Goal: Task Accomplishment & Management: Manage account settings

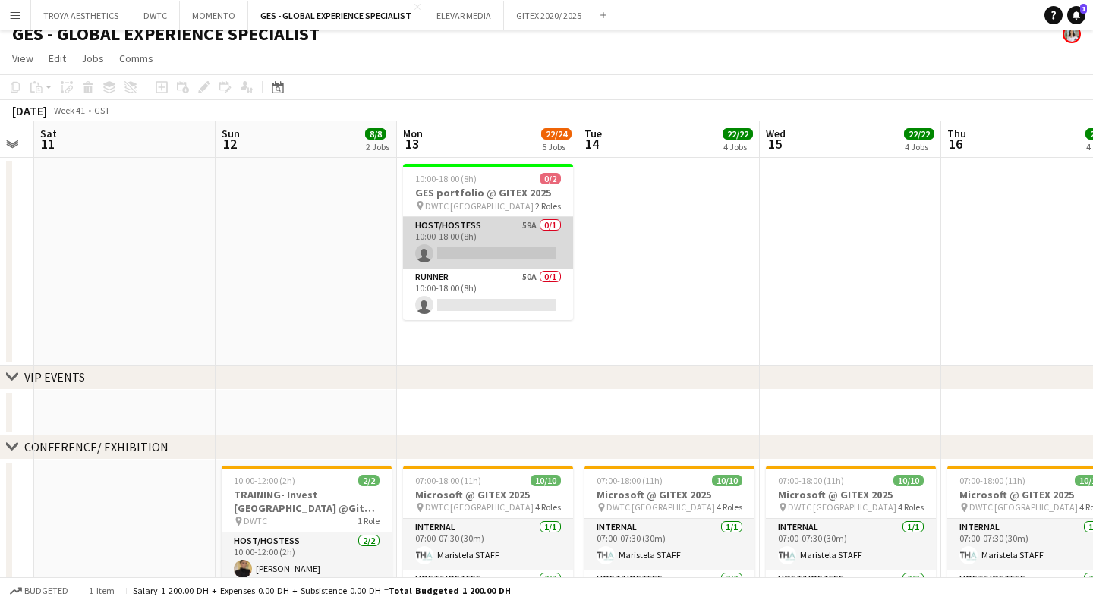
scroll to position [15, 0]
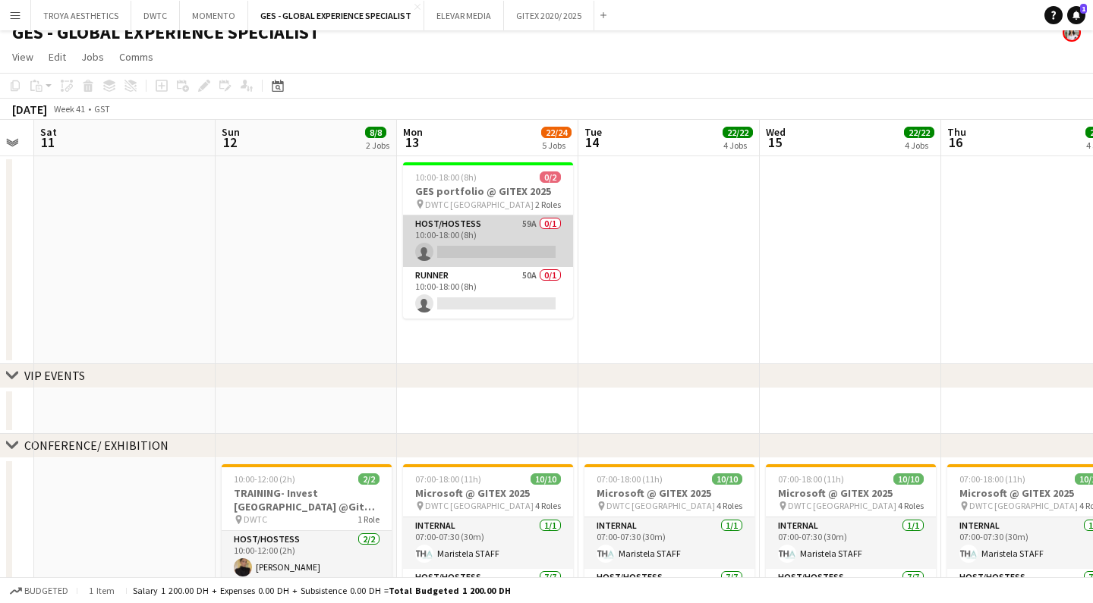
click at [505, 241] on app-card-role "Host/Hostess 59A 0/1 10:00-18:00 (8h) single-neutral-actions" at bounding box center [488, 242] width 170 height 52
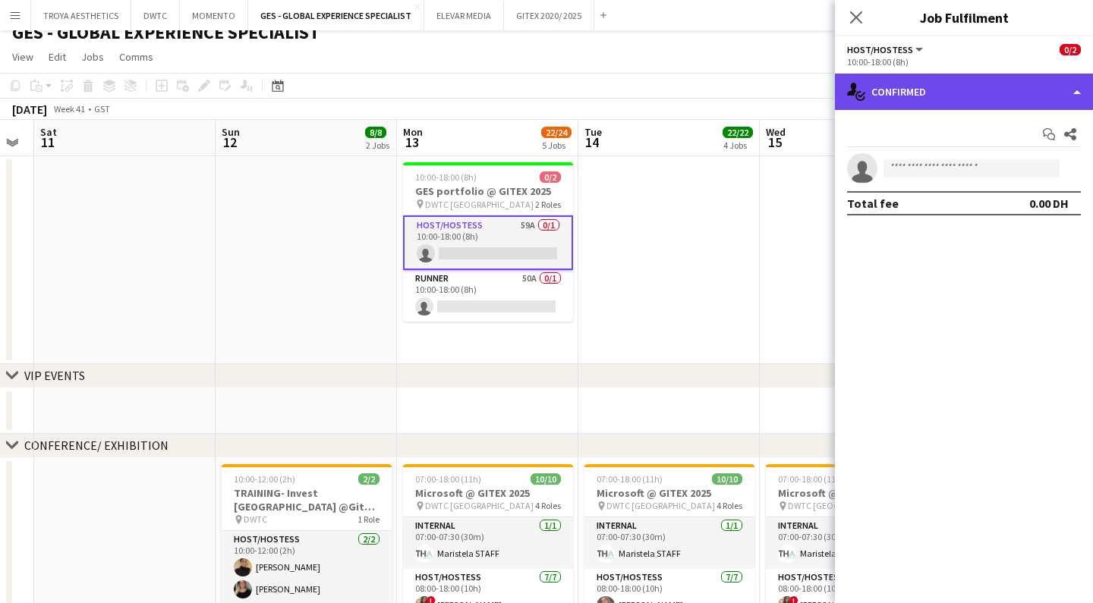
click at [1069, 91] on div "single-neutral-actions-check-2 Confirmed" at bounding box center [964, 92] width 258 height 36
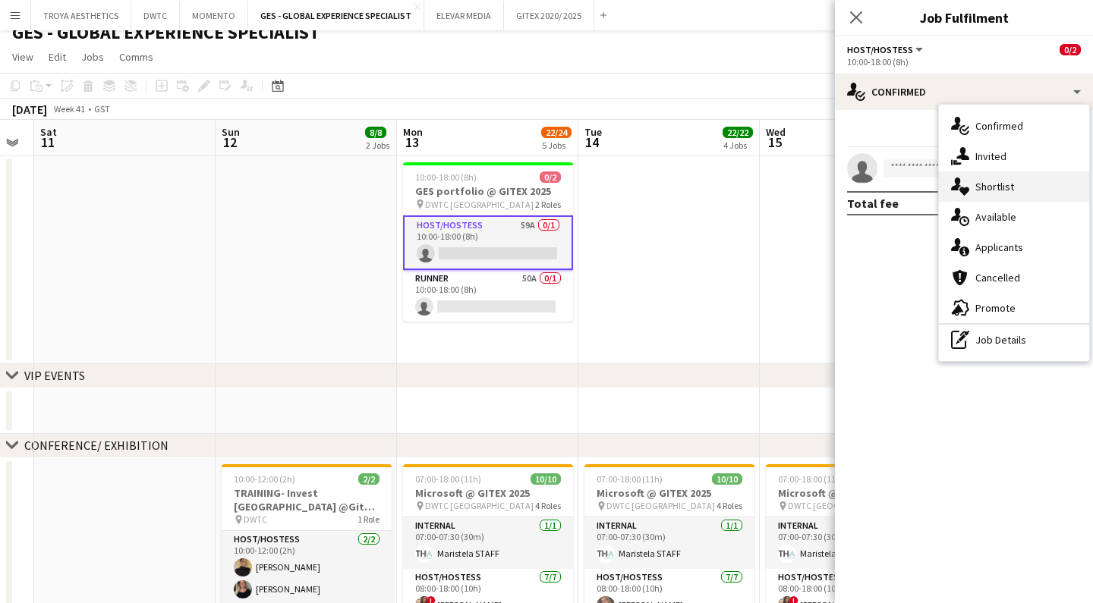
click at [1004, 187] on span "Shortlist" at bounding box center [994, 187] width 39 height 14
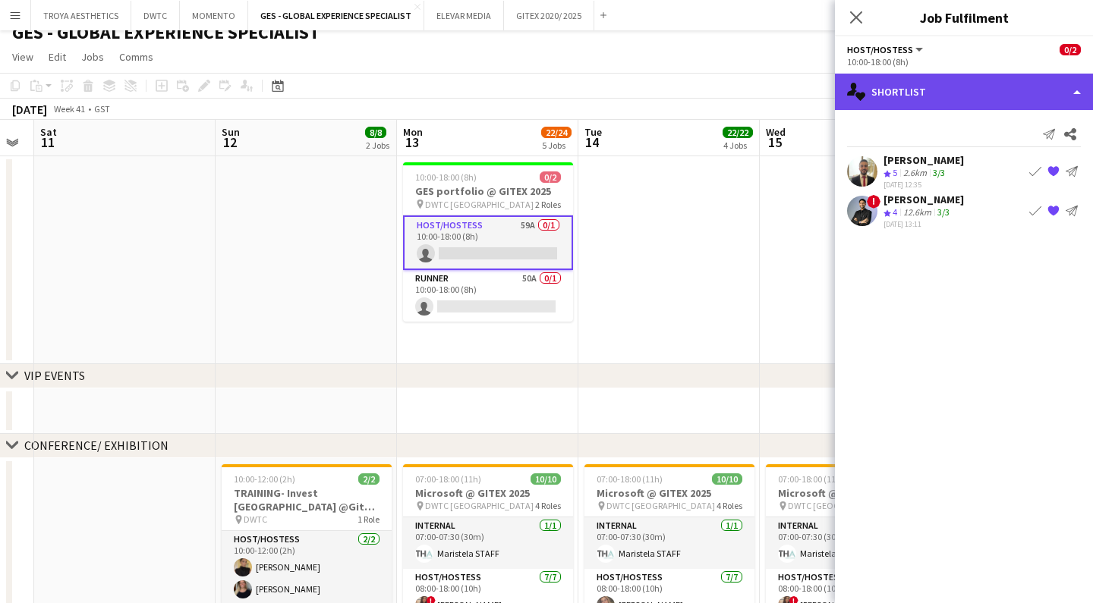
click at [956, 96] on div "single-neutral-actions-heart Shortlist" at bounding box center [964, 92] width 258 height 36
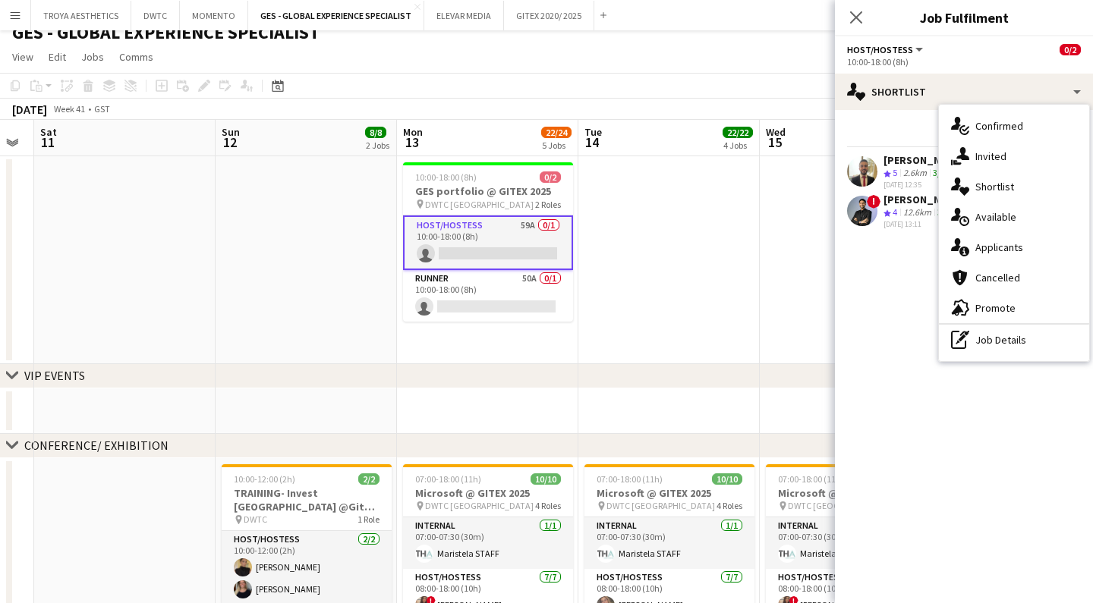
click at [899, 124] on div "Send notification Share" at bounding box center [964, 134] width 234 height 25
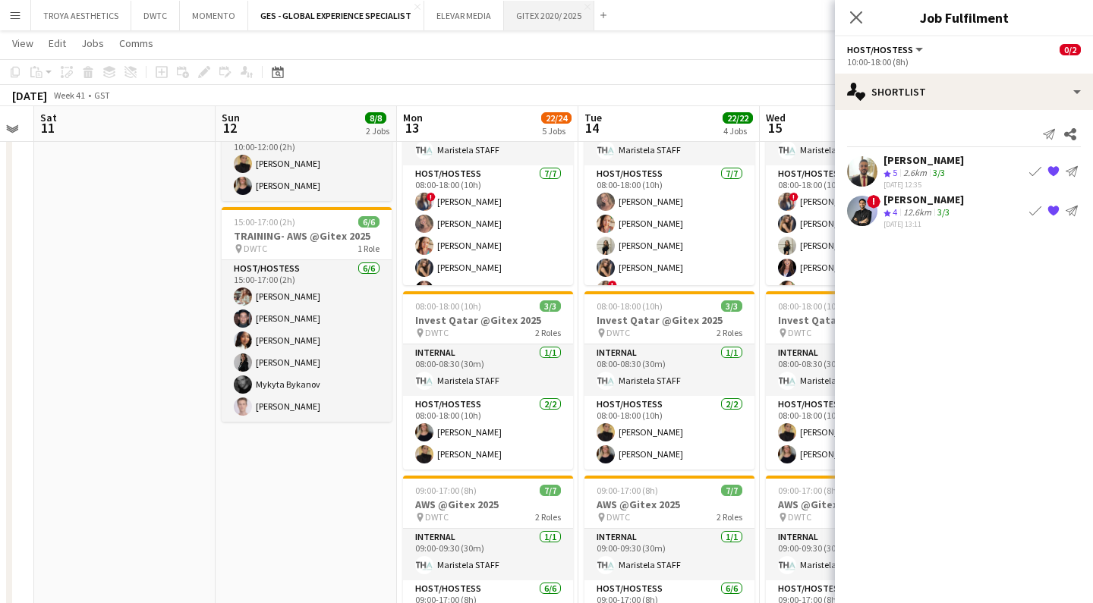
scroll to position [414, 0]
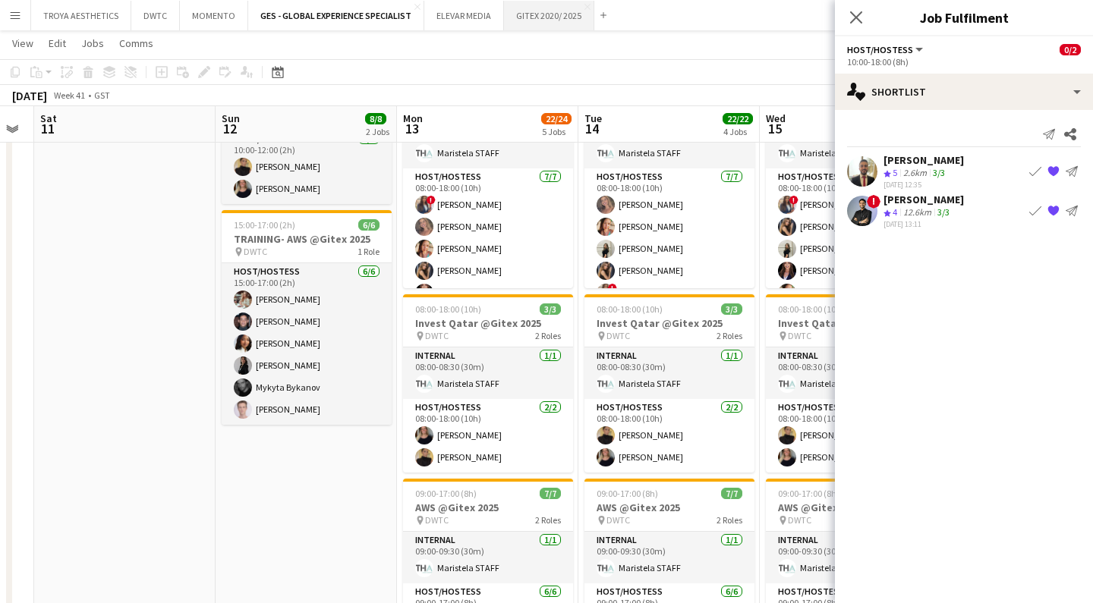
click at [544, 11] on button "GITEX 2020/ 2025 Close" at bounding box center [549, 16] width 90 height 30
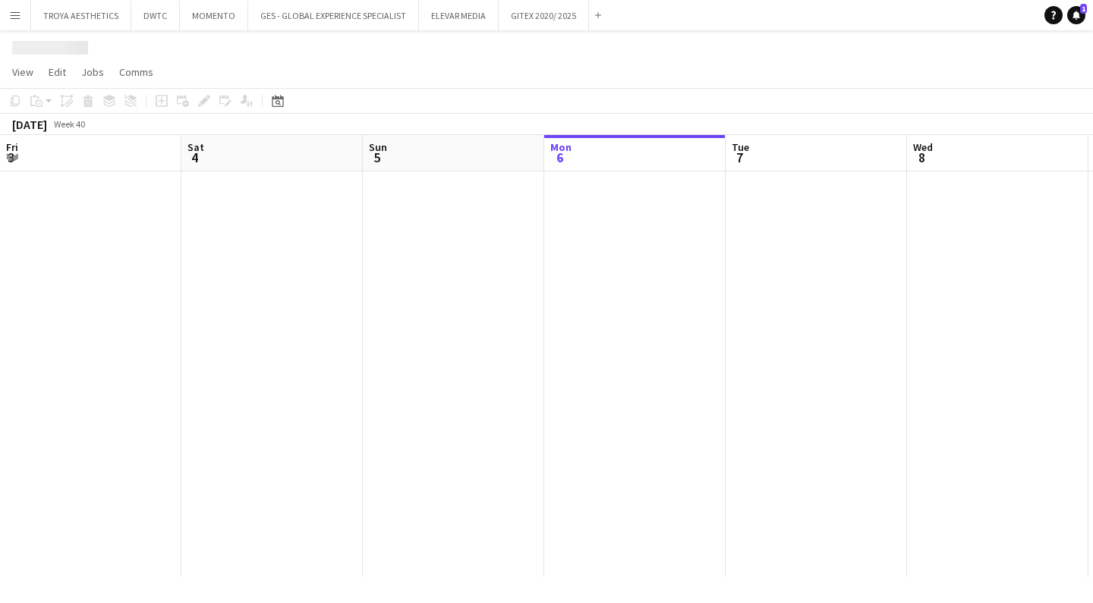
scroll to position [0, 363]
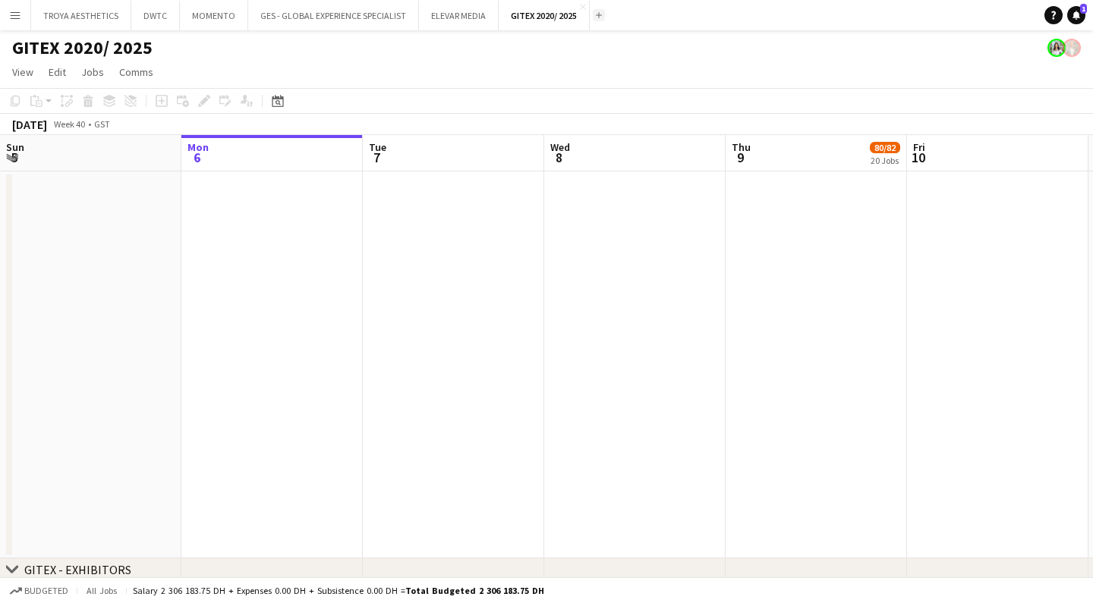
click at [596, 15] on app-icon "Add" at bounding box center [599, 15] width 6 height 6
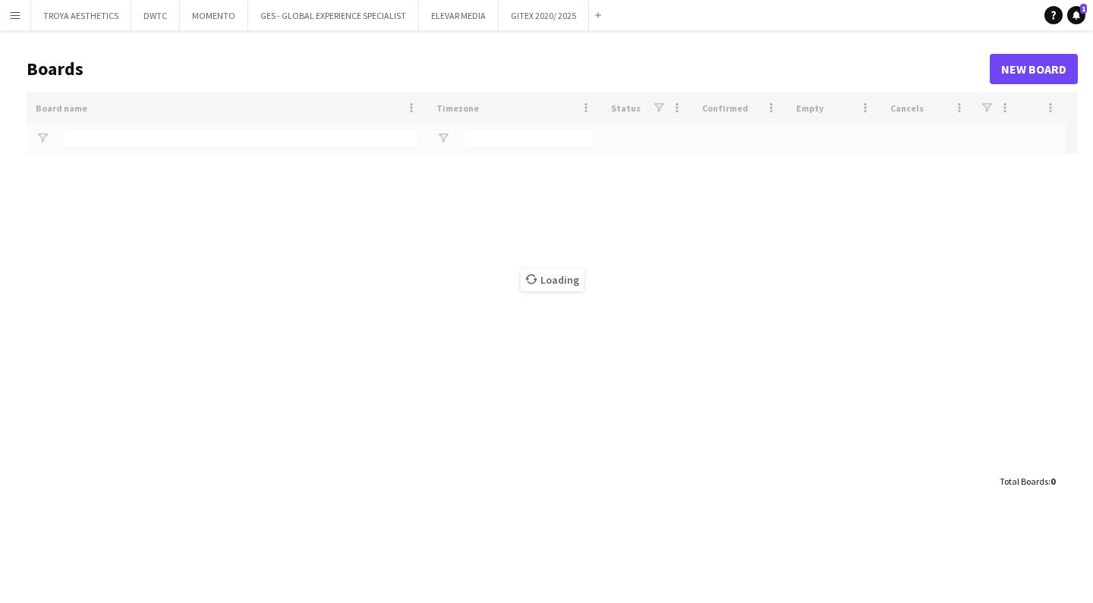
click at [17, 19] on app-icon "Menu" at bounding box center [15, 15] width 12 height 12
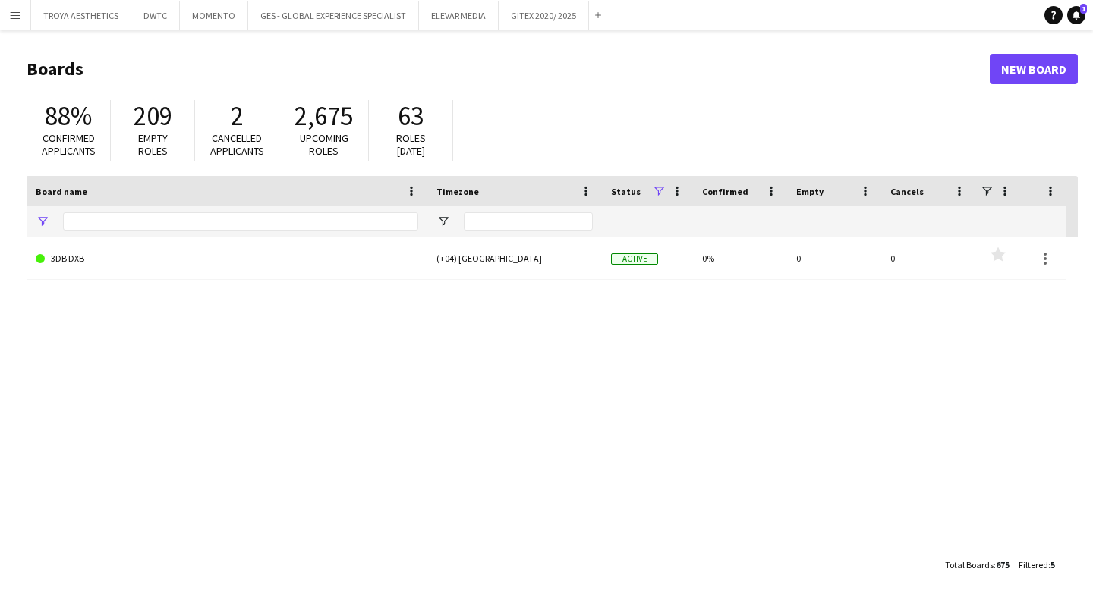
type input "***"
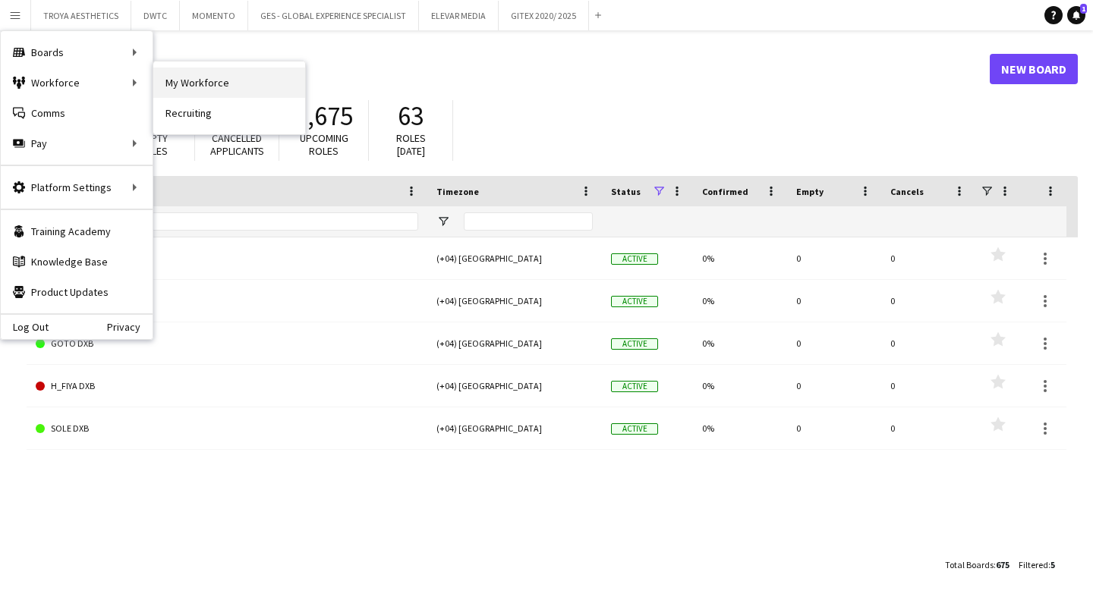
click at [191, 76] on link "My Workforce" at bounding box center [229, 83] width 152 height 30
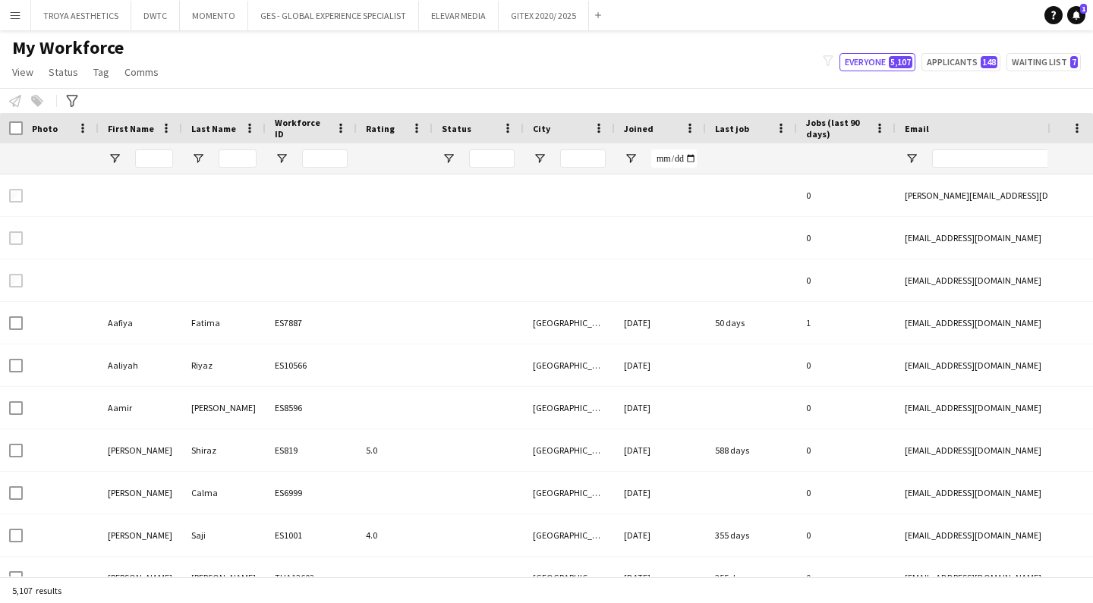
type input "*****"
type input "**********"
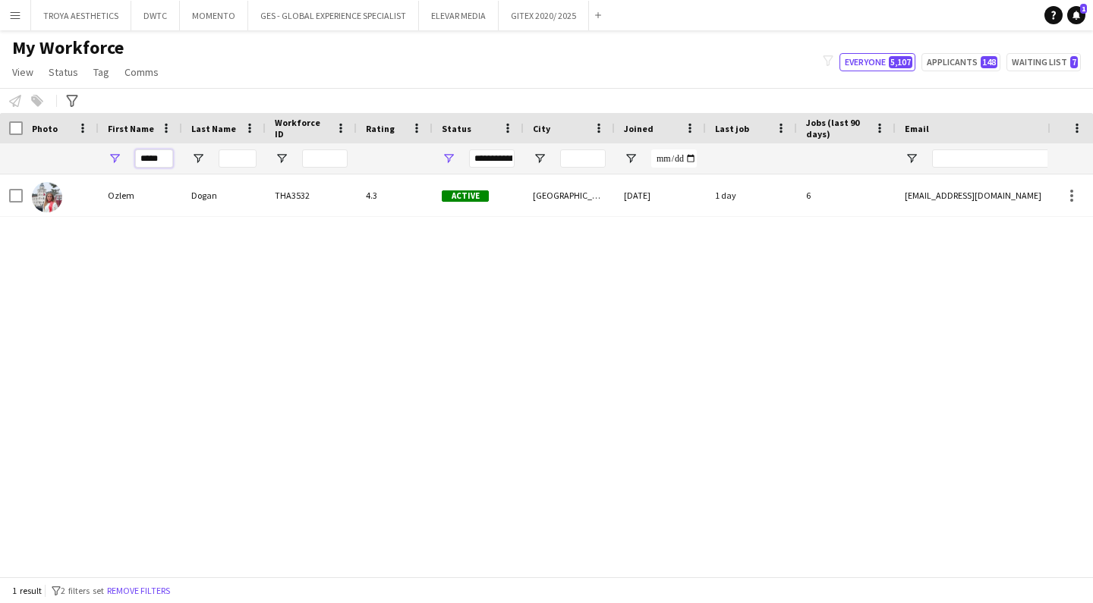
click at [169, 156] on input "*****" at bounding box center [154, 158] width 38 height 18
type input "*"
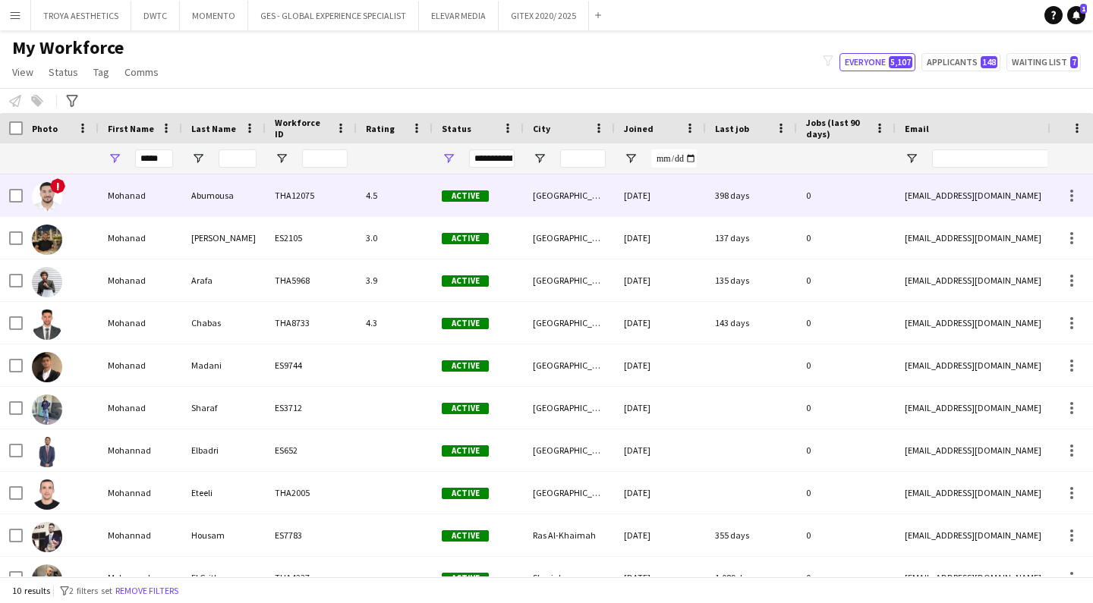
click at [134, 197] on div "Mohanad" at bounding box center [140, 196] width 83 height 42
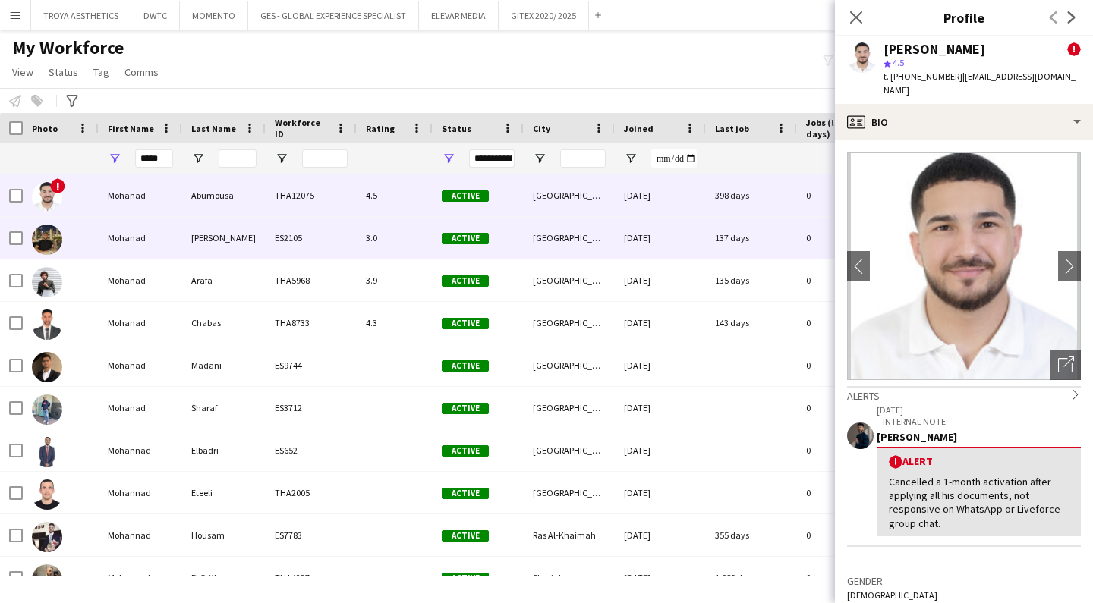
click at [123, 241] on div "Mohanad" at bounding box center [140, 238] width 83 height 42
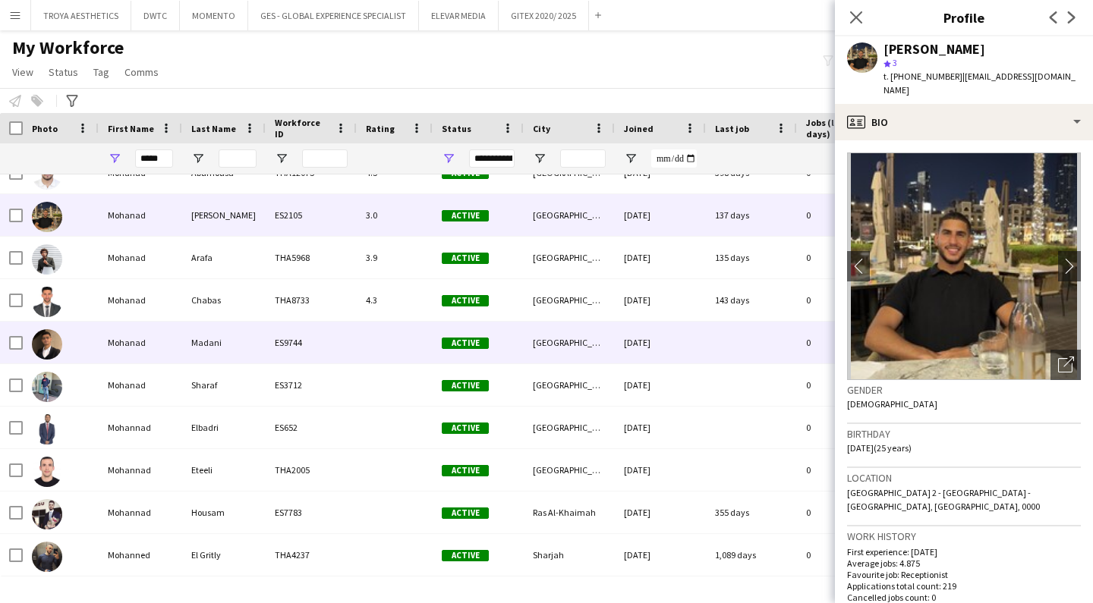
scroll to position [23, 0]
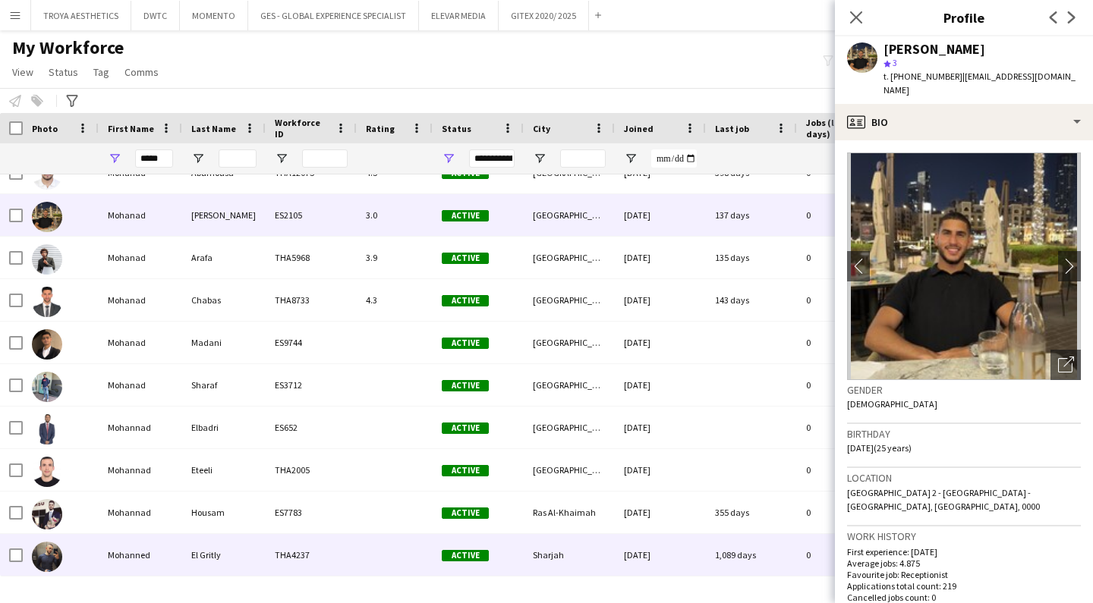
click at [143, 552] on div "Mohanned" at bounding box center [140, 555] width 83 height 42
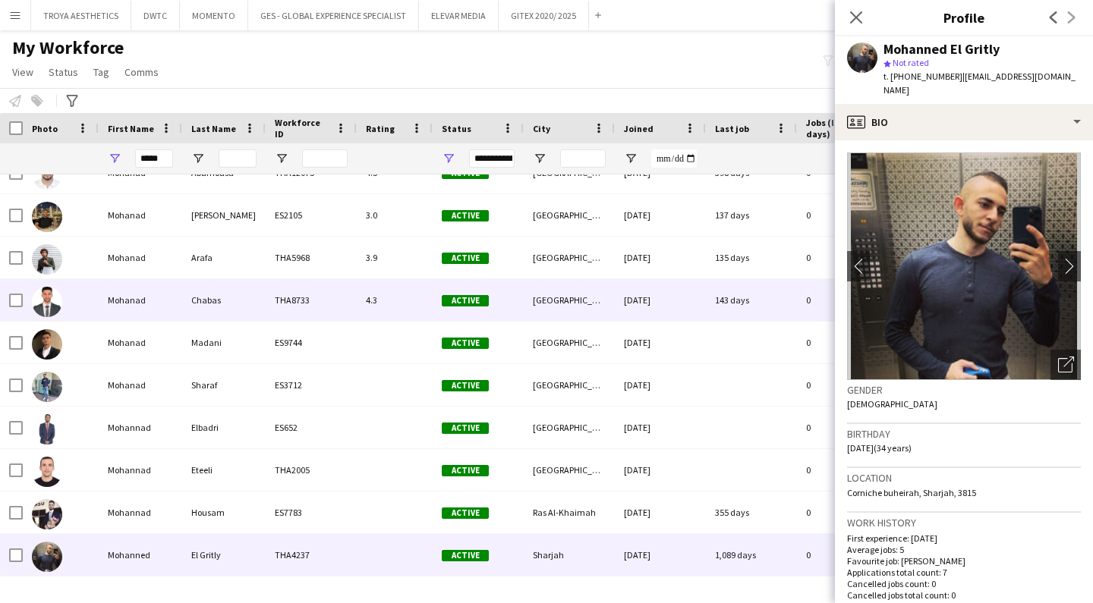
click at [125, 293] on div "Mohanad" at bounding box center [140, 300] width 83 height 42
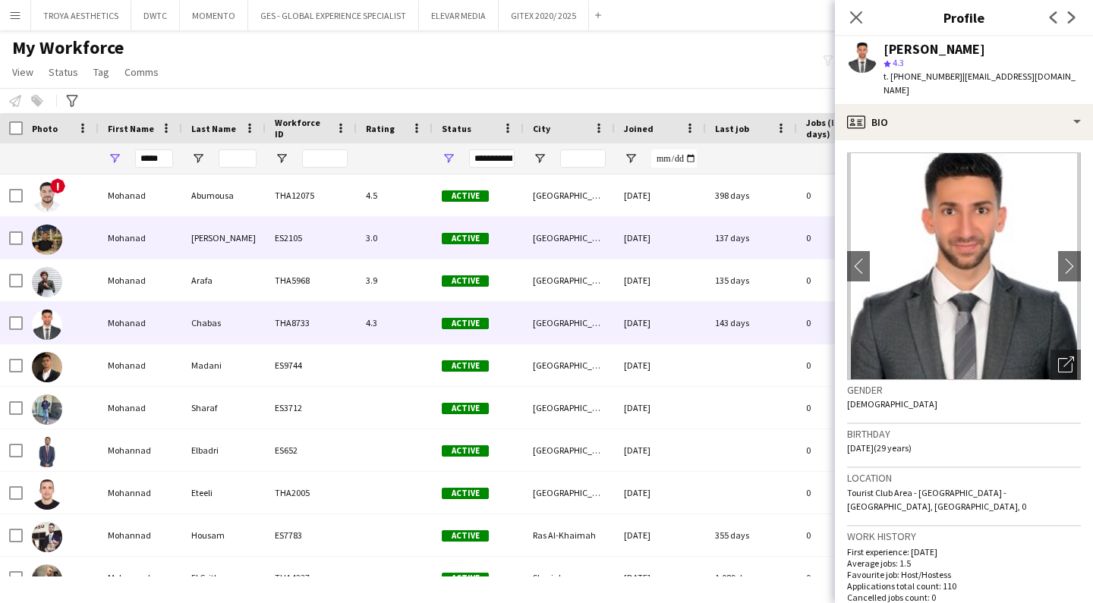
scroll to position [0, 0]
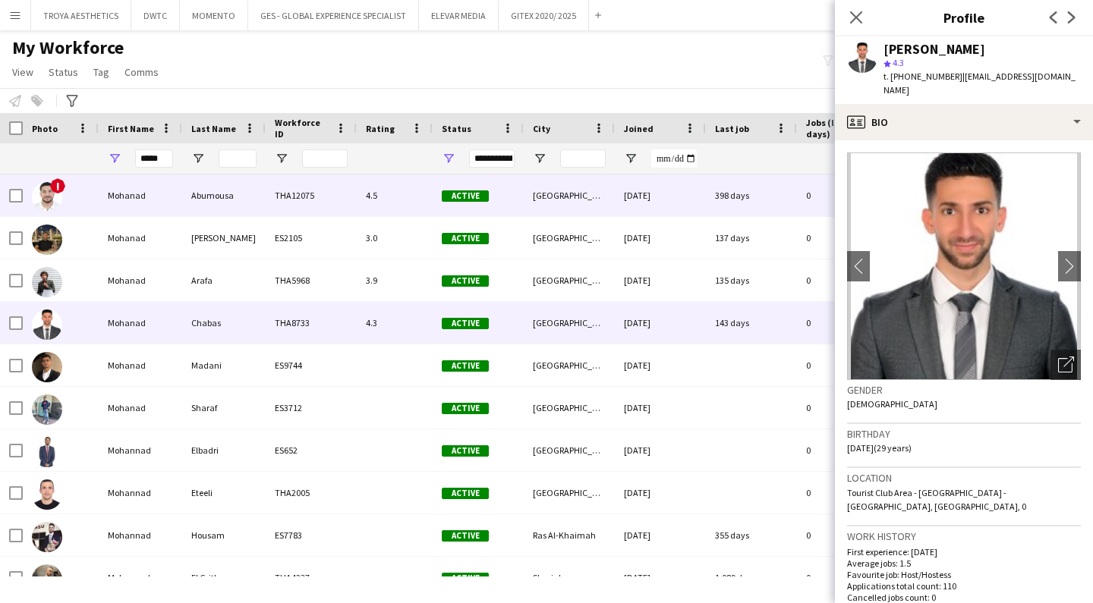
click at [124, 197] on div "Mohanad" at bounding box center [140, 196] width 83 height 42
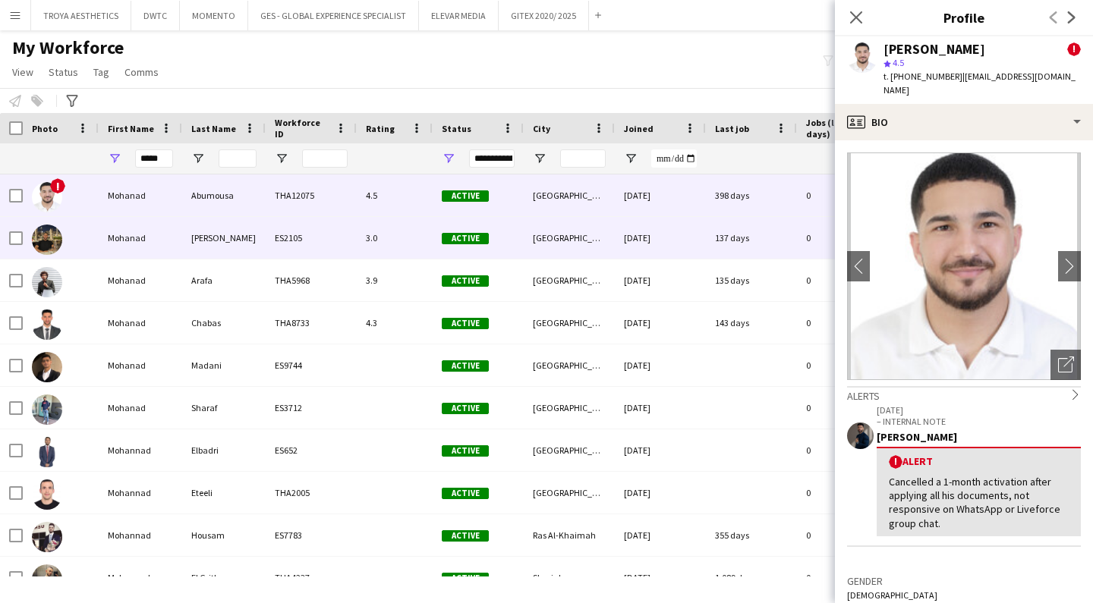
click at [118, 235] on div "Mohanad" at bounding box center [140, 238] width 83 height 42
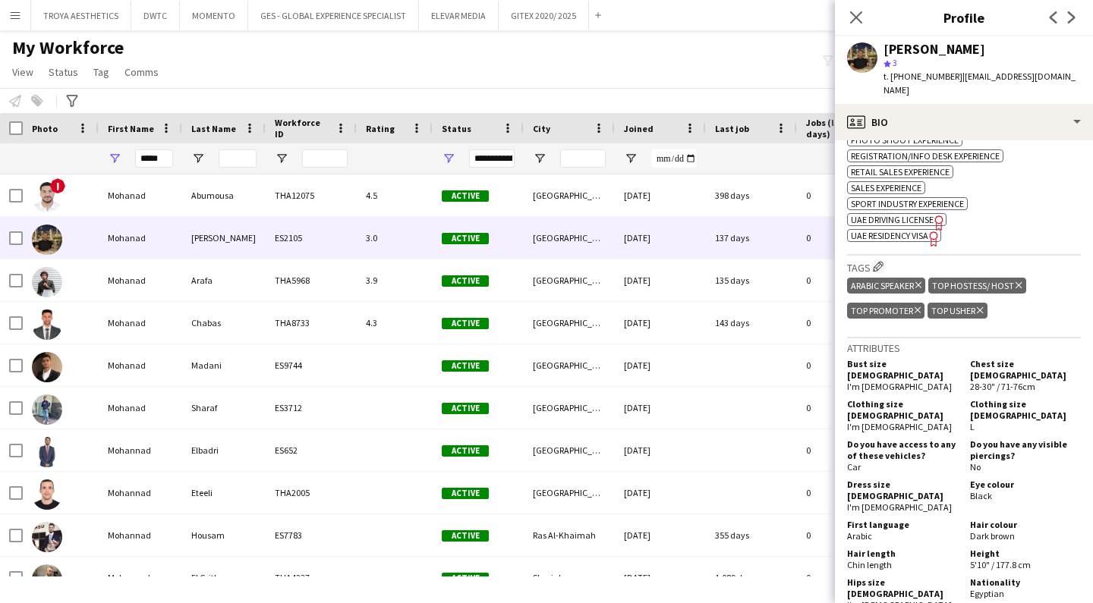
scroll to position [961, 0]
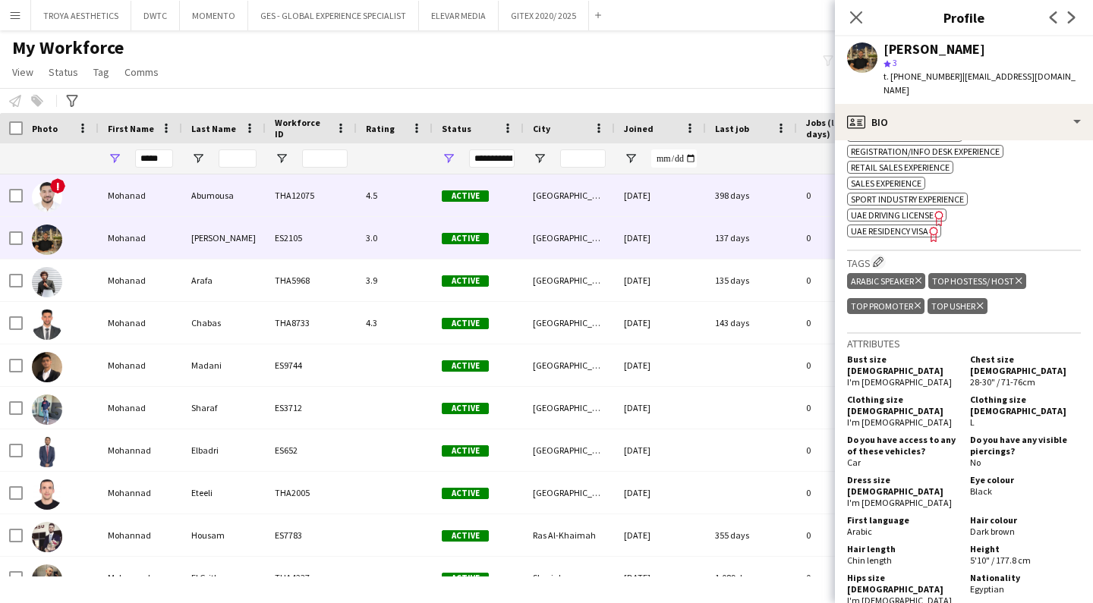
click at [146, 203] on div "Mohanad" at bounding box center [140, 196] width 83 height 42
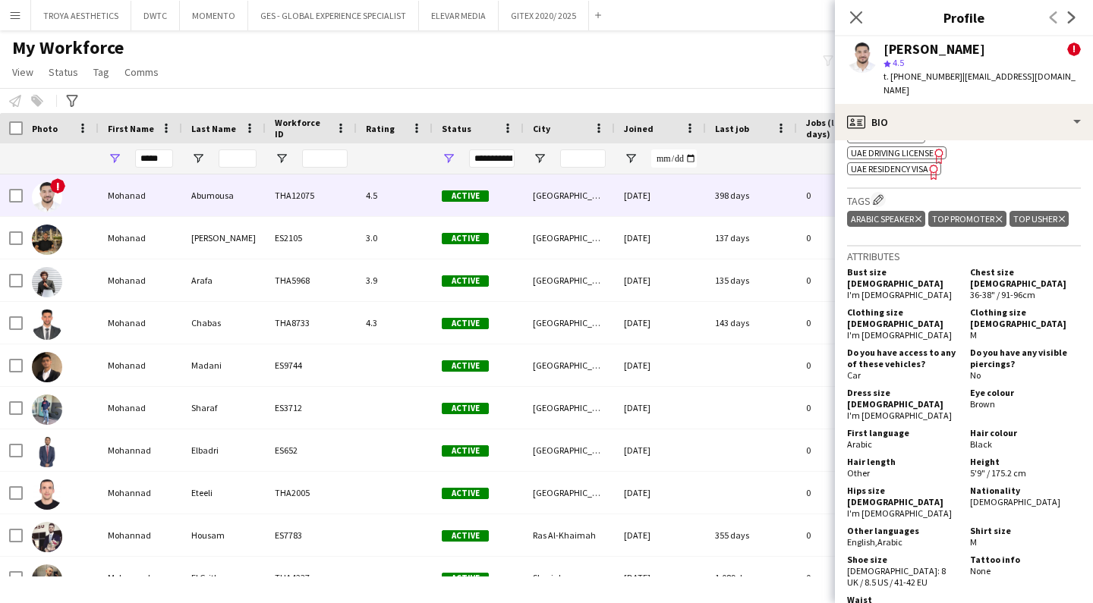
scroll to position [1112, 0]
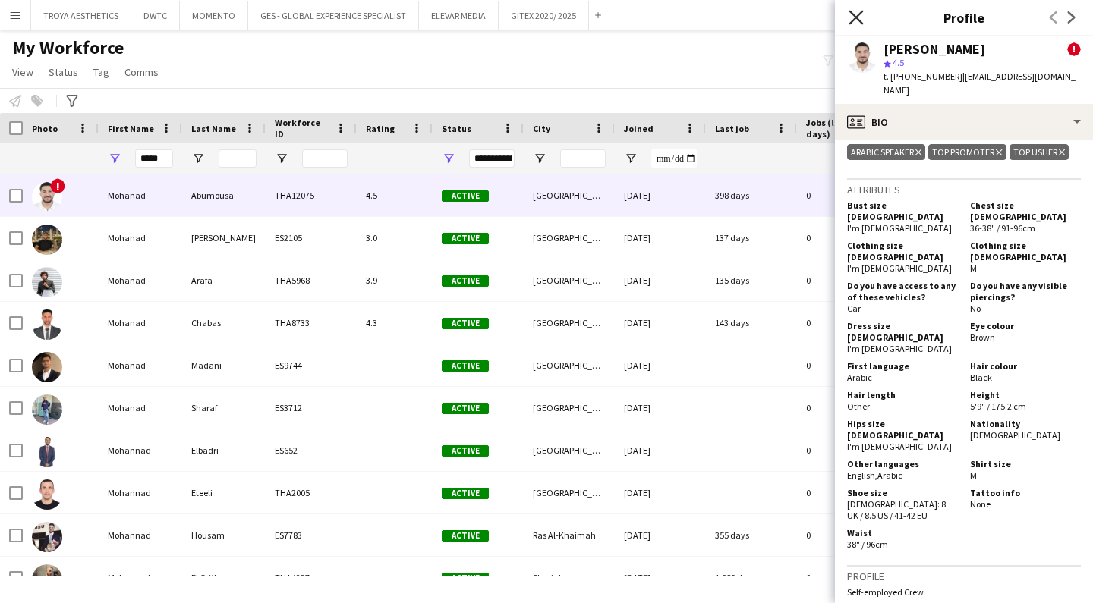
click at [855, 16] on icon at bounding box center [855, 17] width 14 height 14
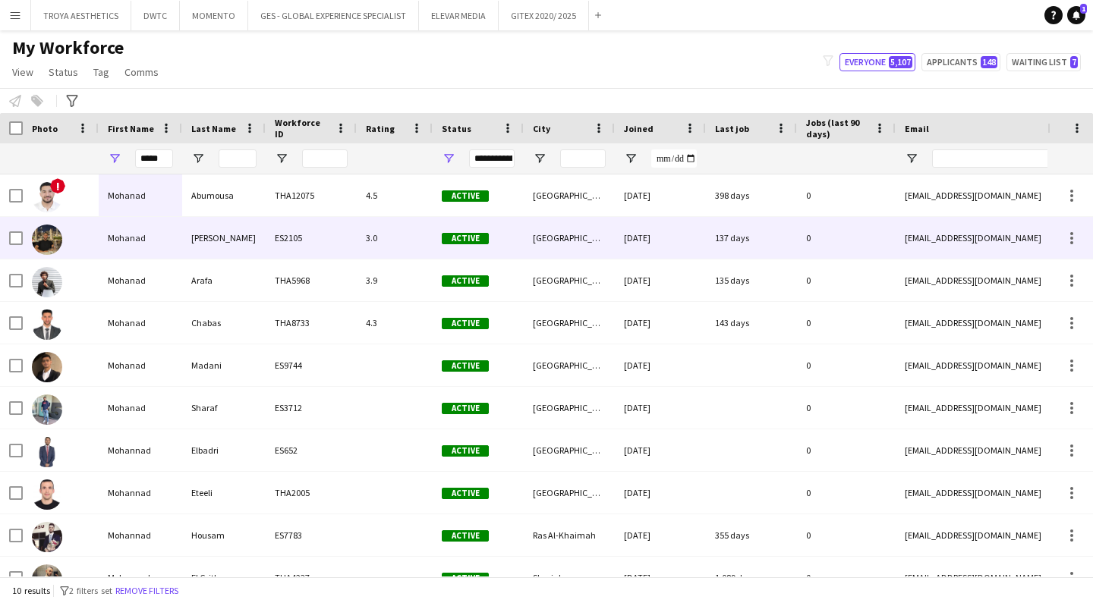
click at [137, 234] on div "Mohanad" at bounding box center [140, 238] width 83 height 42
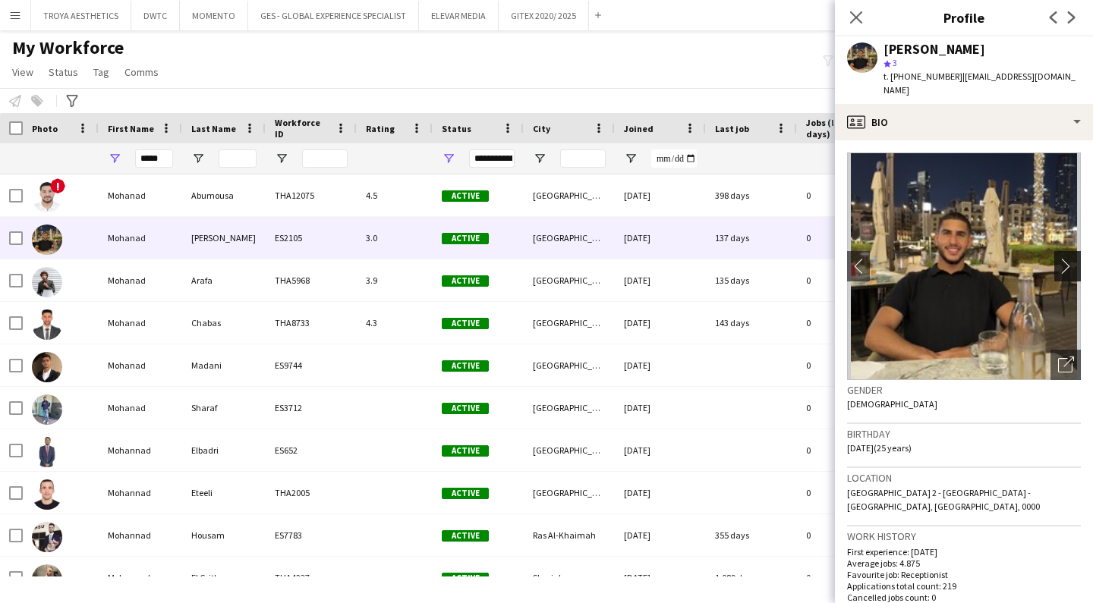
click at [1068, 258] on app-icon "chevron-right" at bounding box center [1070, 266] width 24 height 16
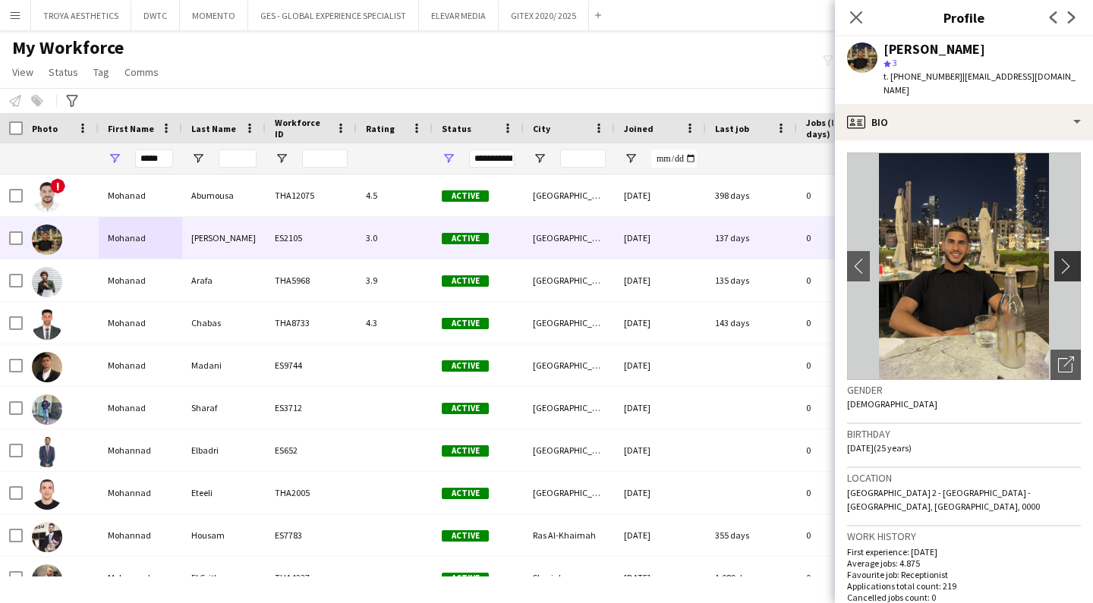
click at [1068, 258] on app-icon "chevron-right" at bounding box center [1070, 266] width 24 height 16
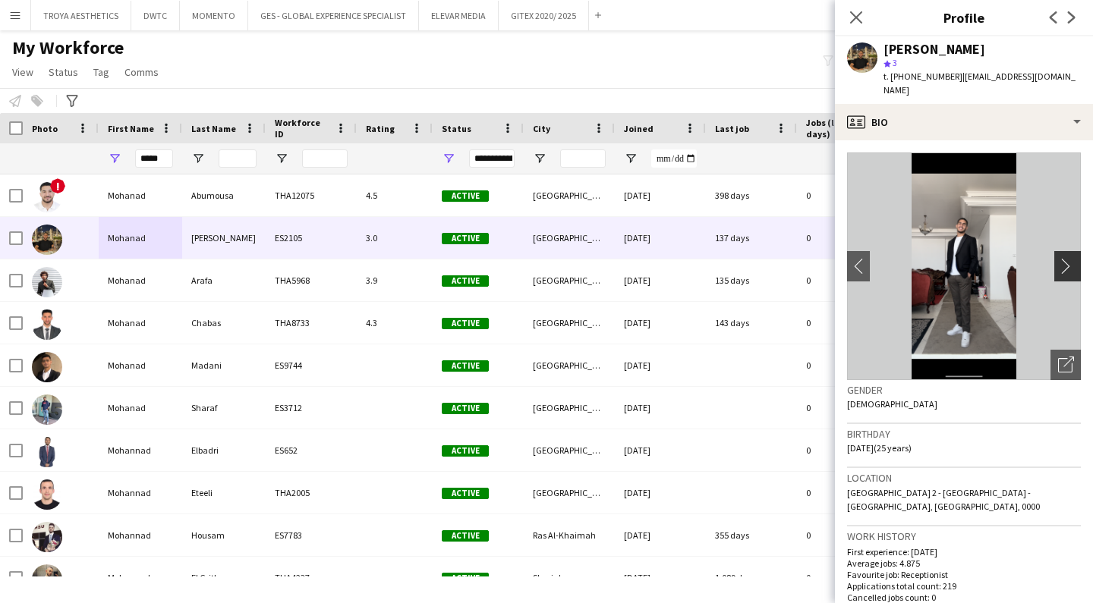
click at [1068, 258] on app-icon "chevron-right" at bounding box center [1070, 266] width 24 height 16
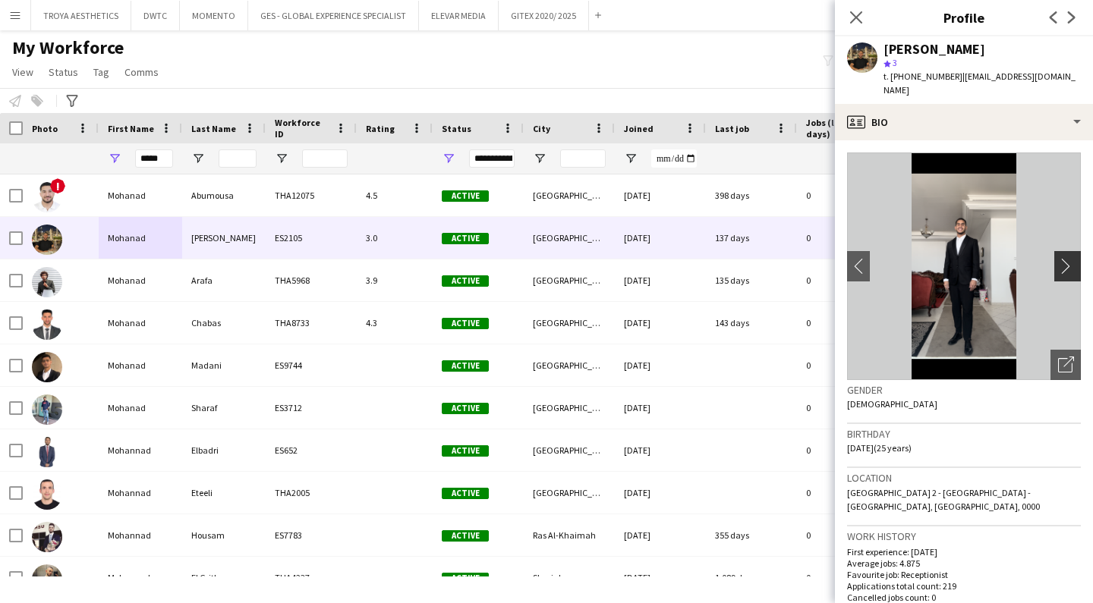
click at [1067, 258] on app-icon "chevron-right" at bounding box center [1070, 266] width 24 height 16
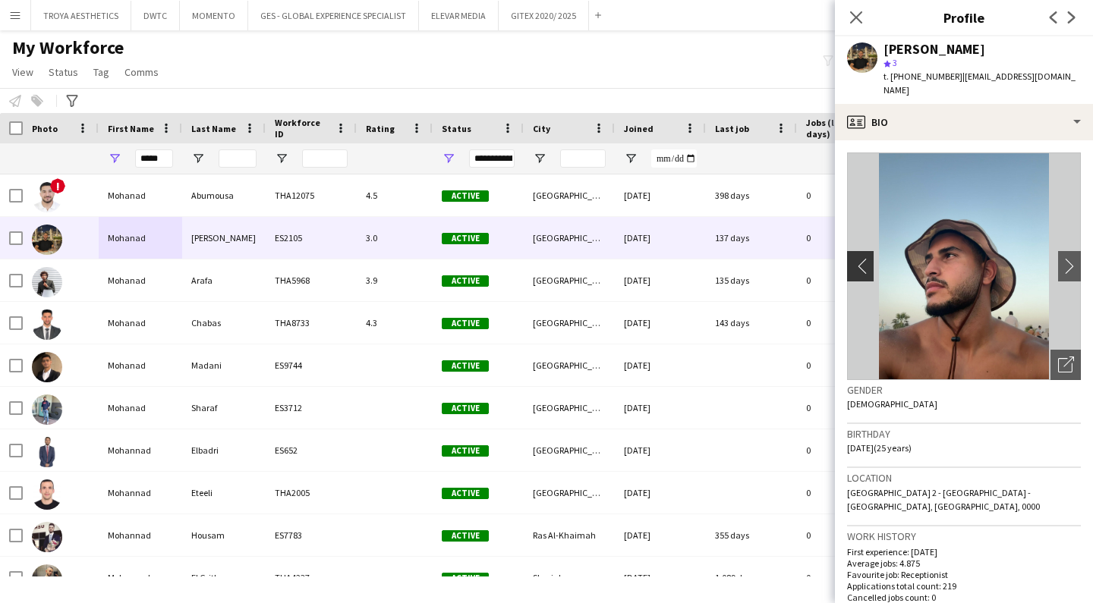
click at [856, 258] on app-icon "chevron-left" at bounding box center [859, 266] width 24 height 16
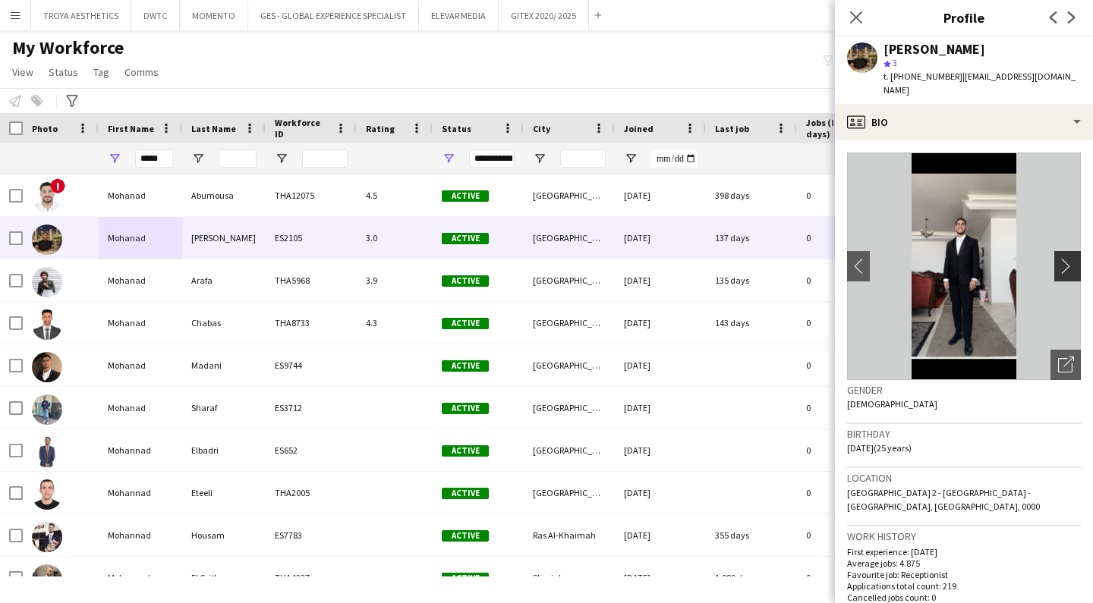
click at [1064, 258] on app-icon "chevron-right" at bounding box center [1070, 266] width 24 height 16
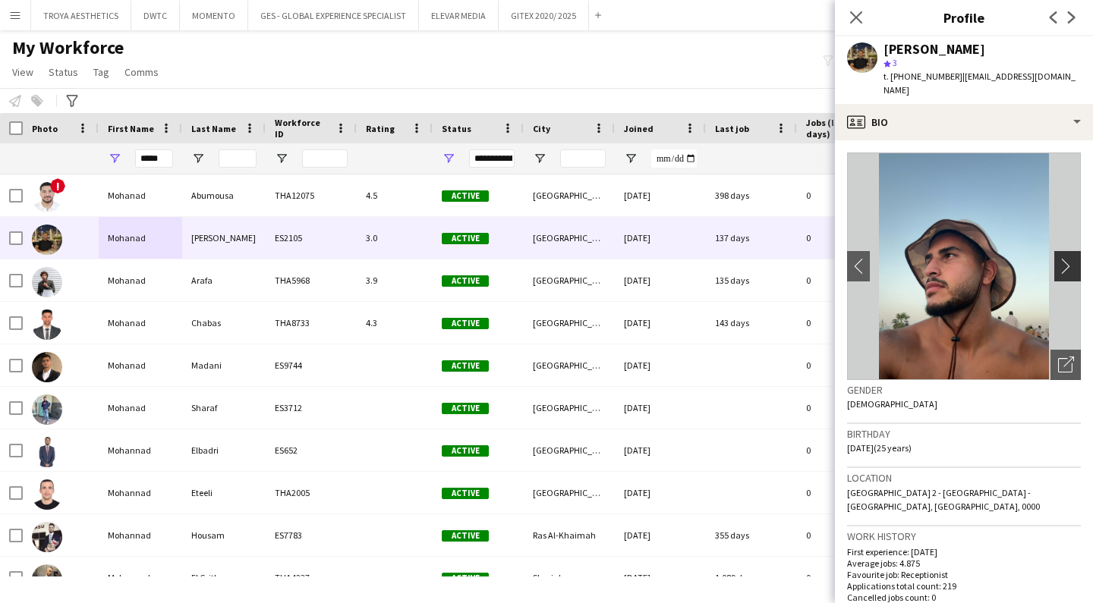
click at [1064, 258] on app-icon "chevron-right" at bounding box center [1070, 266] width 24 height 16
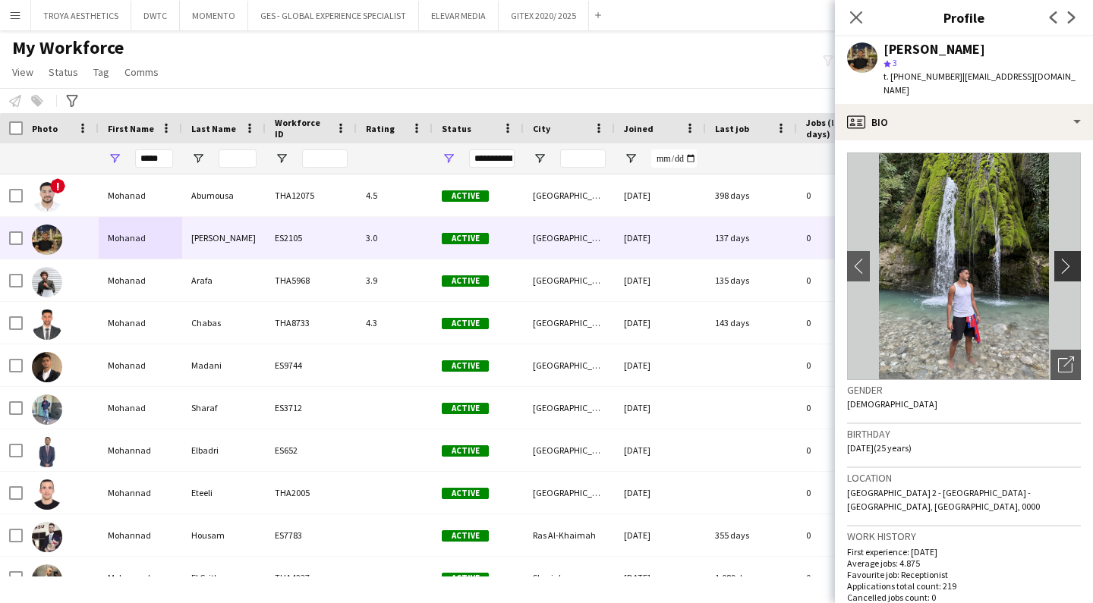
click at [1075, 258] on app-icon "chevron-right" at bounding box center [1070, 266] width 24 height 16
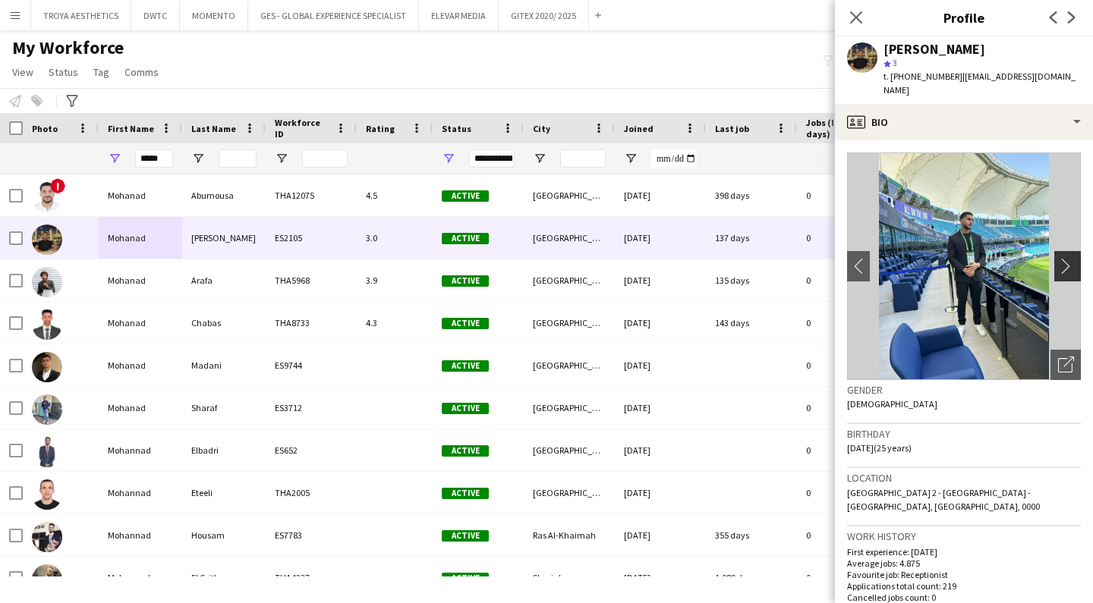
click at [1072, 258] on app-icon "chevron-right" at bounding box center [1070, 266] width 24 height 16
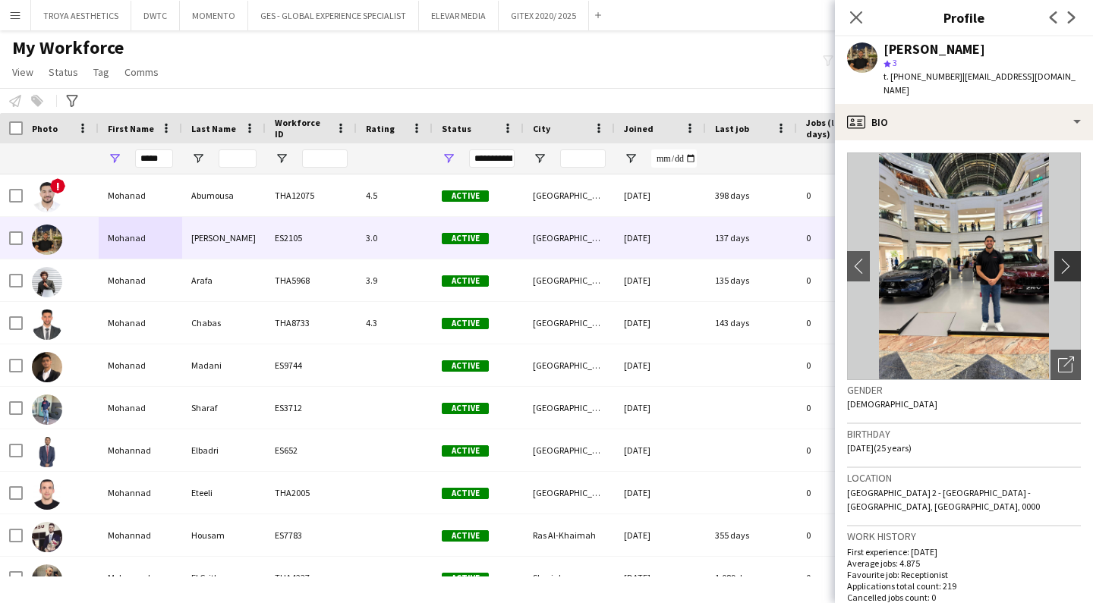
click at [1072, 258] on app-icon "chevron-right" at bounding box center [1070, 266] width 24 height 16
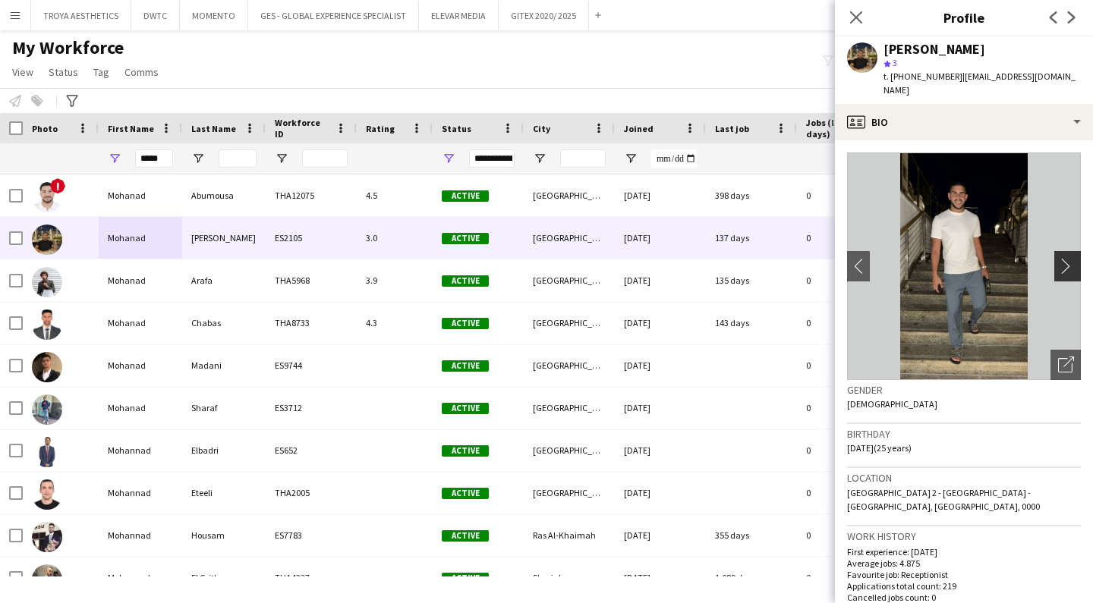
click at [1068, 258] on app-icon "chevron-right" at bounding box center [1070, 266] width 24 height 16
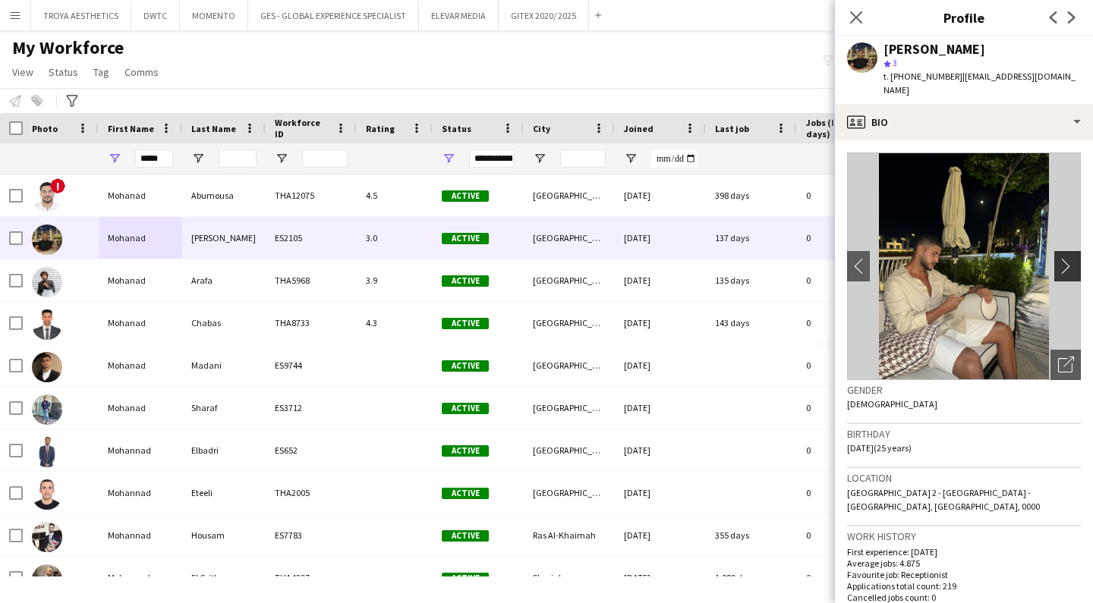
click at [1068, 258] on app-icon "chevron-right" at bounding box center [1070, 266] width 24 height 16
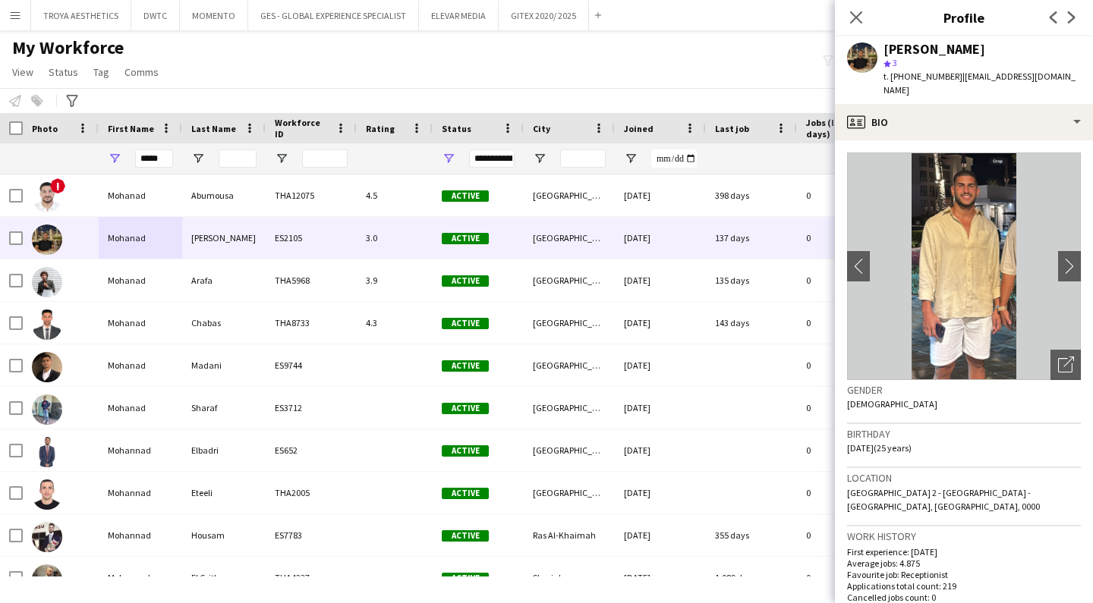
drag, startPoint x: 983, startPoint y: 49, endPoint x: 944, endPoint y: 54, distance: 39.0
click at [944, 54] on div "[PERSON_NAME]" at bounding box center [934, 49] width 102 height 14
copy div "[PERSON_NAME]"
click at [947, 57] on div "star 3" at bounding box center [981, 63] width 197 height 14
drag, startPoint x: 1065, startPoint y: 74, endPoint x: 958, endPoint y: 77, distance: 106.3
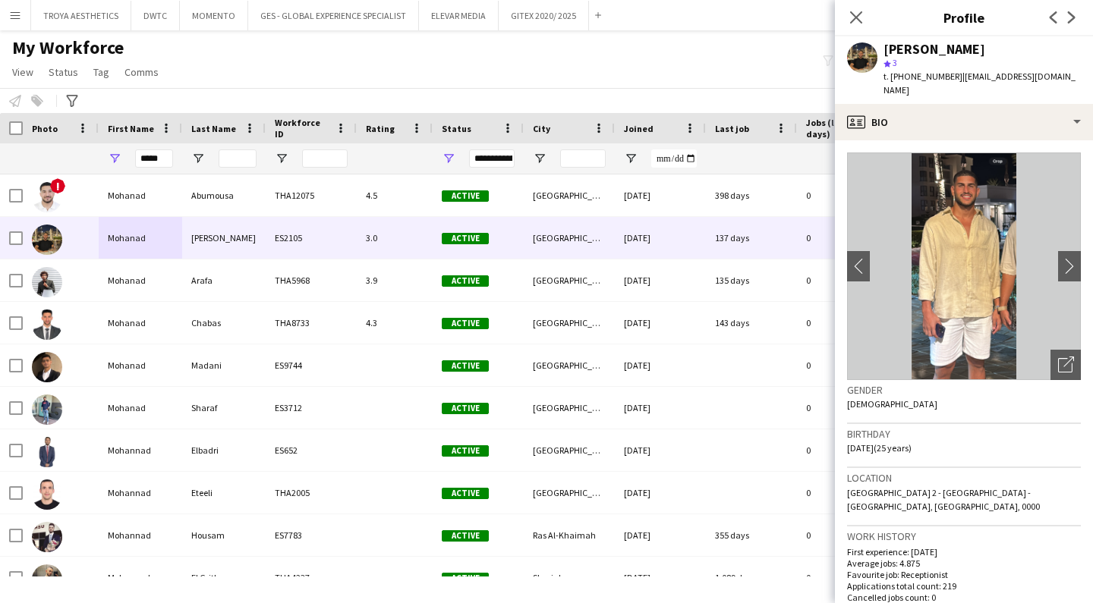
click at [958, 77] on span "| [EMAIL_ADDRESS][DOMAIN_NAME]" at bounding box center [979, 83] width 192 height 25
copy span "[EMAIL_ADDRESS][DOMAIN_NAME]"
drag, startPoint x: 949, startPoint y: 80, endPoint x: 914, endPoint y: 81, distance: 35.7
click at [910, 77] on span "t. [PHONE_NUMBER]" at bounding box center [922, 76] width 79 height 11
copy span "564065469"
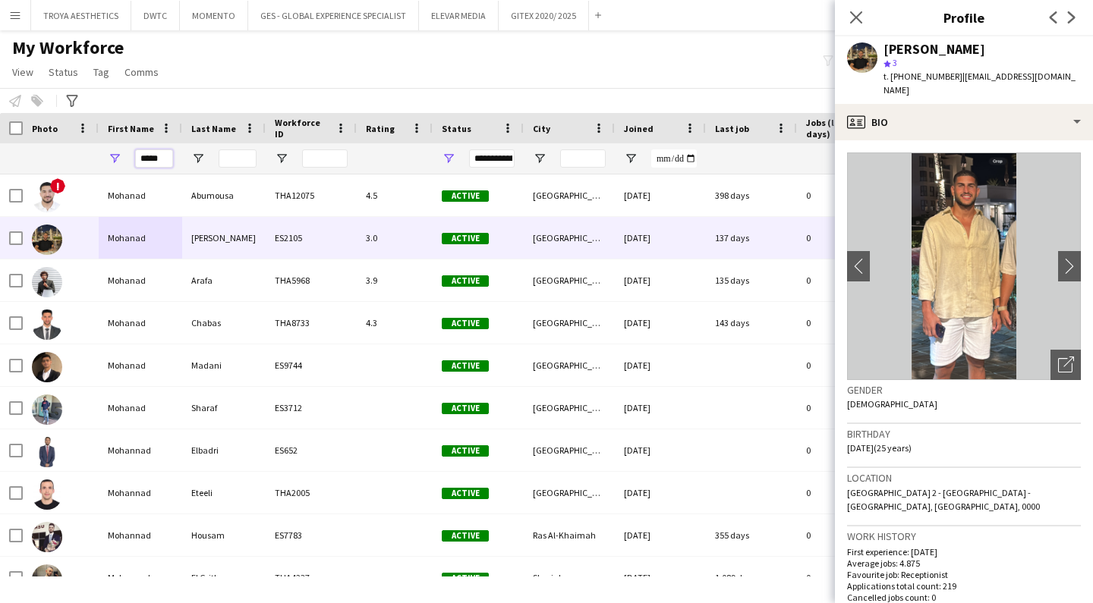
click at [155, 154] on input "*****" at bounding box center [154, 158] width 38 height 18
type input "*"
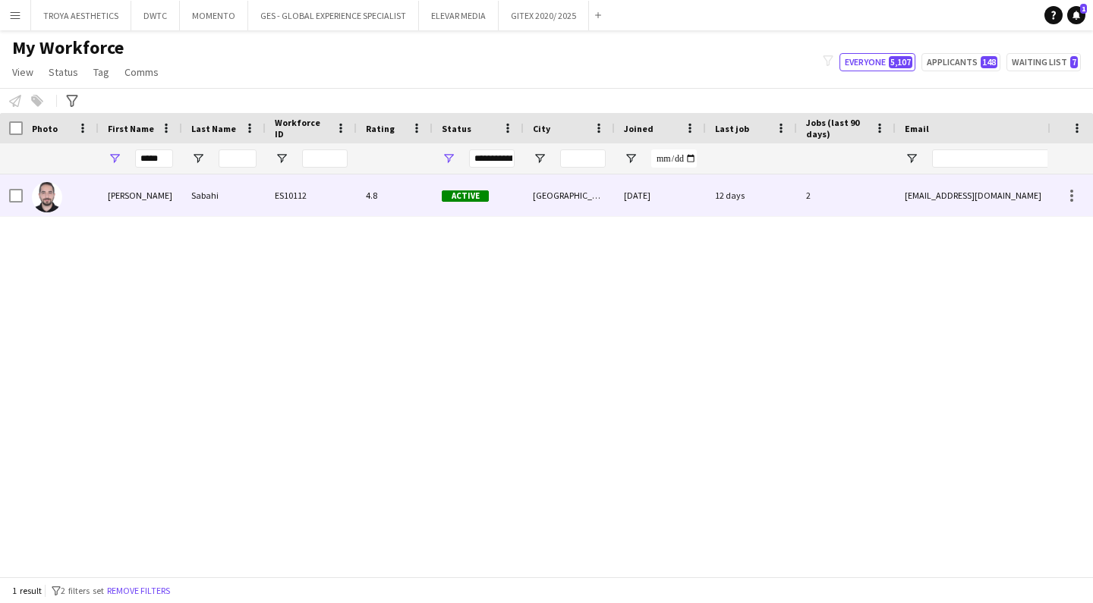
drag, startPoint x: 228, startPoint y: 156, endPoint x: 122, endPoint y: 198, distance: 114.1
click at [122, 198] on div "[PERSON_NAME]" at bounding box center [140, 196] width 83 height 42
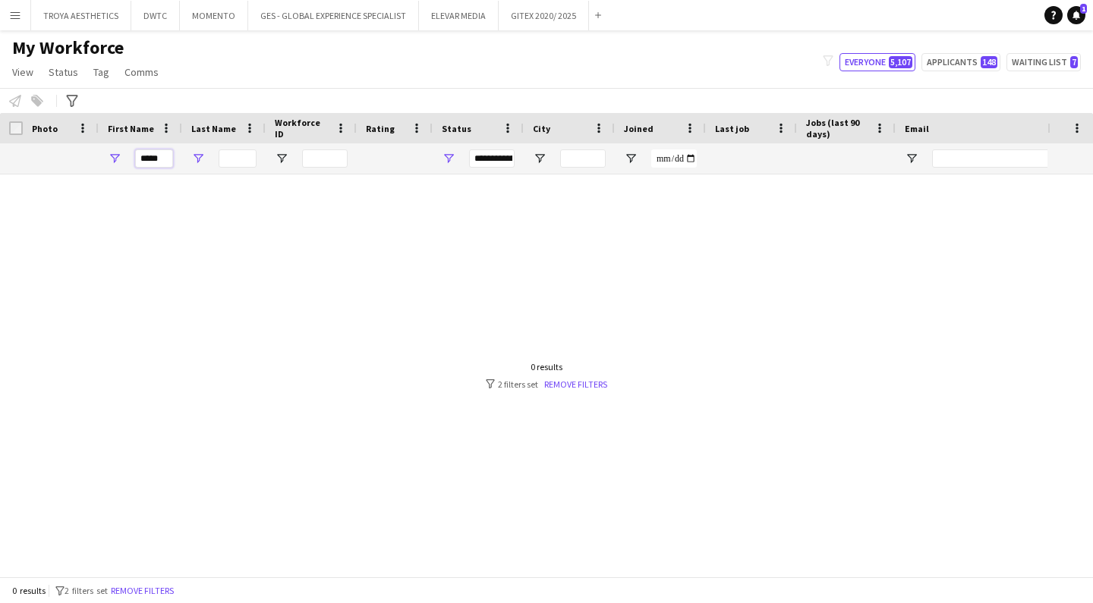
drag, startPoint x: 153, startPoint y: 157, endPoint x: 203, endPoint y: 159, distance: 50.1
click at [153, 157] on input "*****" at bounding box center [154, 158] width 38 height 18
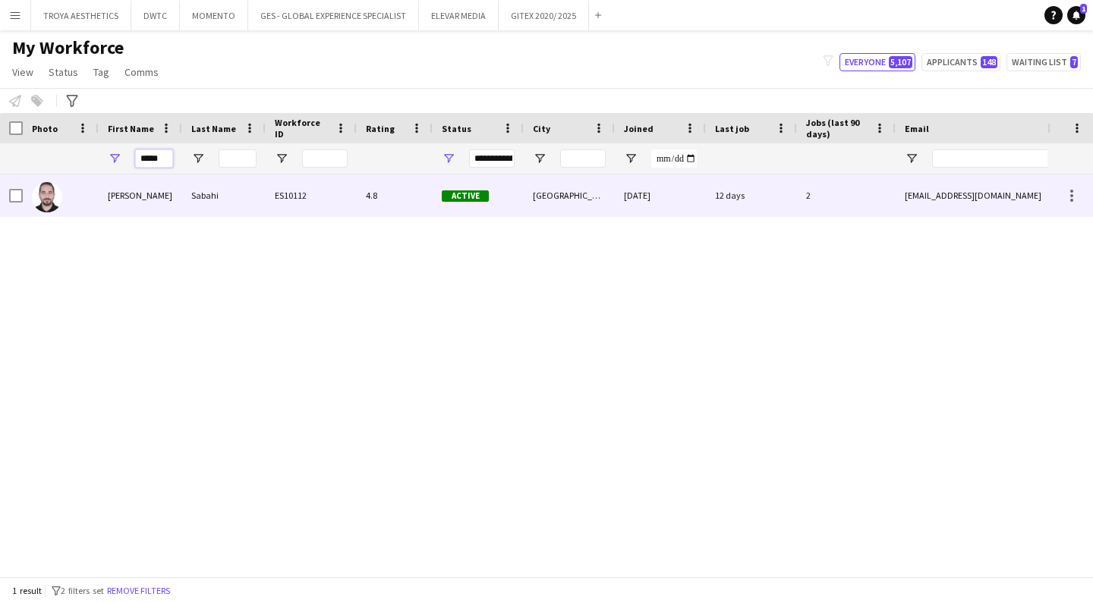
type input "*****"
click at [127, 192] on div "[PERSON_NAME]" at bounding box center [140, 196] width 83 height 42
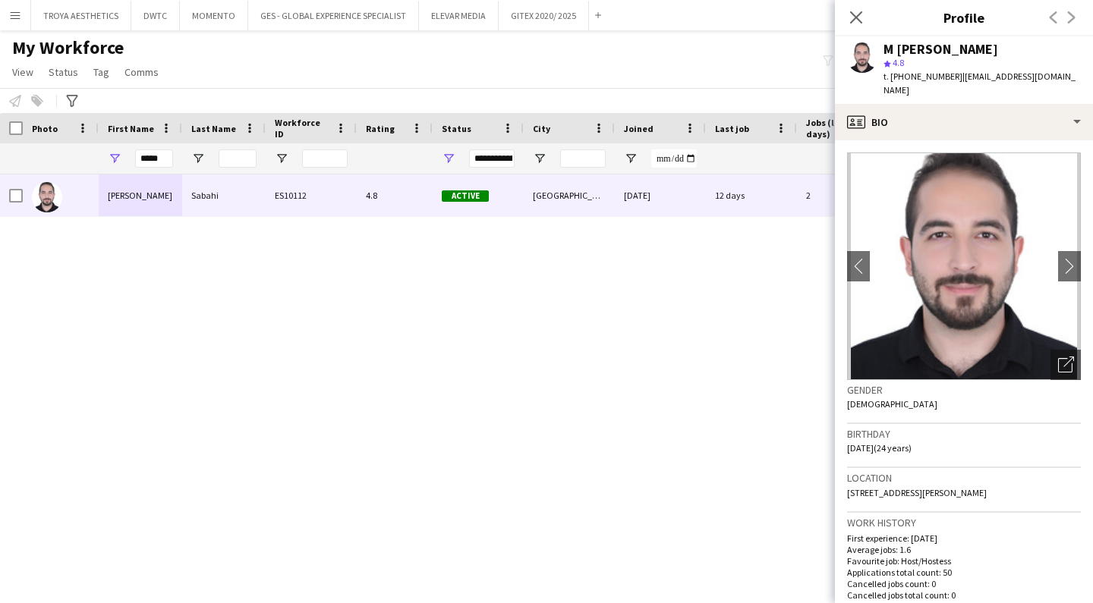
drag, startPoint x: 983, startPoint y: 50, endPoint x: 888, endPoint y: 52, distance: 95.6
click at [888, 52] on div "M [PERSON_NAME]" at bounding box center [981, 49] width 197 height 14
drag, startPoint x: 1052, startPoint y: 76, endPoint x: 957, endPoint y: 75, distance: 94.9
click at [957, 75] on span "| [EMAIL_ADDRESS][DOMAIN_NAME]" at bounding box center [979, 83] width 192 height 25
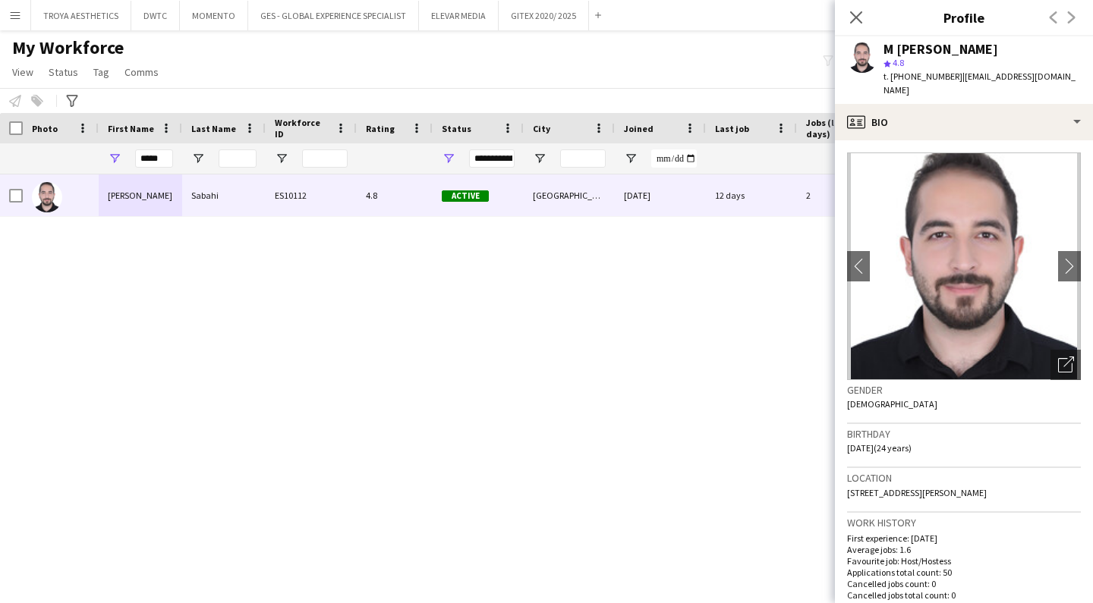
click at [1056, 74] on div "M [PERSON_NAME] star 4.8 t. [PHONE_NUMBER] | [EMAIL_ADDRESS][DOMAIN_NAME]" at bounding box center [964, 70] width 258 height 68
drag, startPoint x: 1053, startPoint y: 76, endPoint x: 956, endPoint y: 77, distance: 96.4
click at [956, 77] on span "| [EMAIL_ADDRESS][DOMAIN_NAME]" at bounding box center [979, 83] width 192 height 25
copy span "[EMAIL_ADDRESS][DOMAIN_NAME]"
drag, startPoint x: 950, startPoint y: 78, endPoint x: 910, endPoint y: 77, distance: 40.2
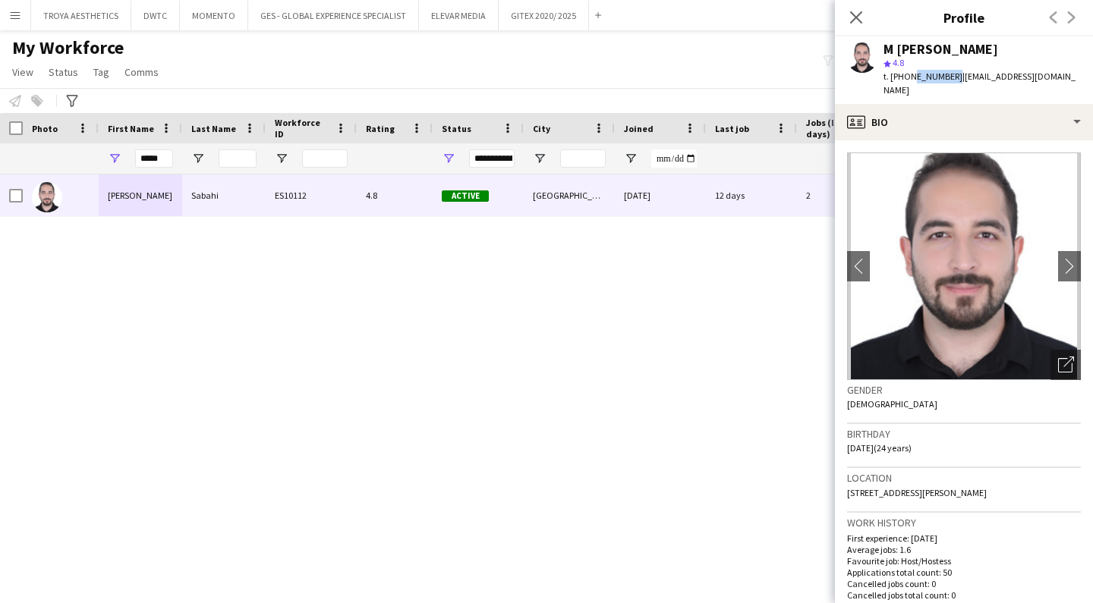
click at [910, 77] on span "t. [PHONE_NUMBER]" at bounding box center [922, 76] width 79 height 11
copy span "507431511"
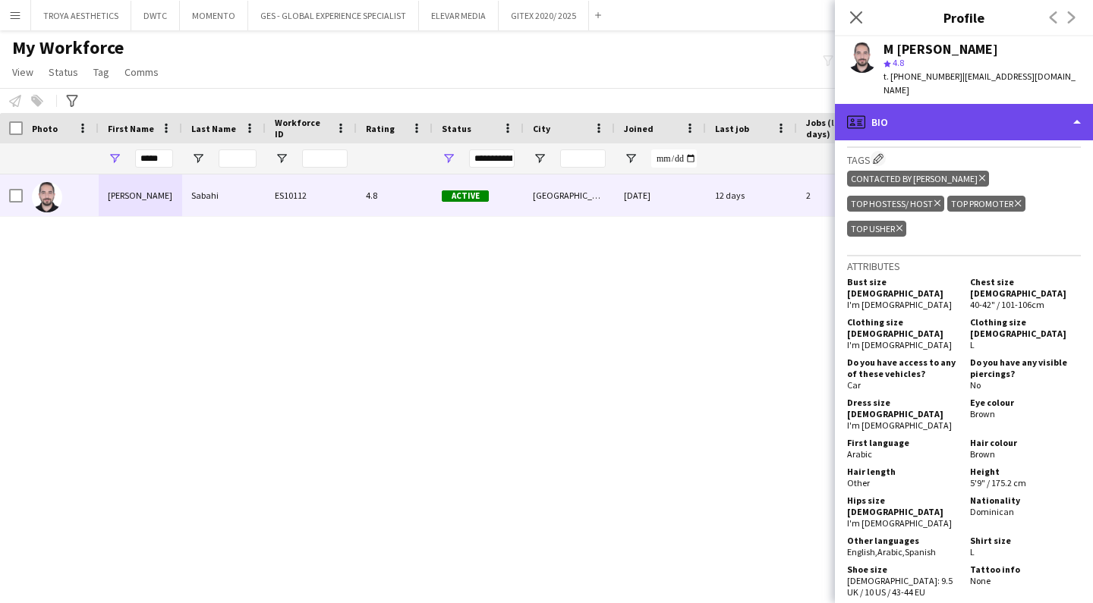
click at [1059, 105] on div "profile Bio" at bounding box center [964, 122] width 258 height 36
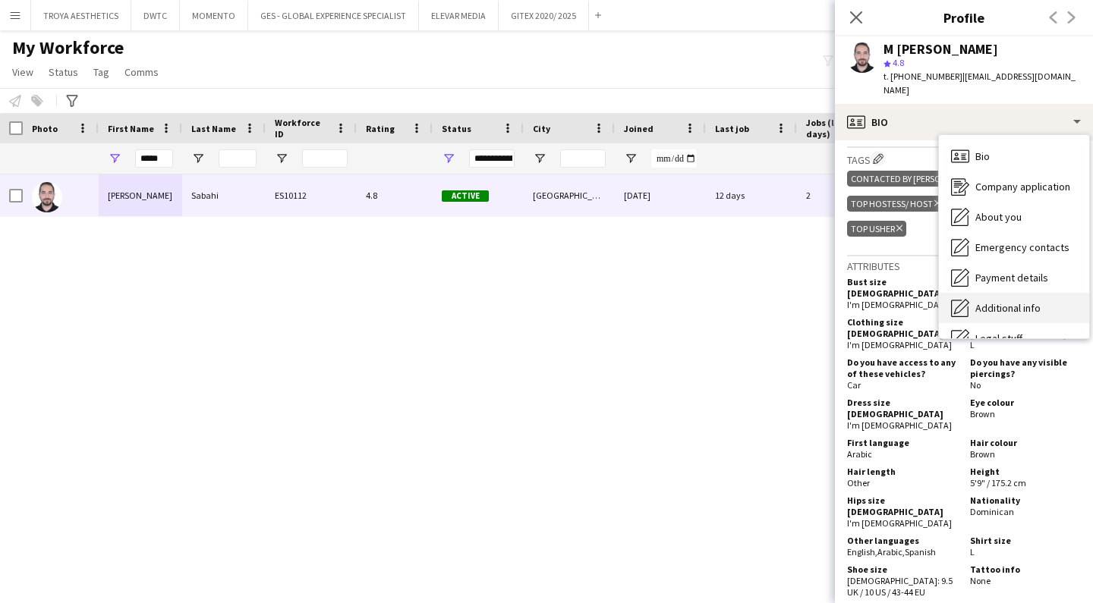
click at [1027, 301] on span "Additional info" at bounding box center [1007, 308] width 65 height 14
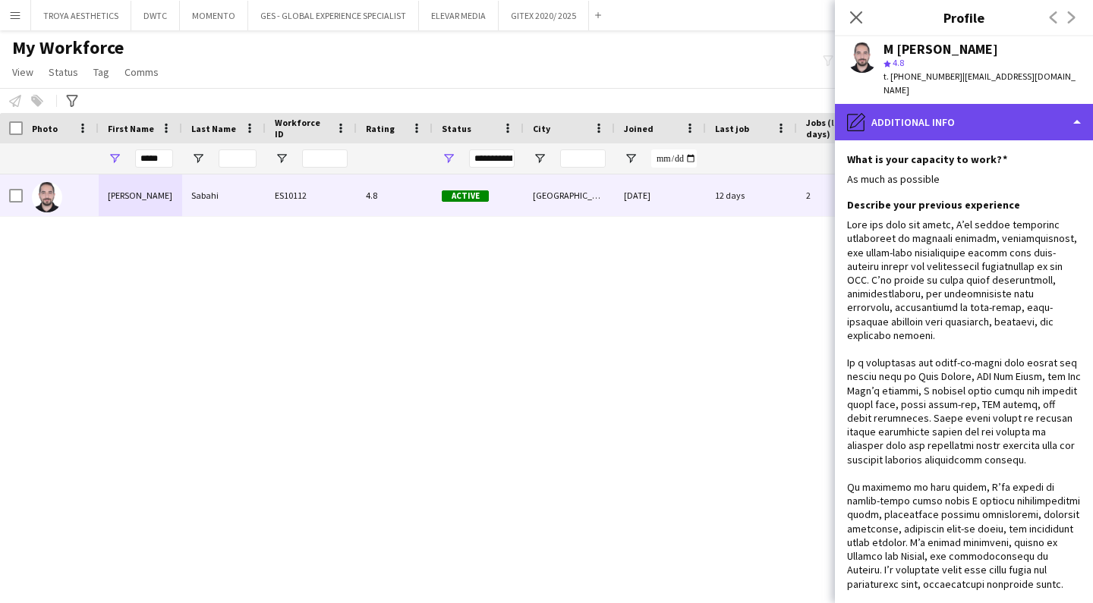
click at [1002, 113] on div "pencil4 Additional info" at bounding box center [964, 122] width 258 height 36
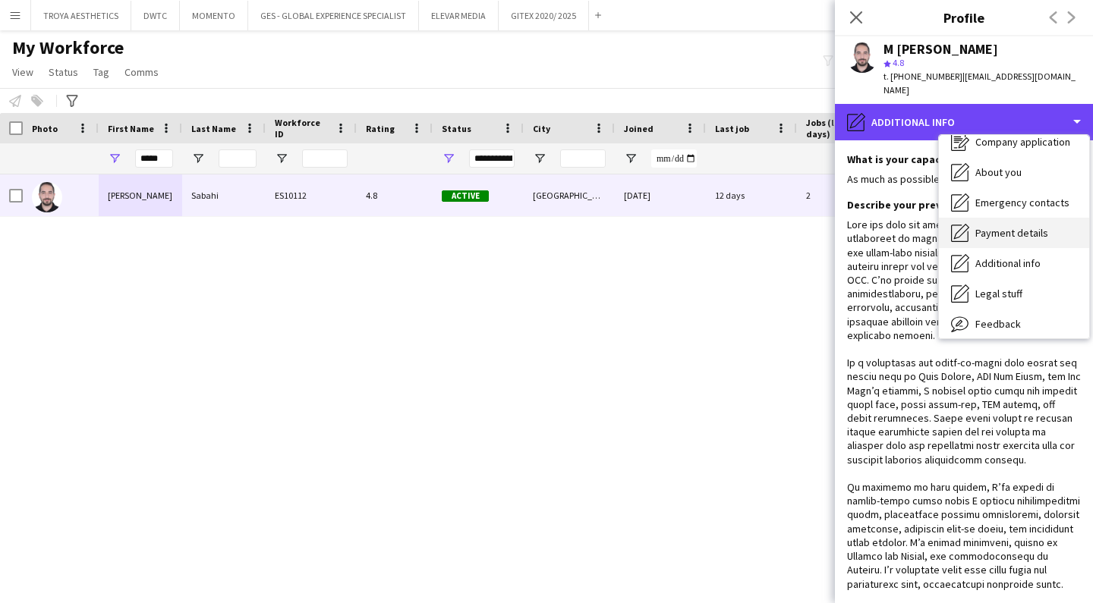
scroll to position [81, 0]
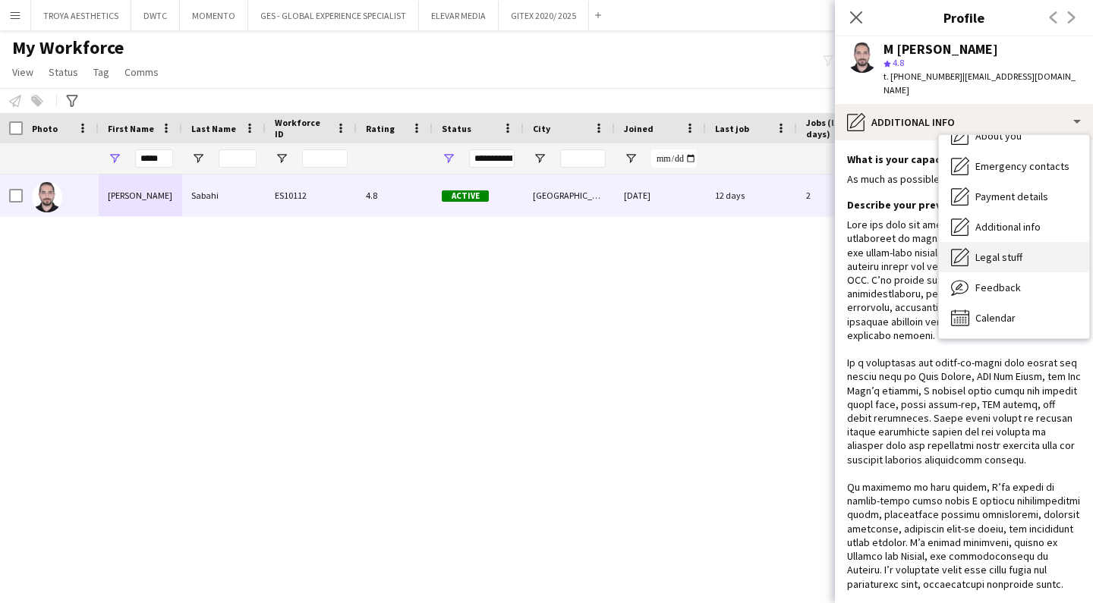
click at [1009, 250] on span "Legal stuff" at bounding box center [998, 257] width 47 height 14
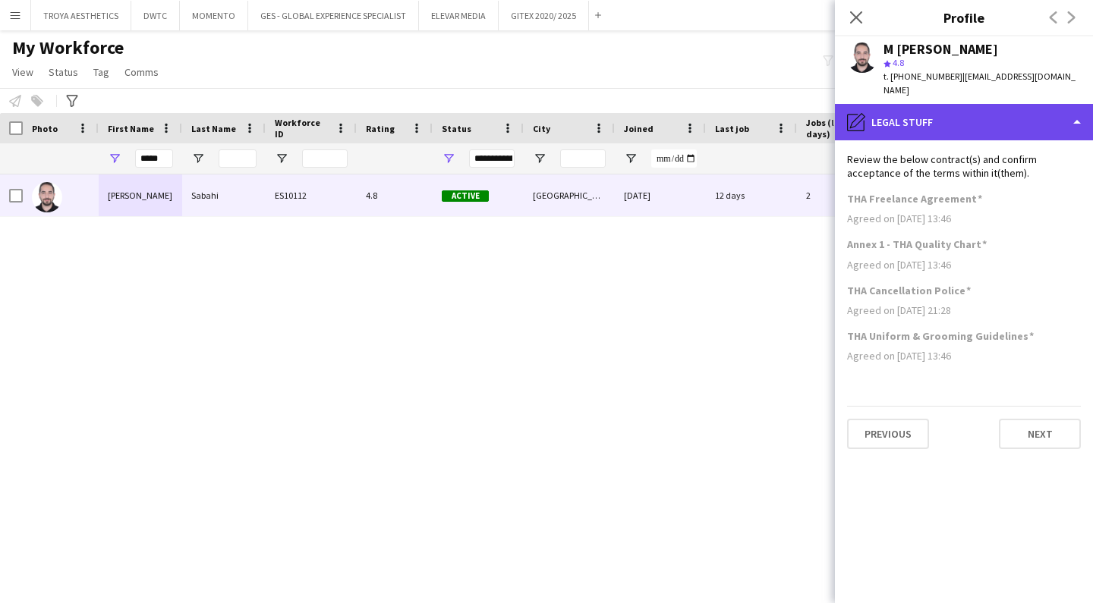
click at [962, 106] on div "pencil4 Legal stuff" at bounding box center [964, 122] width 258 height 36
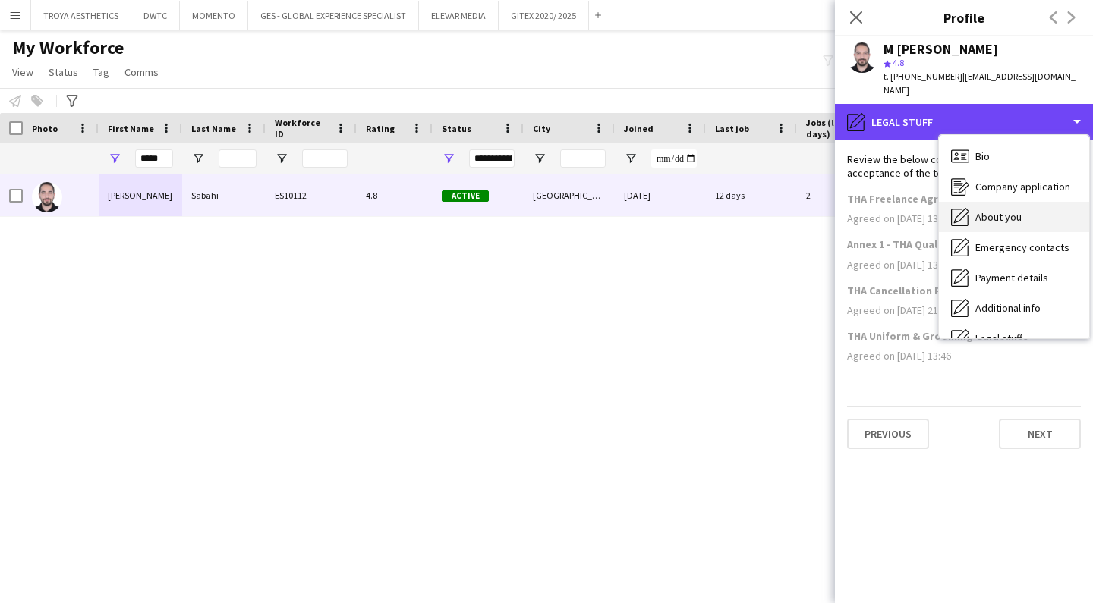
scroll to position [0, 0]
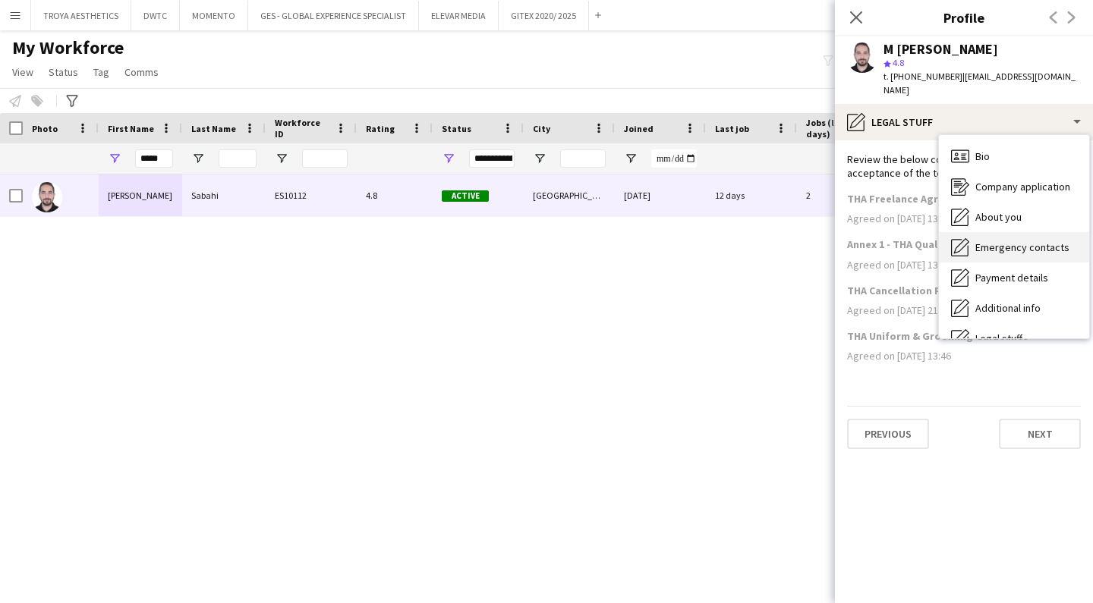
click at [1010, 241] on span "Emergency contacts" at bounding box center [1022, 248] width 94 height 14
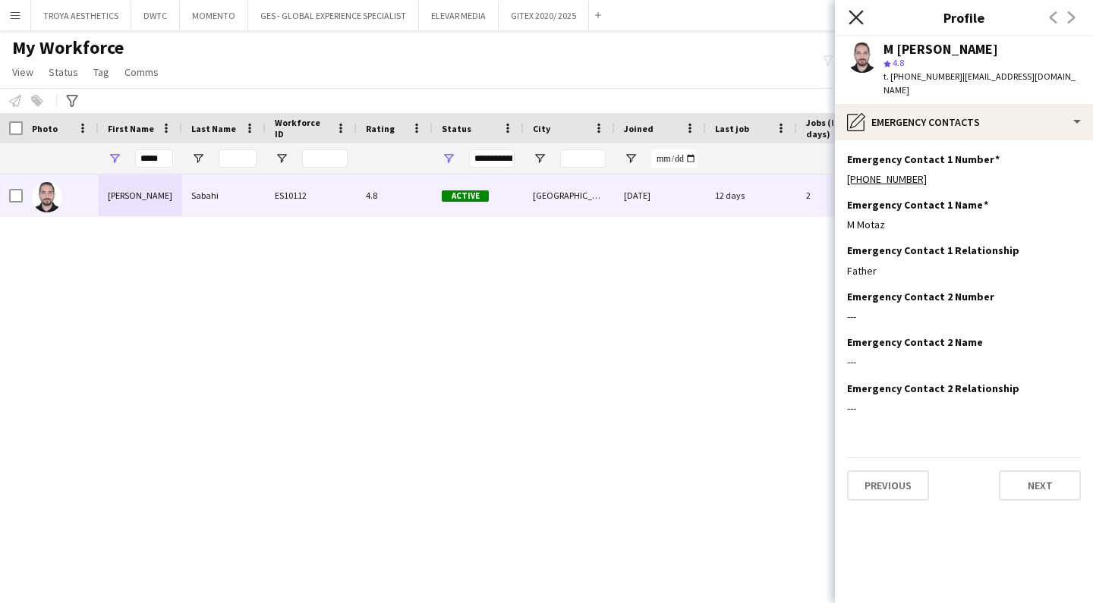
click at [854, 23] on icon "Close pop-in" at bounding box center [855, 17] width 14 height 14
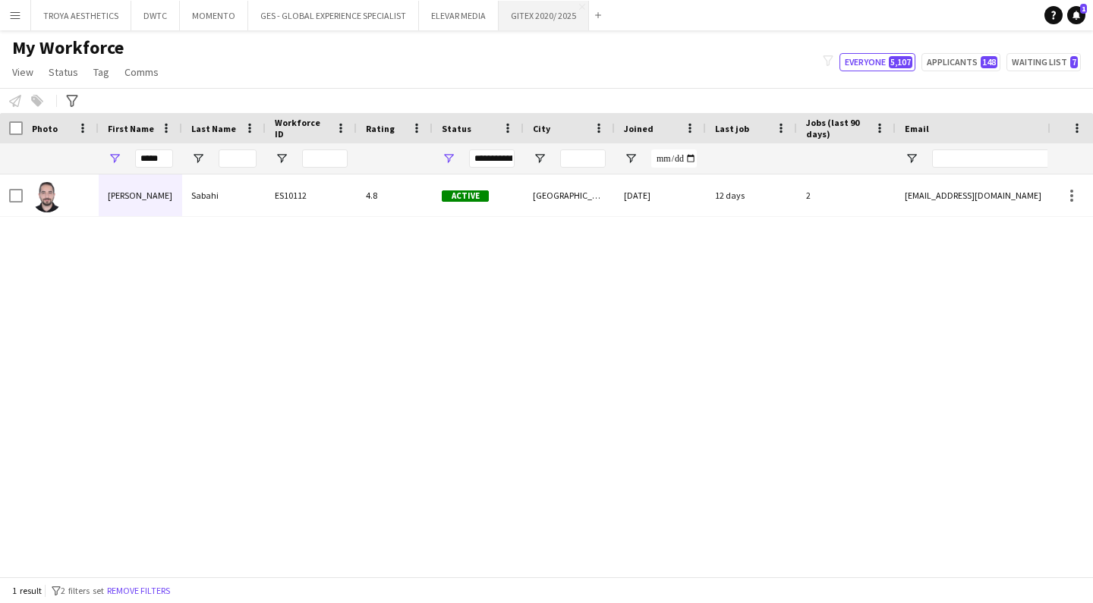
click at [537, 21] on button "GITEX 2020/ 2025 Close" at bounding box center [544, 16] width 90 height 30
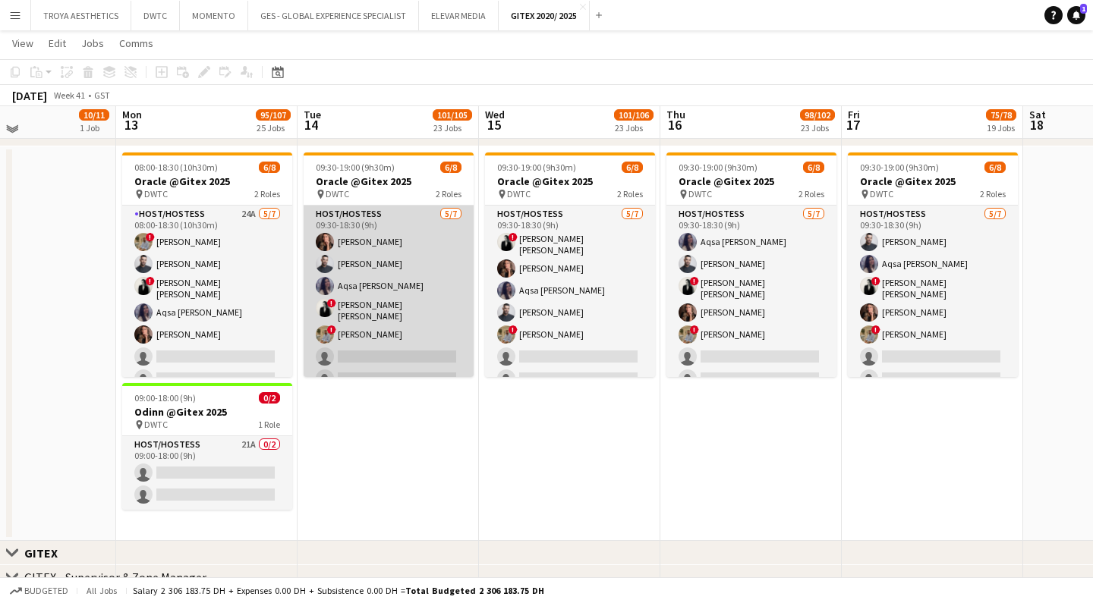
scroll to position [394, 0]
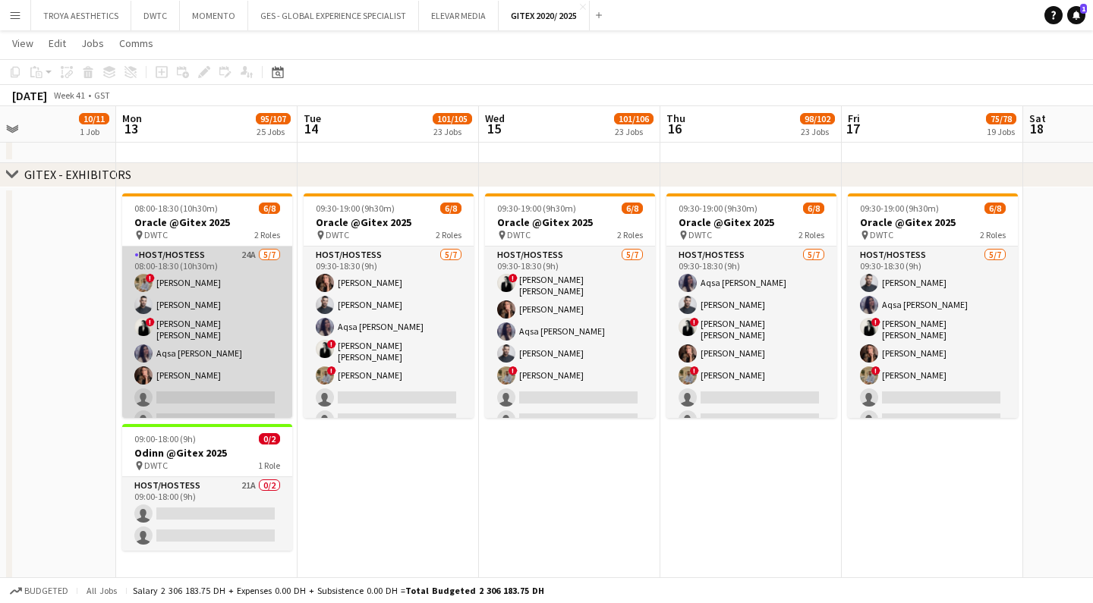
click at [184, 351] on app-card-role "Host/Hostess 24A [DATE] 08:00-18:30 (10h30m) ! [PERSON_NAME] ! [PERSON_NAME] [P…" at bounding box center [207, 341] width 170 height 188
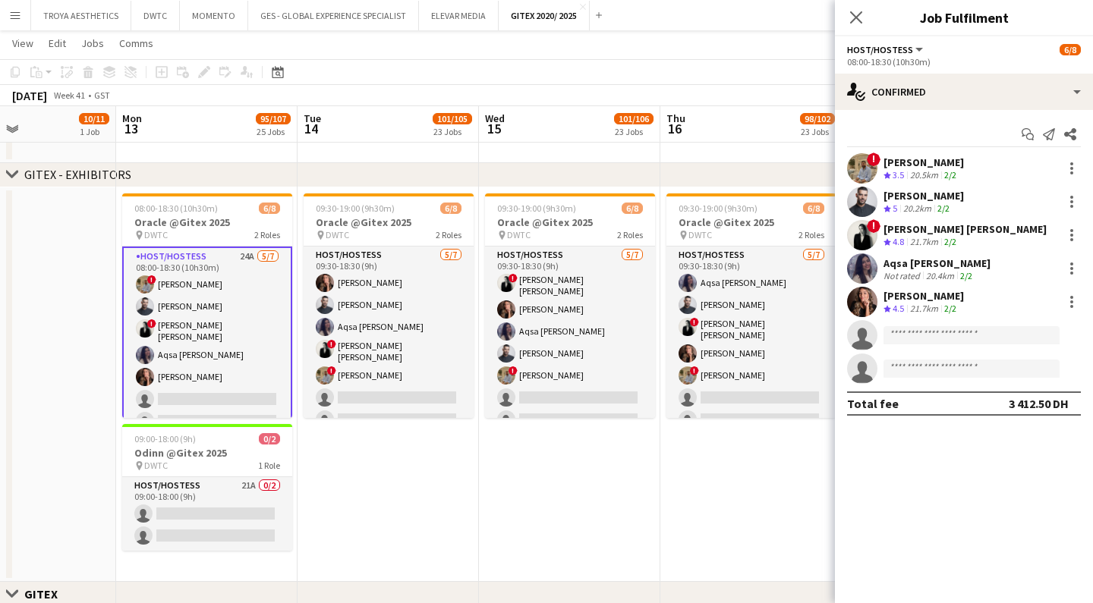
click at [923, 262] on div "Aqsa [PERSON_NAME]" at bounding box center [936, 263] width 107 height 14
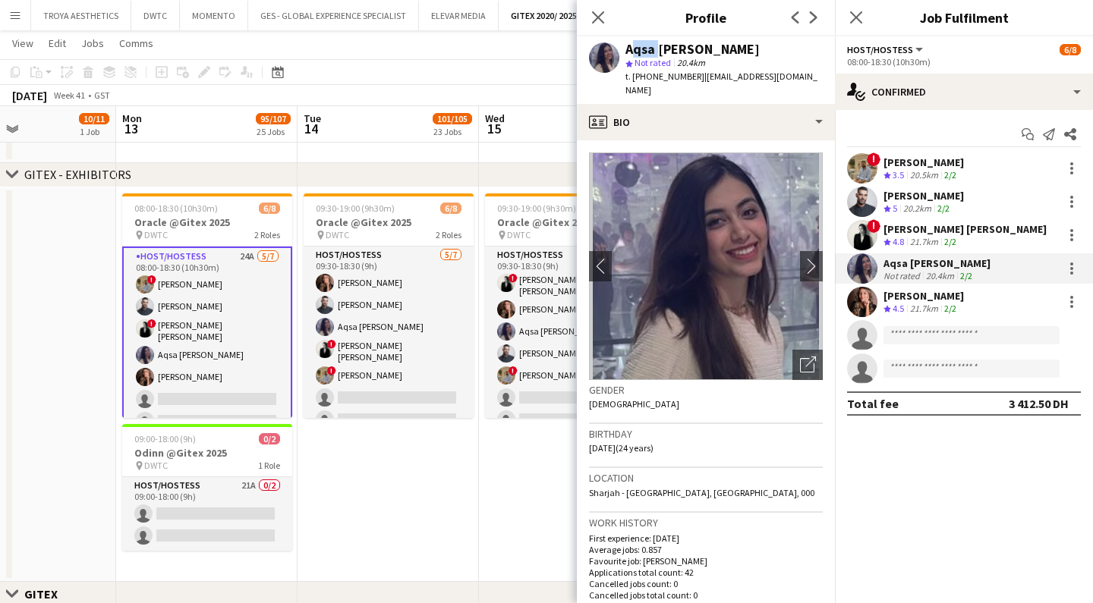
drag, startPoint x: 654, startPoint y: 50, endPoint x: 628, endPoint y: 49, distance: 25.8
click at [628, 49] on div "Aqsa [PERSON_NAME]" at bounding box center [692, 49] width 134 height 14
copy div "[DEMOGRAPHIC_DATA]"
click at [602, 17] on icon "Close pop-in" at bounding box center [597, 17] width 14 height 14
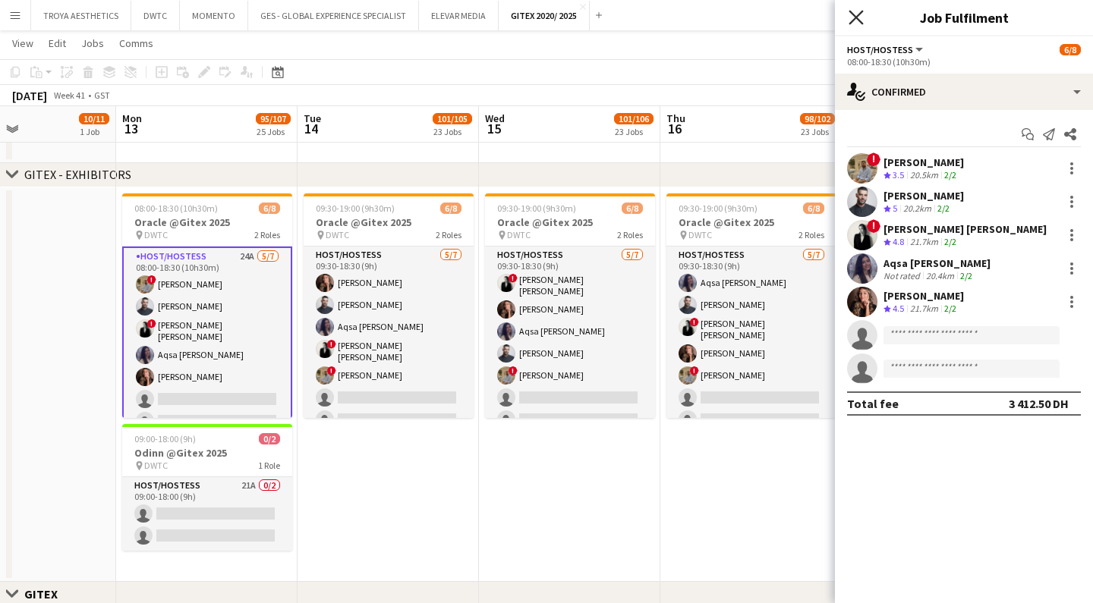
click at [857, 17] on icon at bounding box center [855, 17] width 14 height 14
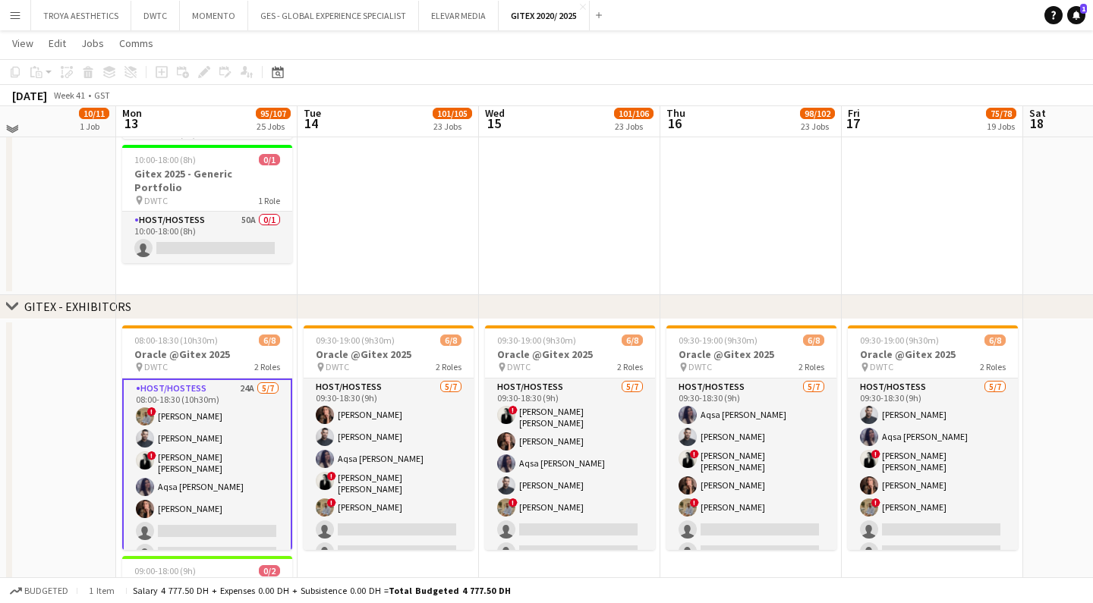
scroll to position [254, 0]
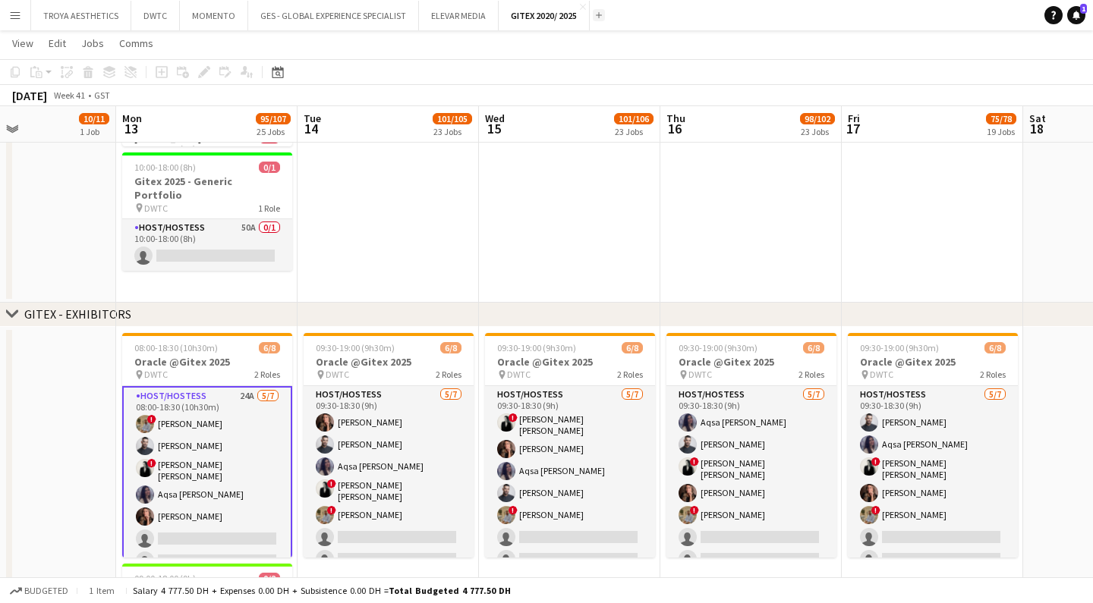
click at [596, 16] on app-icon "Add" at bounding box center [599, 15] width 6 height 6
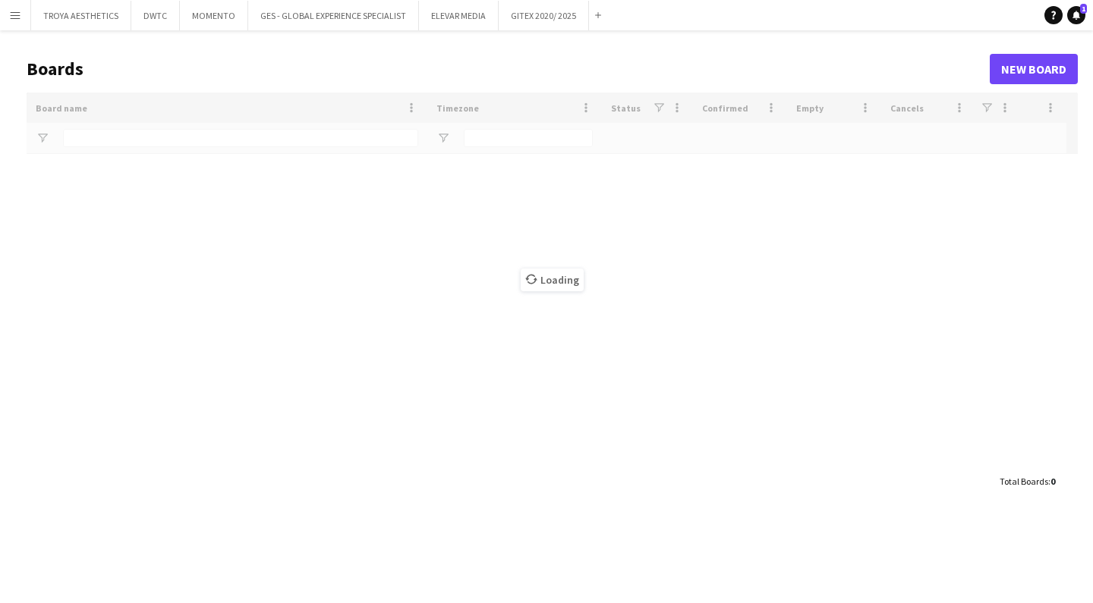
click at [21, 19] on button "Menu" at bounding box center [15, 15] width 30 height 30
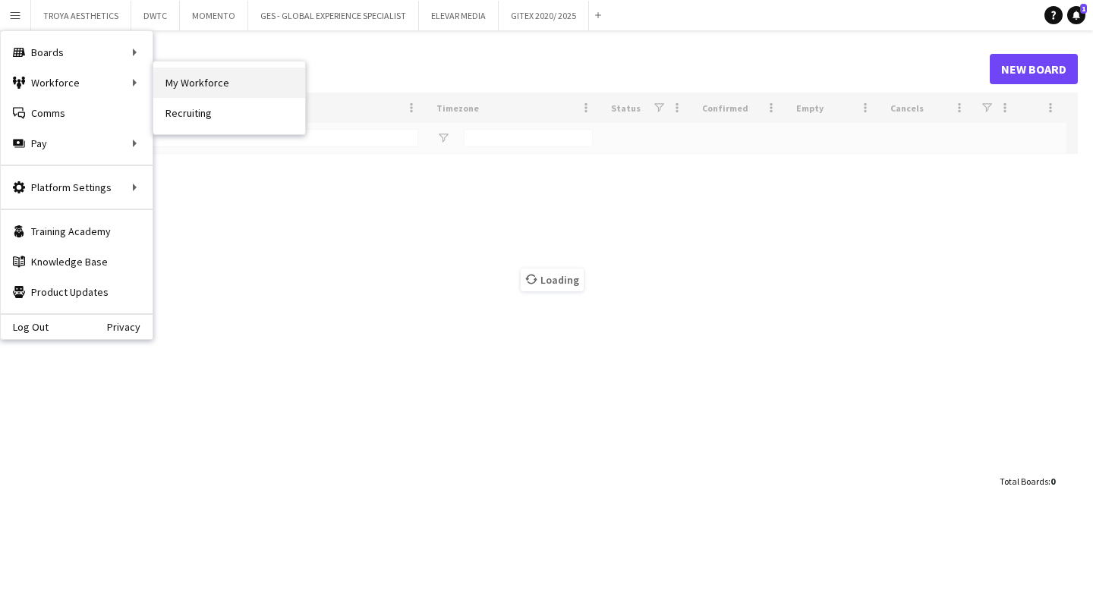
click at [238, 87] on link "My Workforce" at bounding box center [229, 83] width 152 height 30
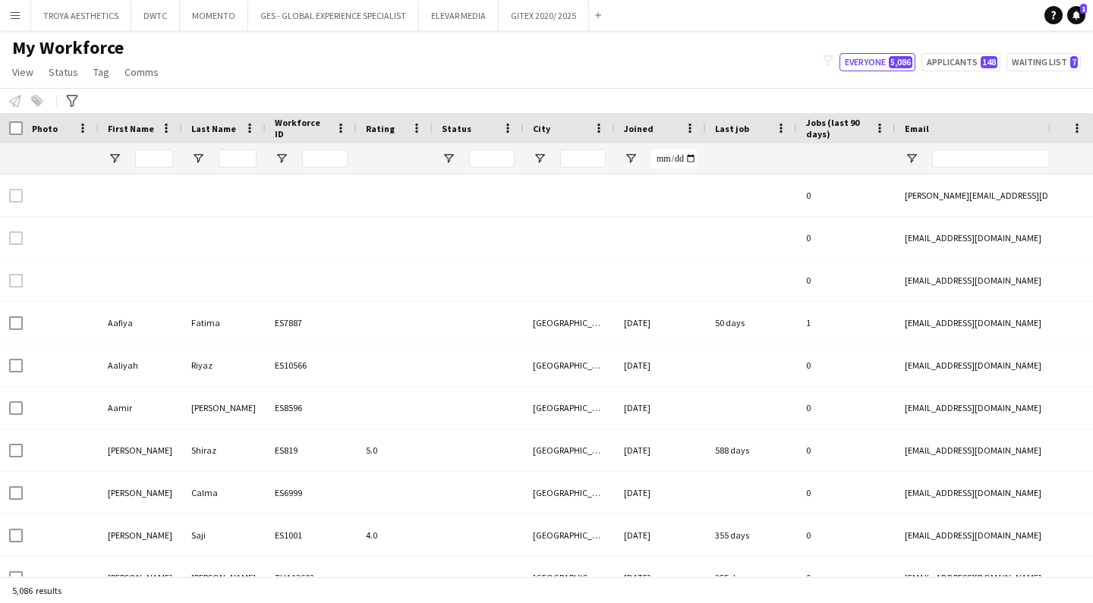
type input "*****"
type input "**********"
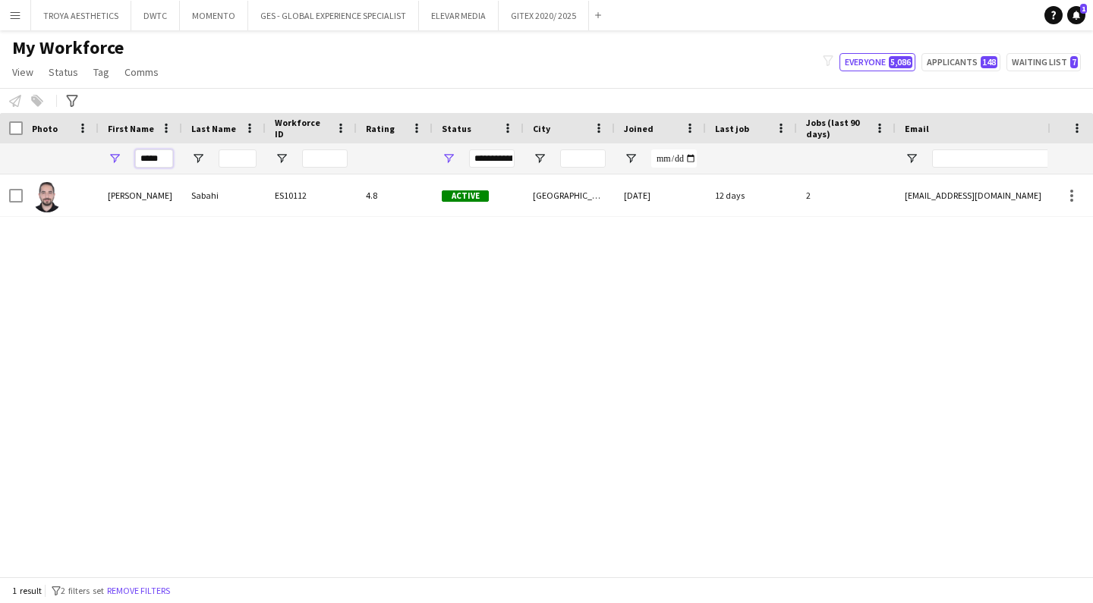
click at [165, 157] on input "*****" at bounding box center [154, 158] width 38 height 18
type input "*"
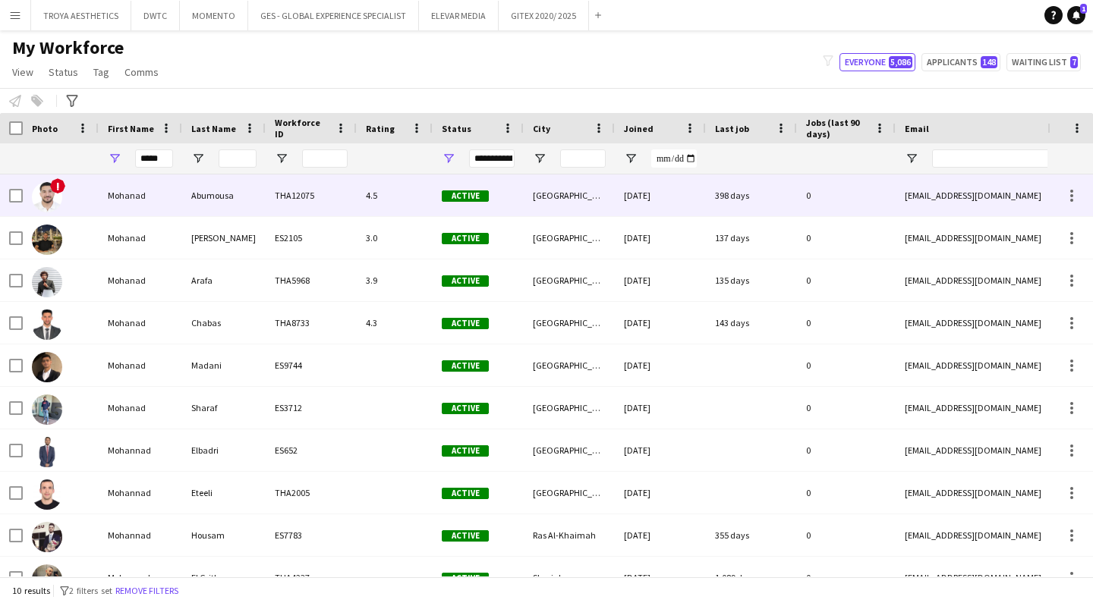
drag, startPoint x: 151, startPoint y: 185, endPoint x: 131, endPoint y: 240, distance: 58.4
click at [132, 240] on div "Mohanad" at bounding box center [140, 238] width 83 height 42
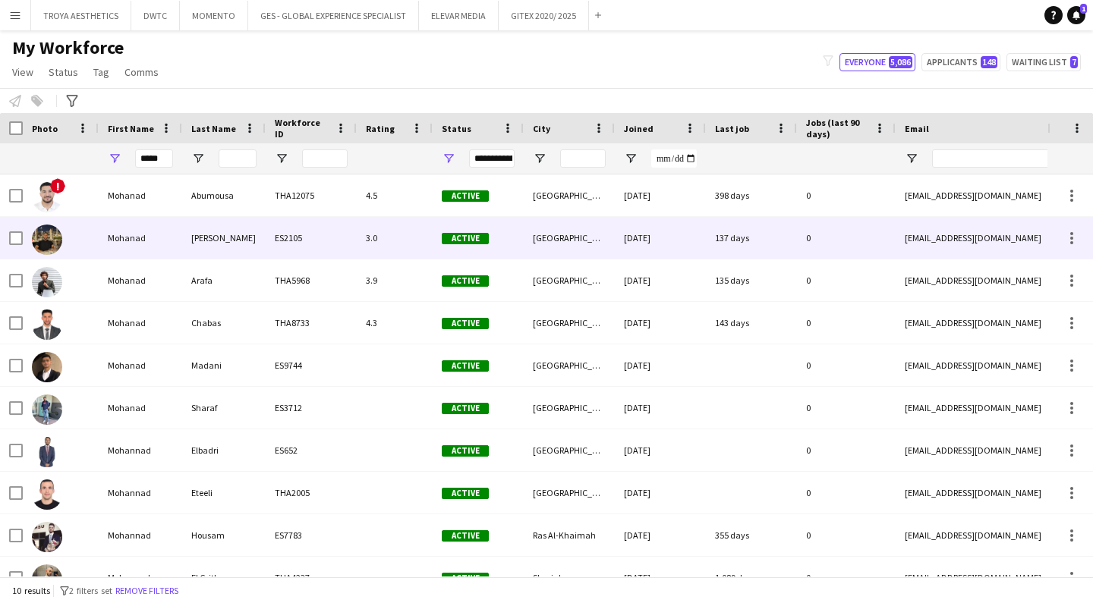
click at [130, 235] on div "Mohanad" at bounding box center [140, 238] width 83 height 42
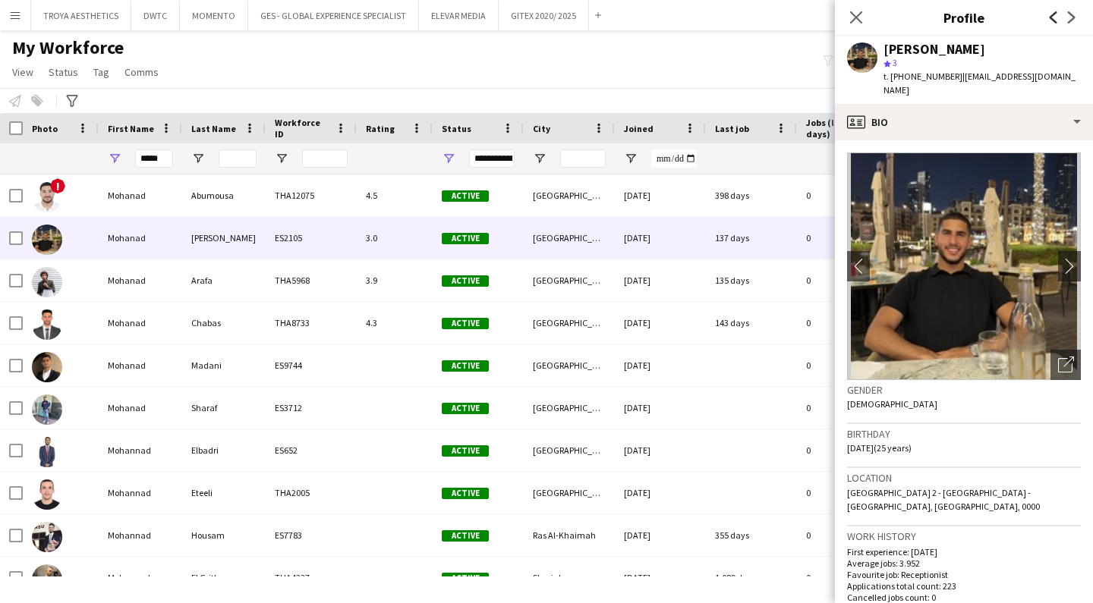
click at [1058, 20] on icon "Previous" at bounding box center [1053, 17] width 12 height 12
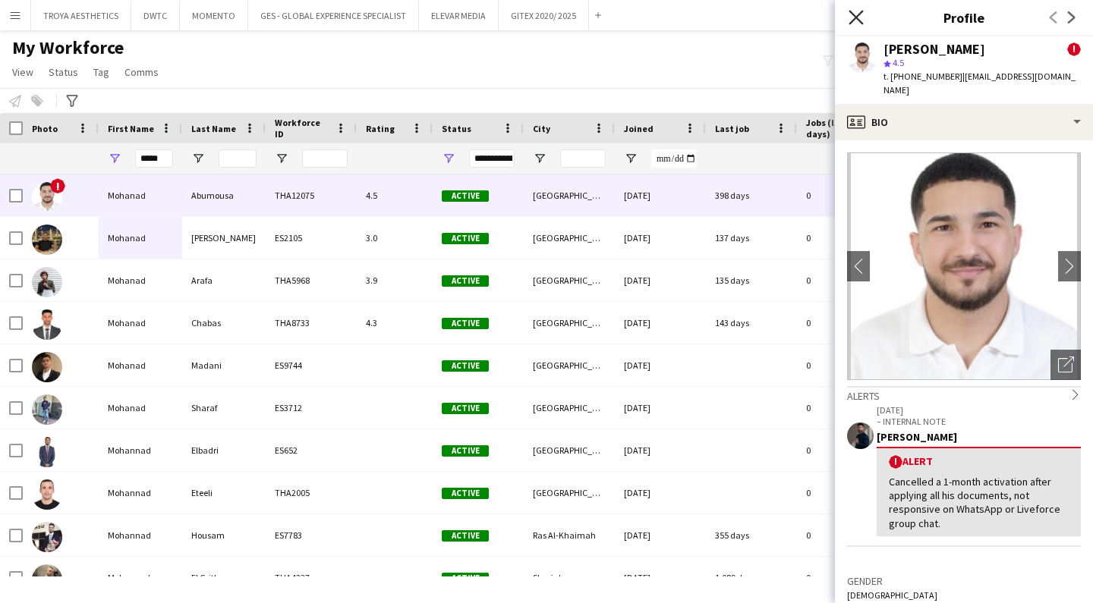
click at [852, 20] on icon "Close pop-in" at bounding box center [855, 17] width 14 height 14
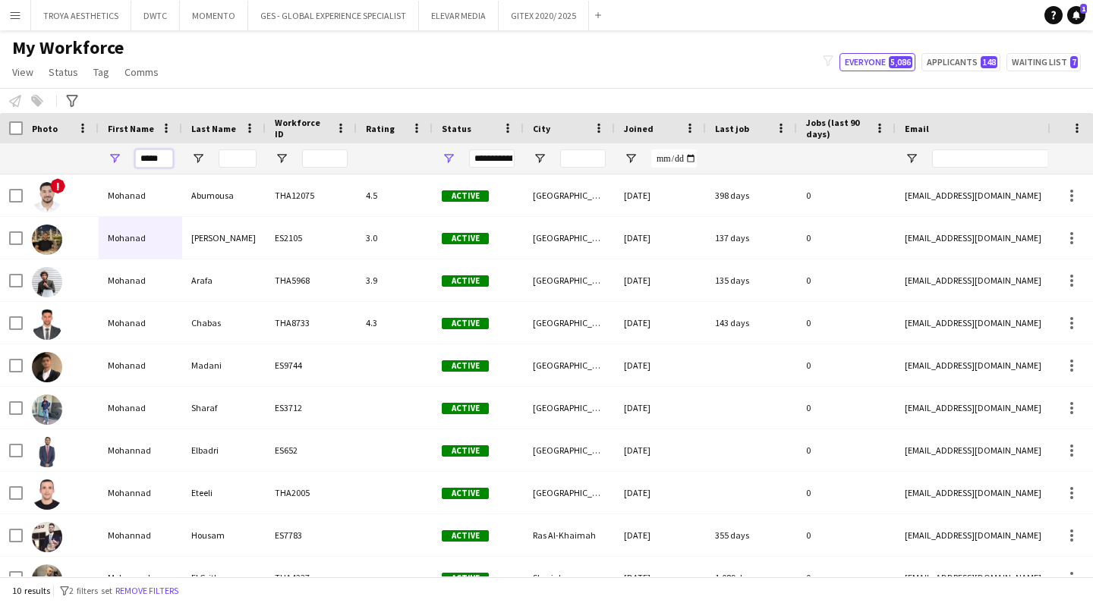
click at [167, 162] on input "*****" at bounding box center [154, 158] width 38 height 18
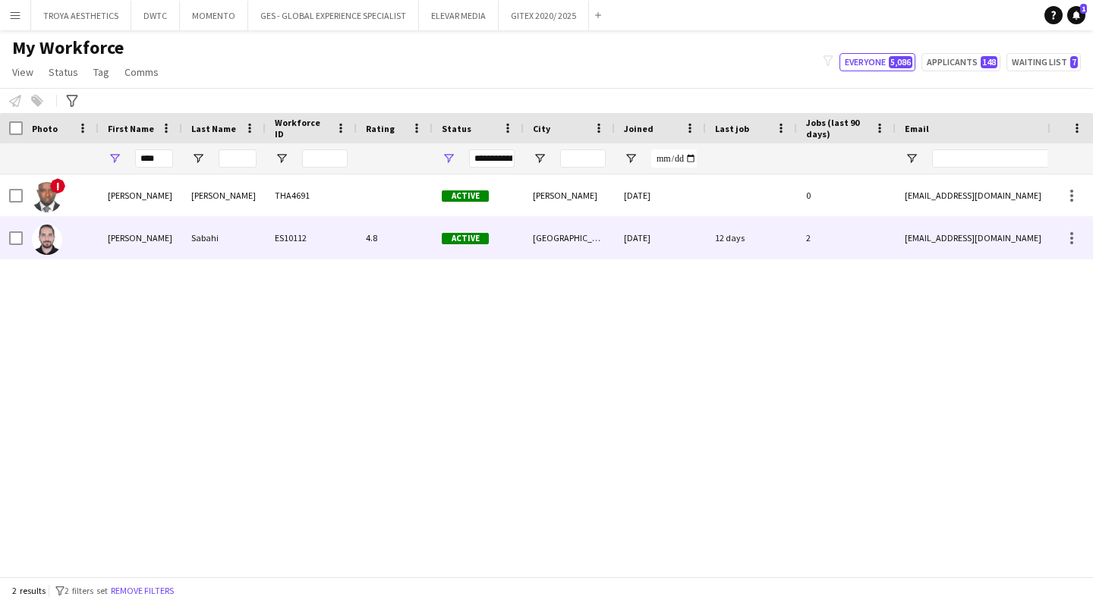
click at [131, 238] on div "[PERSON_NAME]" at bounding box center [140, 238] width 83 height 42
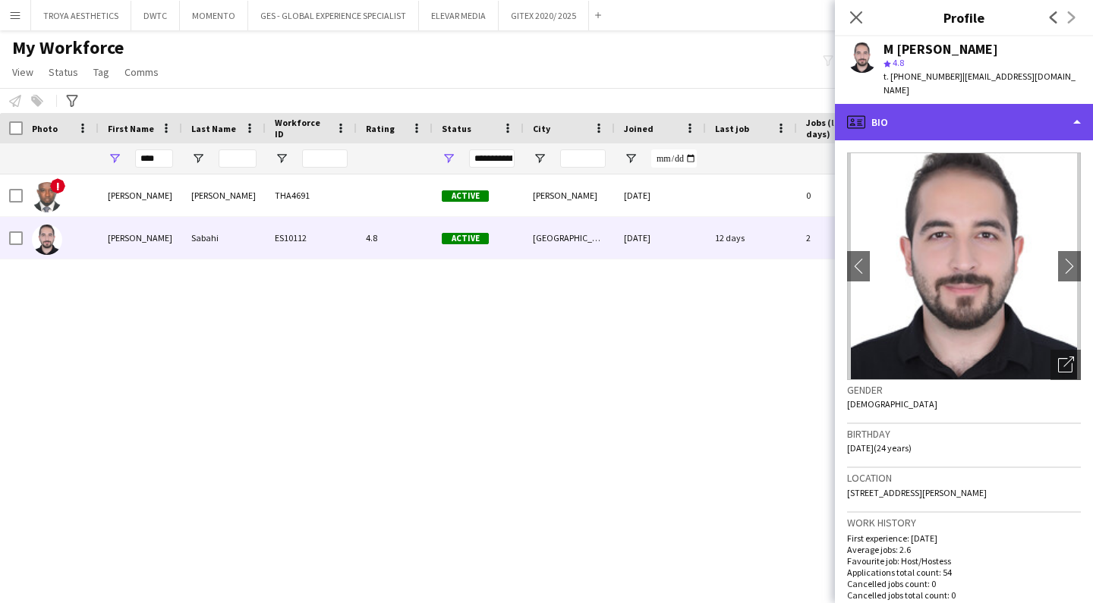
click at [971, 112] on div "profile Bio" at bounding box center [964, 122] width 258 height 36
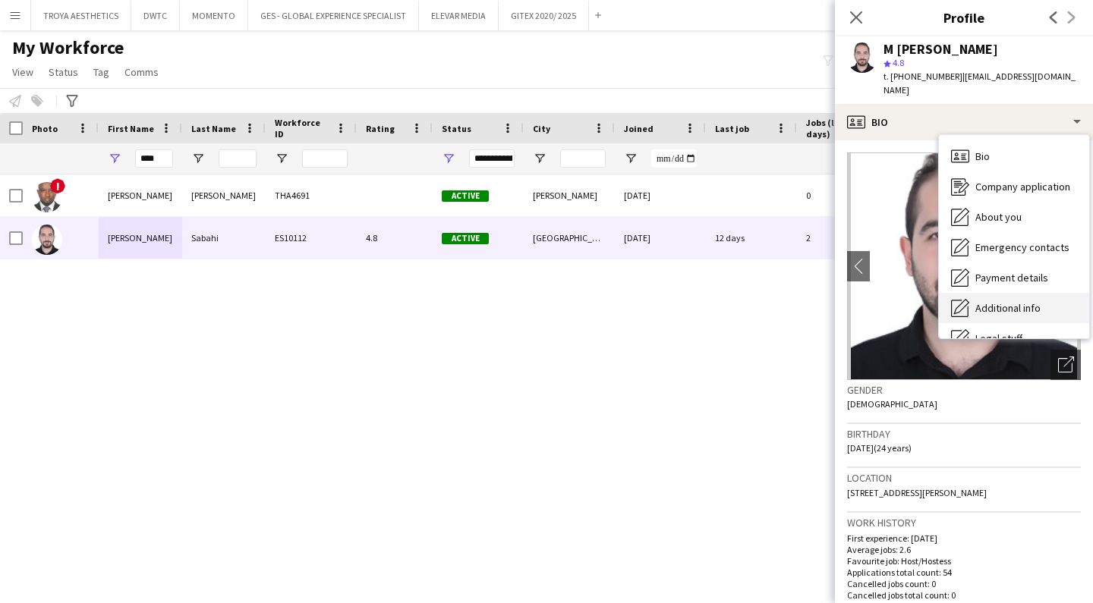
click at [1004, 301] on span "Additional info" at bounding box center [1007, 308] width 65 height 14
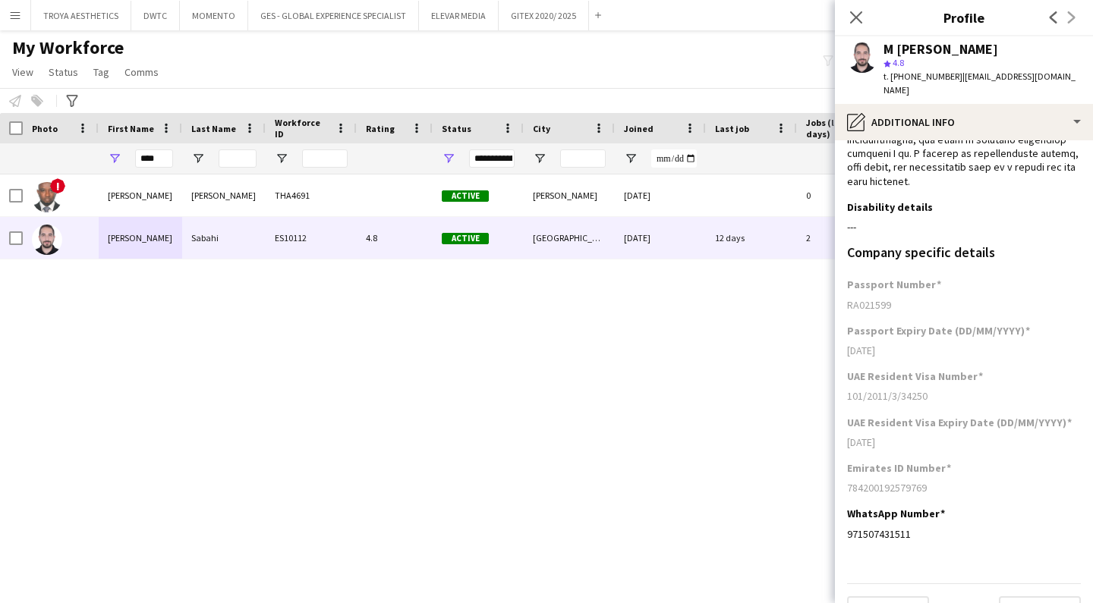
scroll to position [540, 0]
drag, startPoint x: 913, startPoint y: 499, endPoint x: 867, endPoint y: 496, distance: 46.4
click at [867, 528] on div "971507431511" at bounding box center [964, 535] width 234 height 14
click at [909, 524] on app-section-data-types "What is your capacity to work? Edit this field As much as possible Describe you…" at bounding box center [964, 371] width 258 height 463
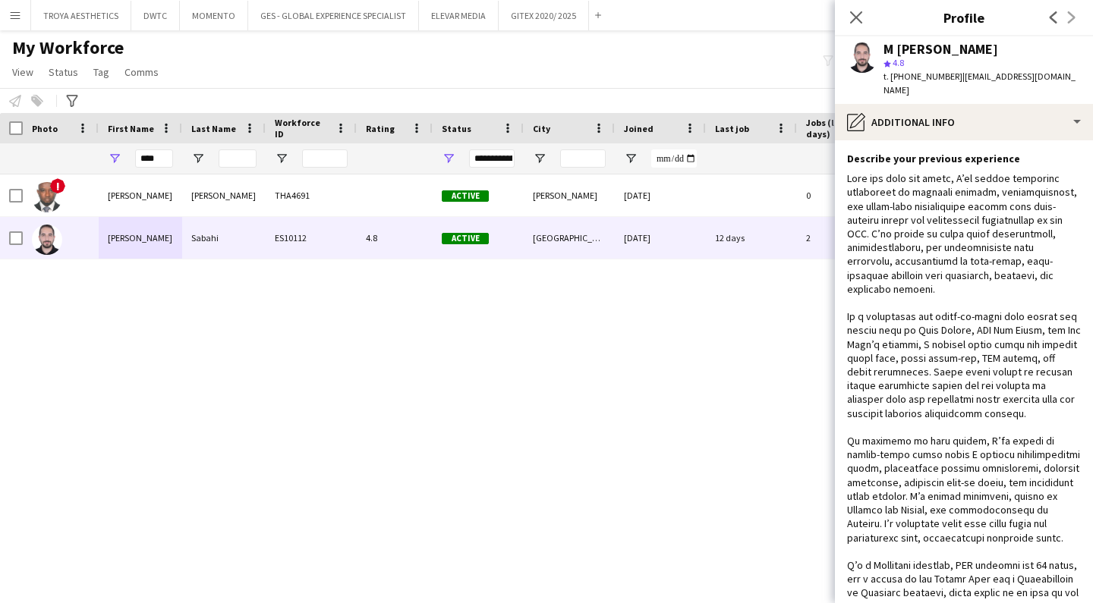
scroll to position [42, 0]
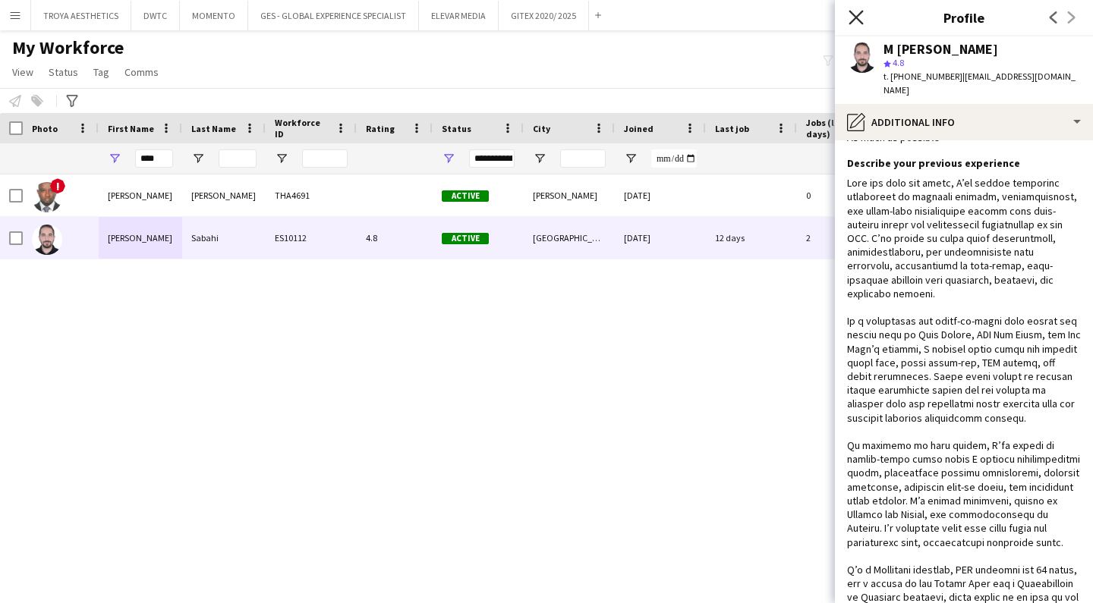
click at [855, 23] on icon "Close pop-in" at bounding box center [855, 17] width 14 height 14
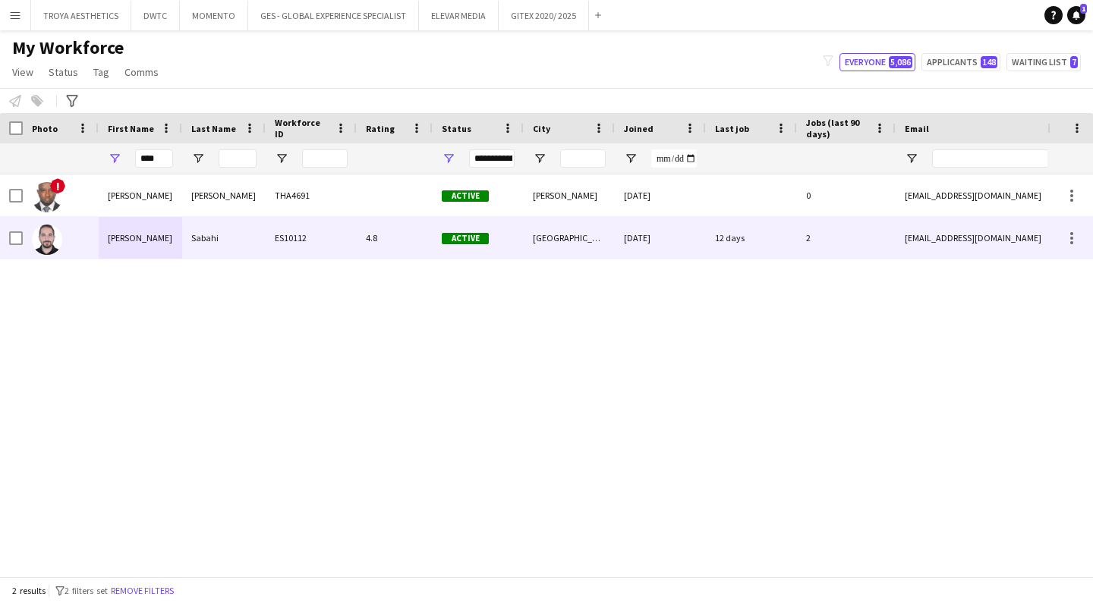
scroll to position [0, 2]
click at [138, 241] on div "[PERSON_NAME]" at bounding box center [138, 238] width 83 height 42
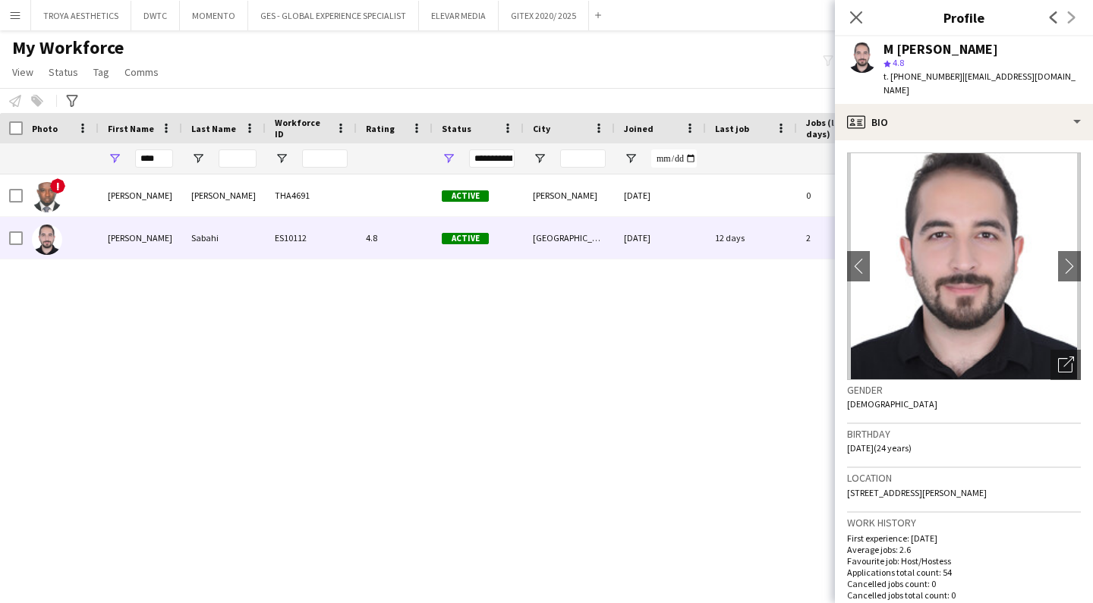
scroll to position [5, 0]
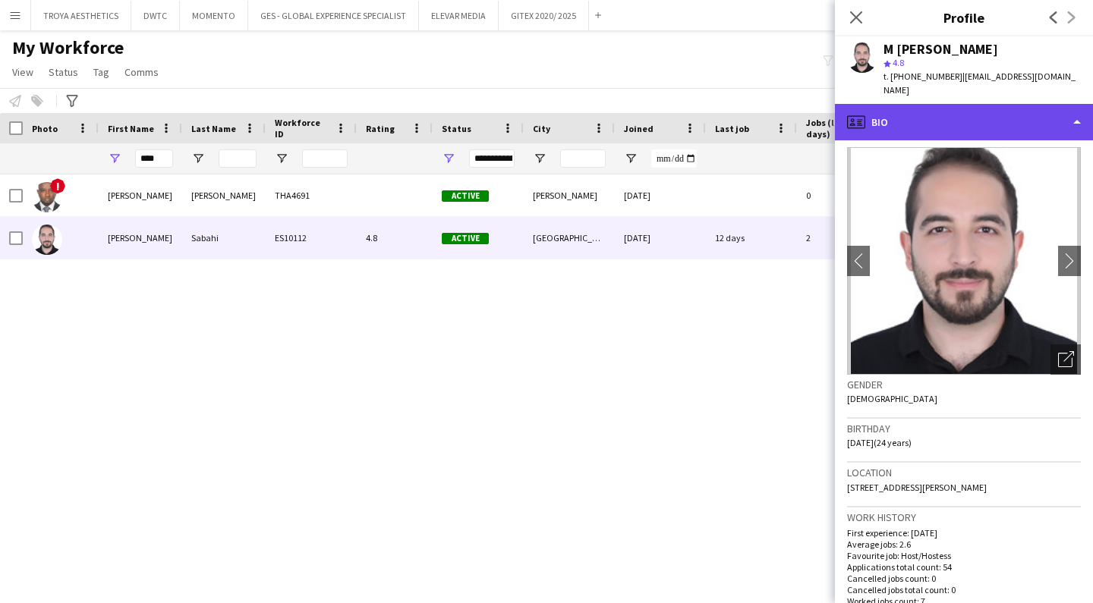
click at [1002, 112] on div "profile Bio" at bounding box center [964, 122] width 258 height 36
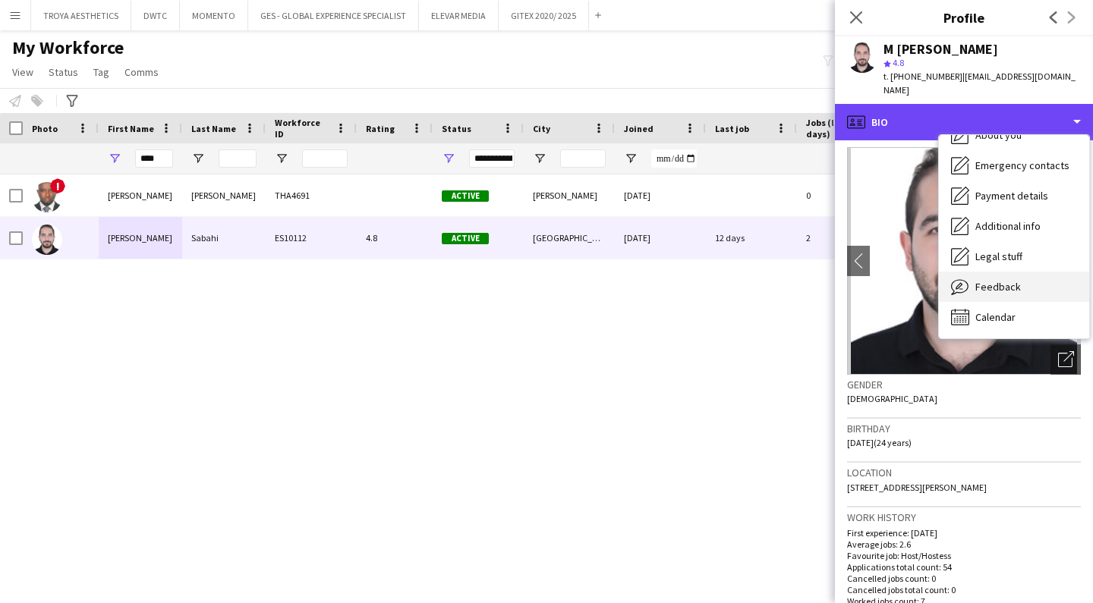
scroll to position [82, 0]
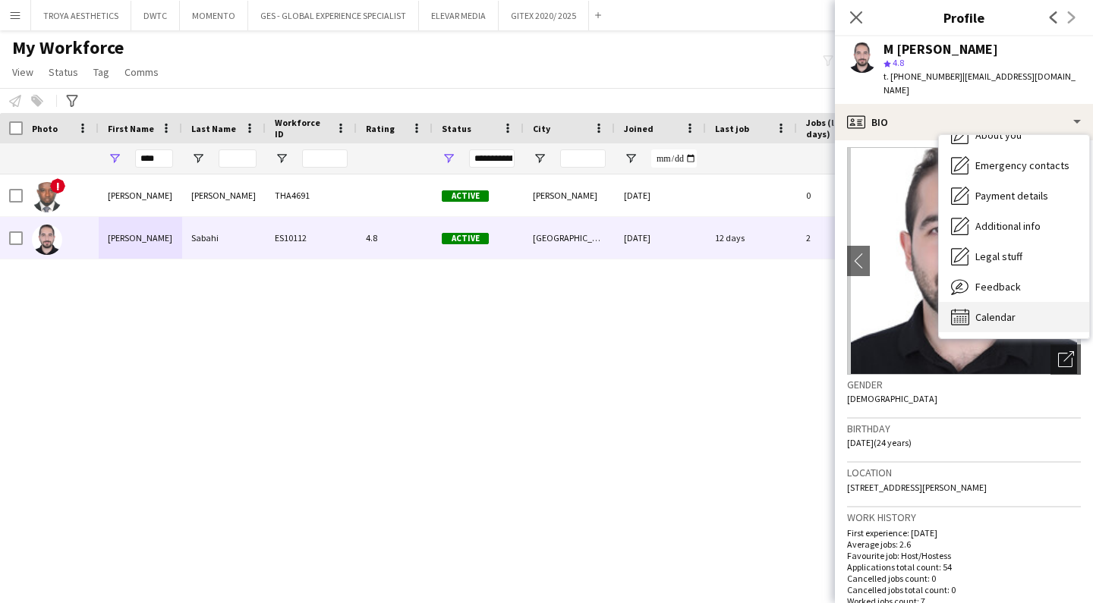
click at [1002, 310] on span "Calendar" at bounding box center [995, 317] width 40 height 14
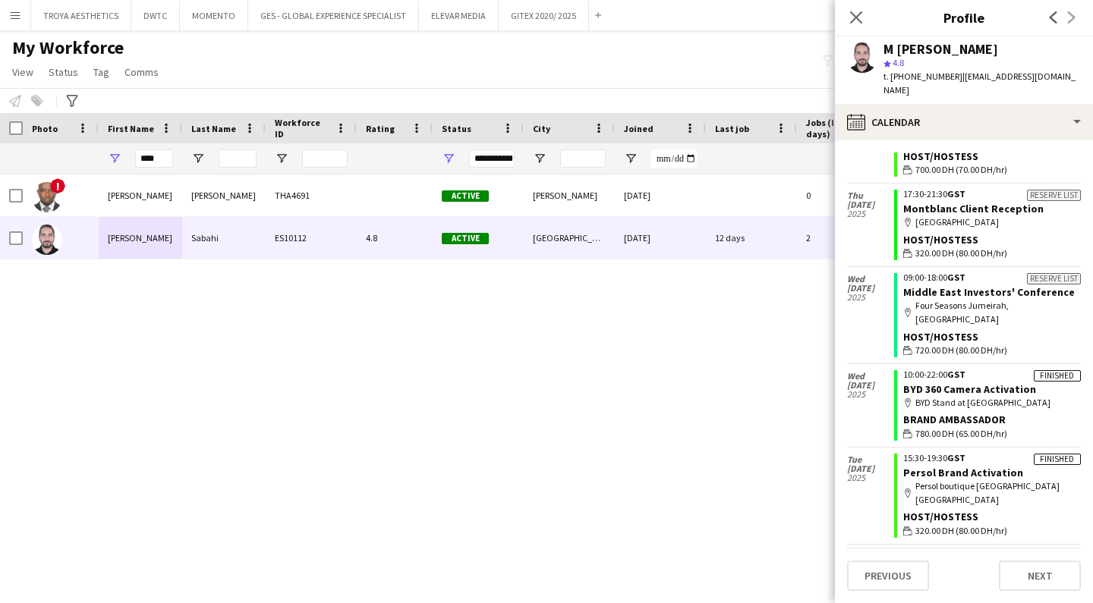
scroll to position [1066, 0]
click at [860, 17] on icon "Close pop-in" at bounding box center [855, 17] width 14 height 14
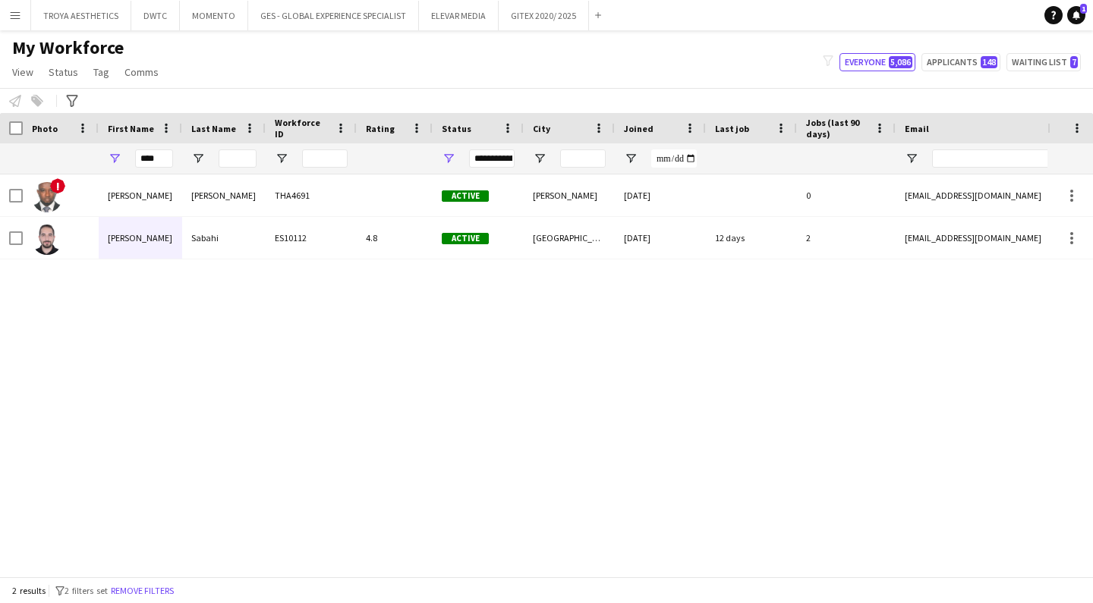
click at [207, 308] on div "! Chinemerem [PERSON_NAME] THA4691 Active Al Sharjah [DATE] 0 [EMAIL_ADDRESS][D…" at bounding box center [523, 376] width 1047 height 402
click at [163, 158] on input "****" at bounding box center [154, 158] width 38 height 18
type input "*"
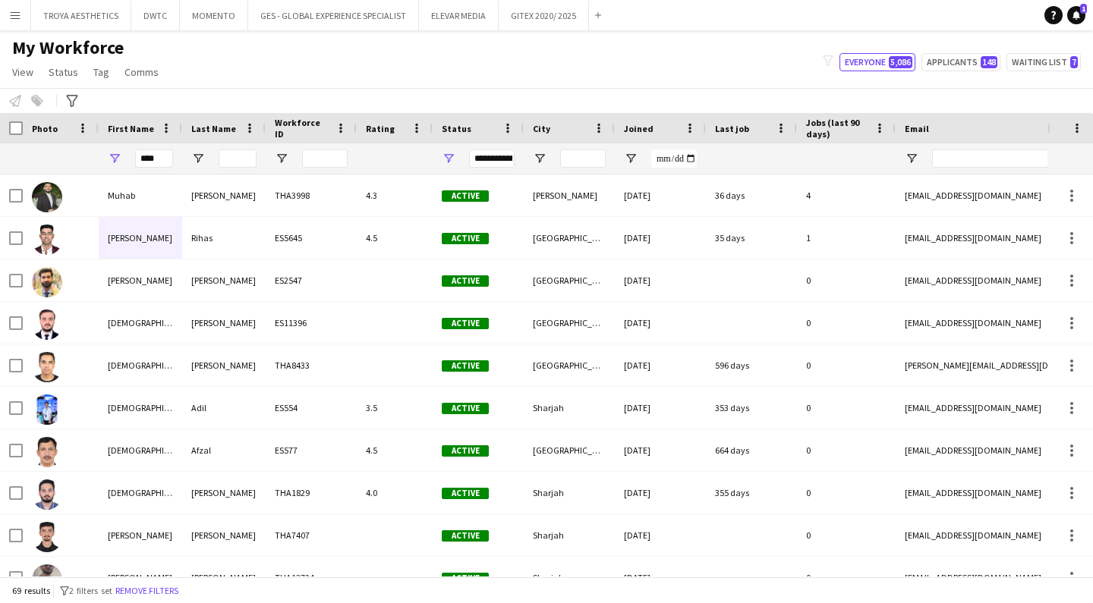
click at [71, 160] on div at bounding box center [61, 158] width 58 height 30
click at [161, 160] on input "****" at bounding box center [154, 158] width 38 height 18
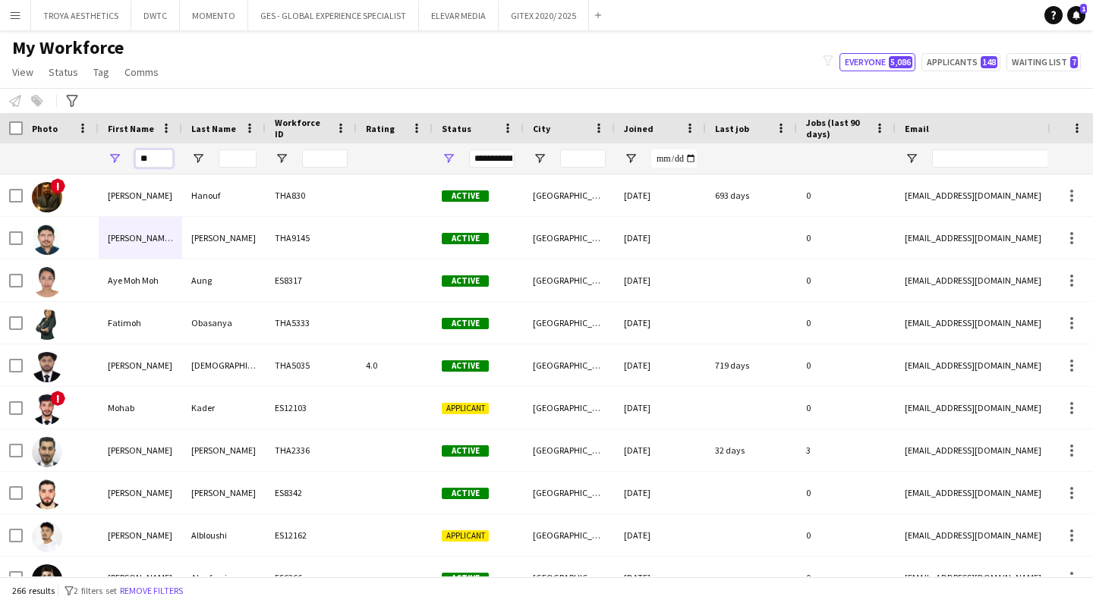
type input "*"
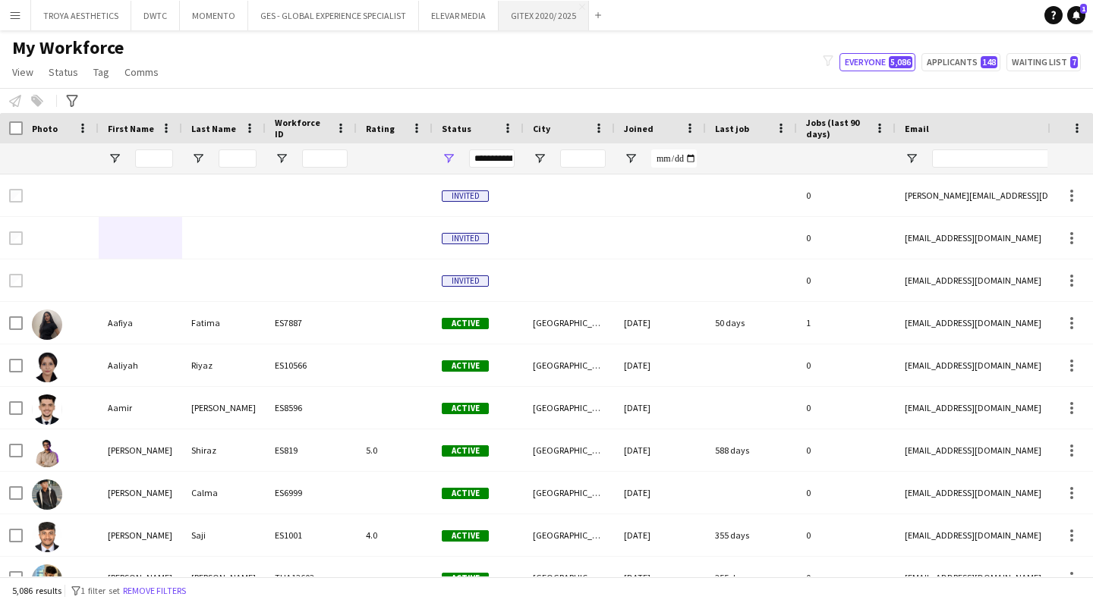
click at [543, 10] on button "GITEX 2020/ 2025 Close" at bounding box center [544, 16] width 90 height 30
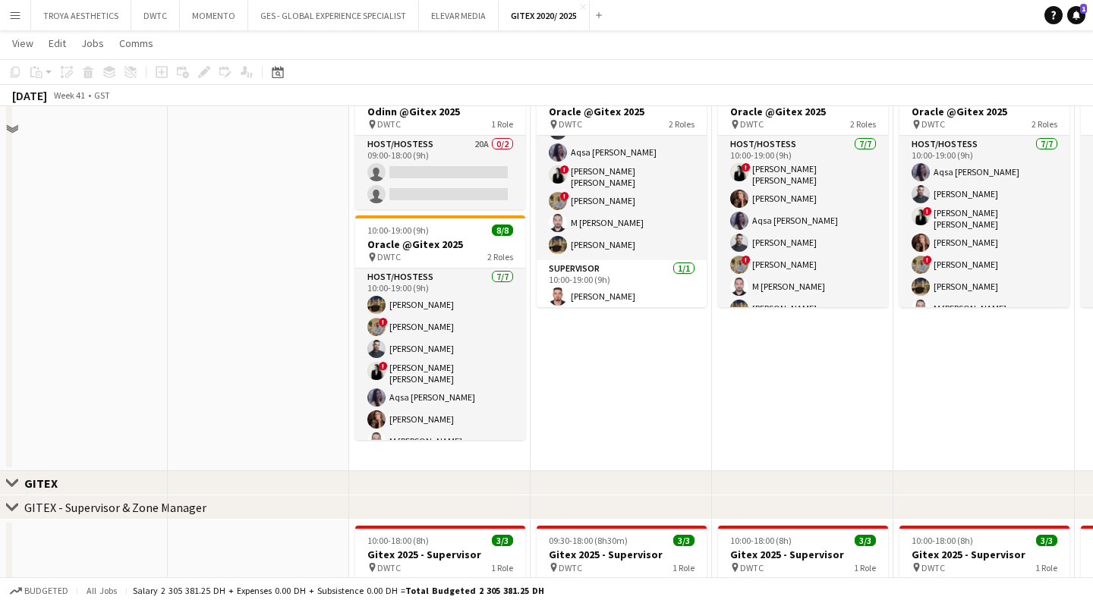
scroll to position [430, 0]
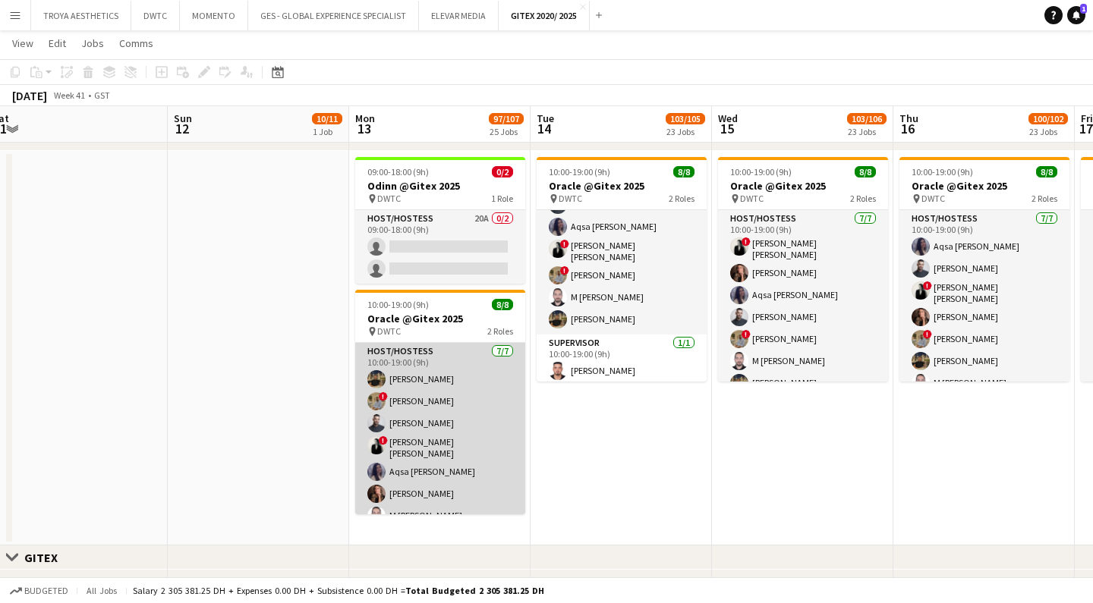
click at [410, 376] on app-card-role "Host/Hostess [DATE] 10:00-19:00 (9h) [PERSON_NAME] ! [PERSON_NAME] ! [PERSON_NA…" at bounding box center [440, 437] width 170 height 188
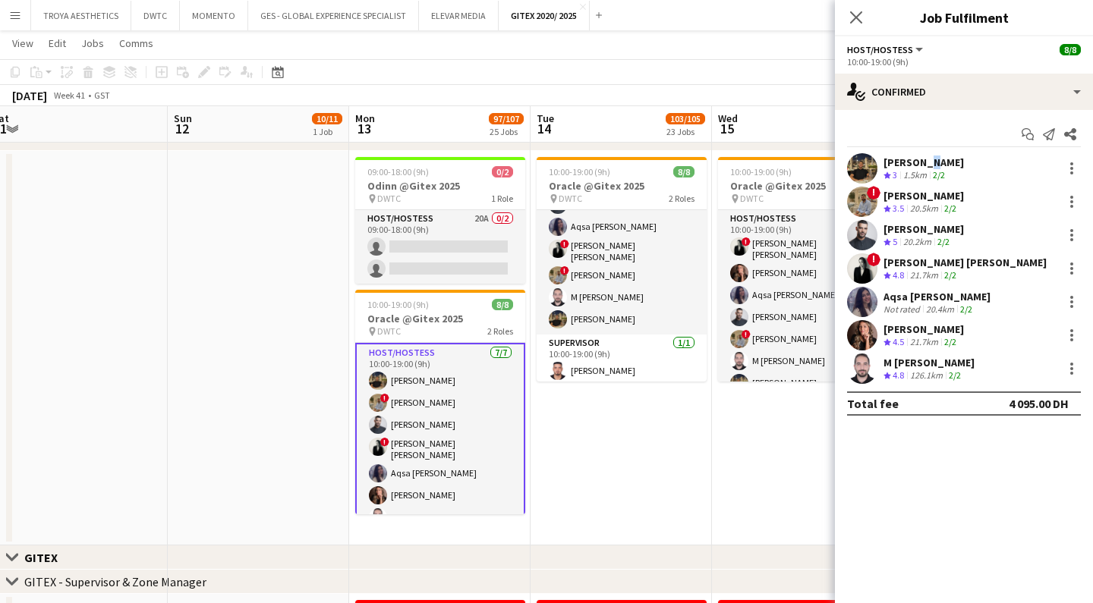
click at [927, 156] on div "[PERSON_NAME]" at bounding box center [923, 163] width 80 height 14
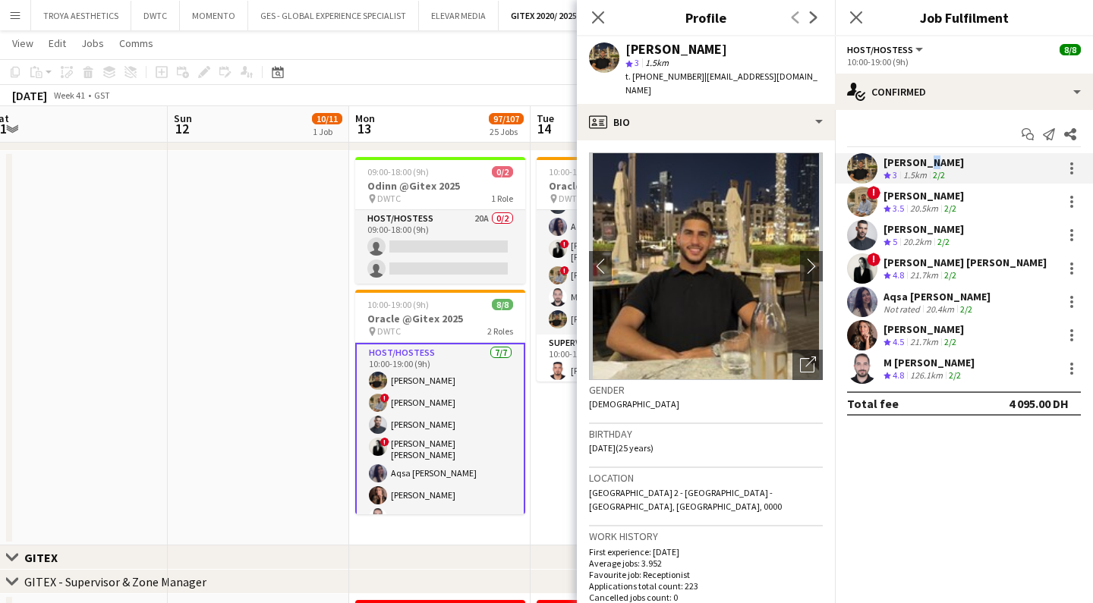
drag, startPoint x: 650, startPoint y: 77, endPoint x: 697, endPoint y: 79, distance: 47.1
click at [697, 79] on div "t. [PHONE_NUMBER] | [PERSON_NAME][EMAIL_ADDRESS][DOMAIN_NAME]" at bounding box center [723, 83] width 197 height 27
click at [912, 357] on div "M [PERSON_NAME]" at bounding box center [928, 363] width 91 height 14
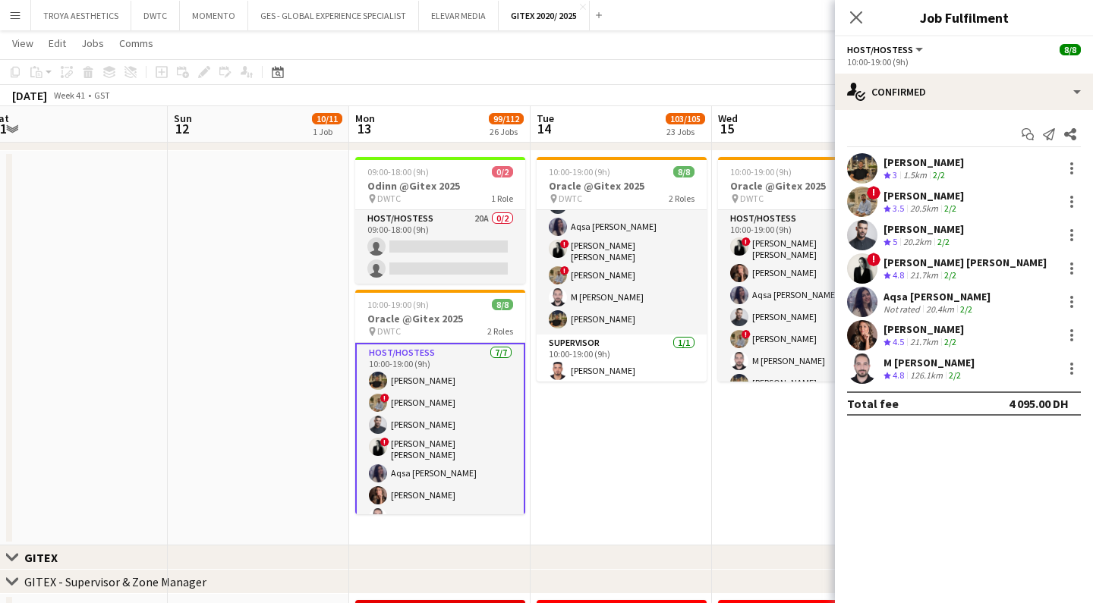
click at [269, 263] on app-date-cell at bounding box center [258, 348] width 181 height 395
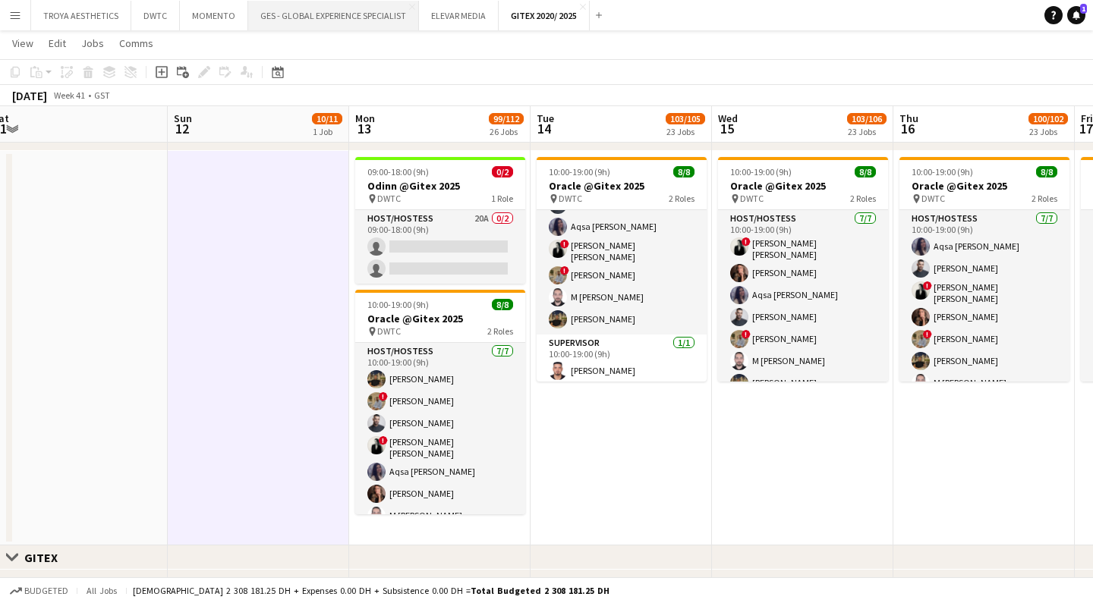
click at [314, 11] on button "GES - GLOBAL EXPERIENCE SPECIALIST Close" at bounding box center [333, 16] width 171 height 30
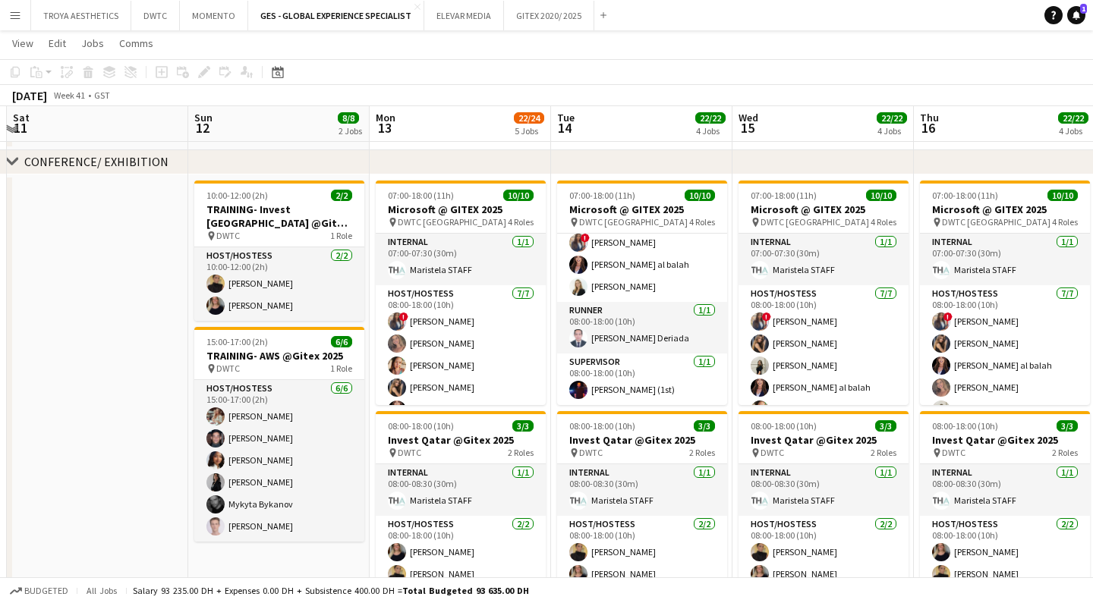
scroll to position [297, 0]
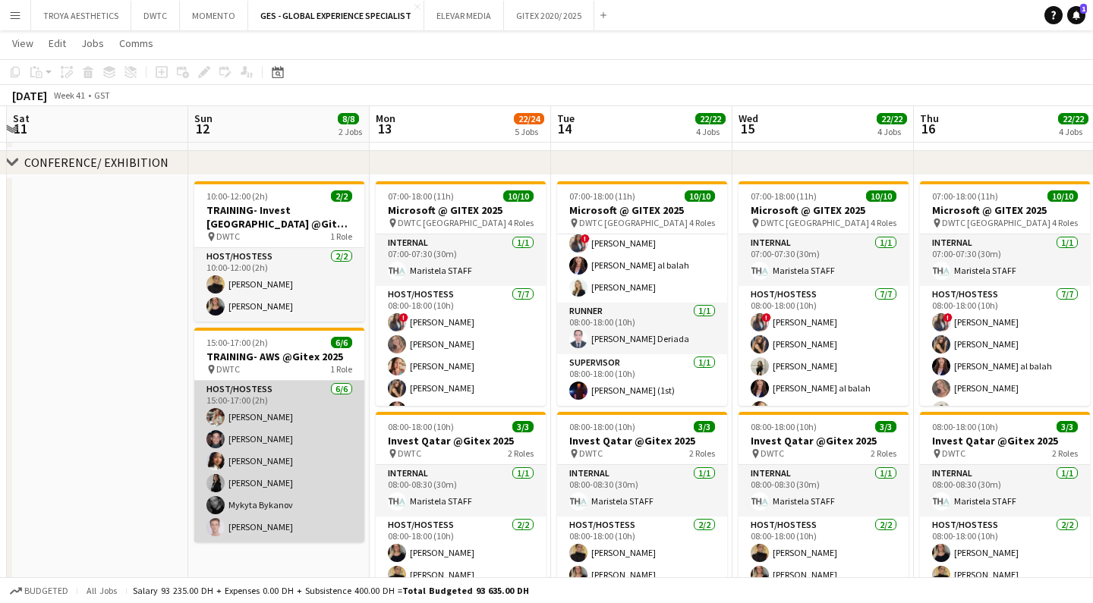
click at [284, 428] on app-card-role "Host/Hostess [DATE] 15:00-17:00 (2h) Maryna Tsypar [PERSON_NAME] [PERSON_NAME] …" at bounding box center [279, 462] width 170 height 162
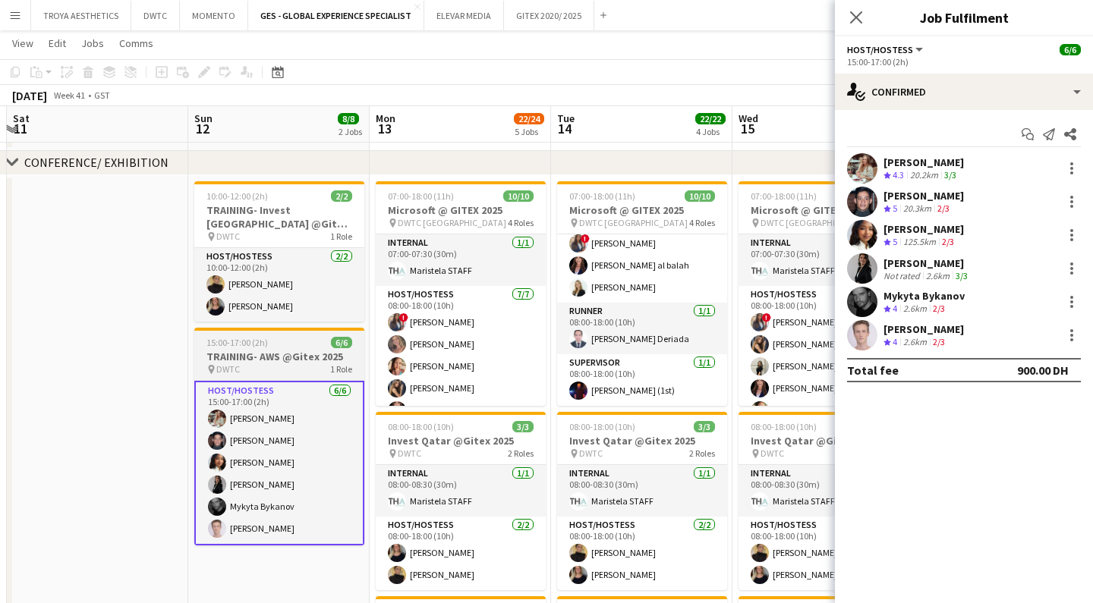
click at [280, 371] on div "pin DWTC 1 Role" at bounding box center [279, 369] width 170 height 12
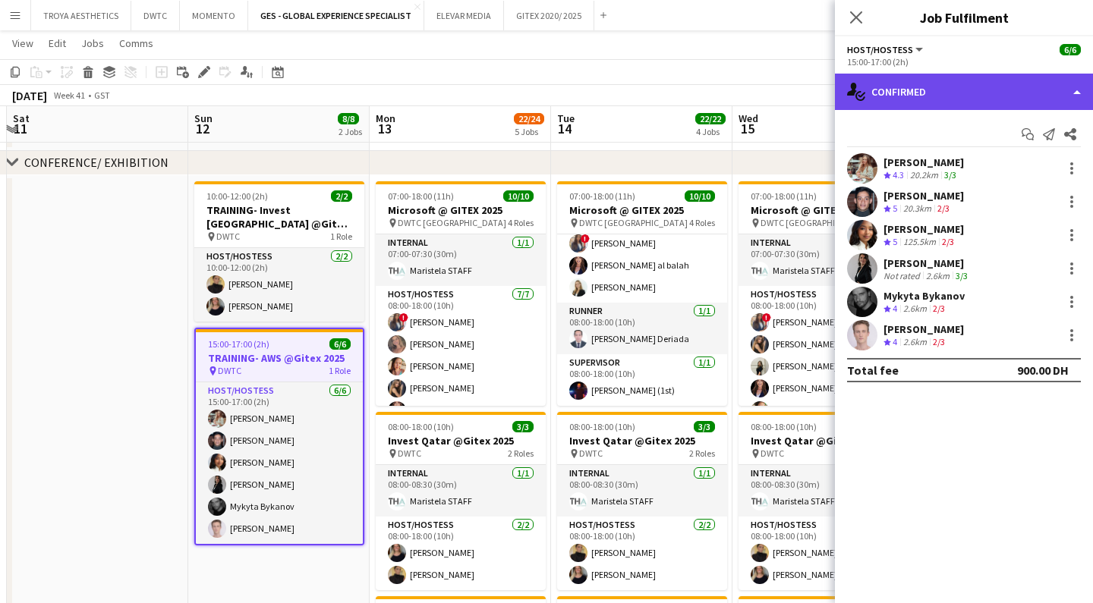
click at [969, 80] on div "single-neutral-actions-check-2 Confirmed" at bounding box center [964, 92] width 258 height 36
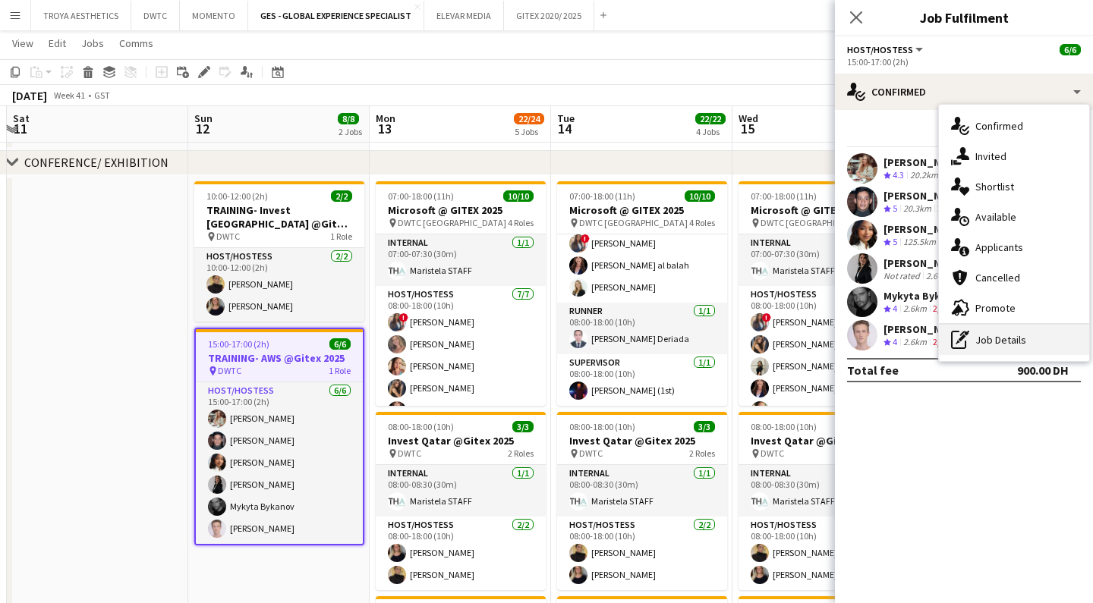
click at [1042, 337] on div "pen-write Job Details" at bounding box center [1014, 340] width 150 height 30
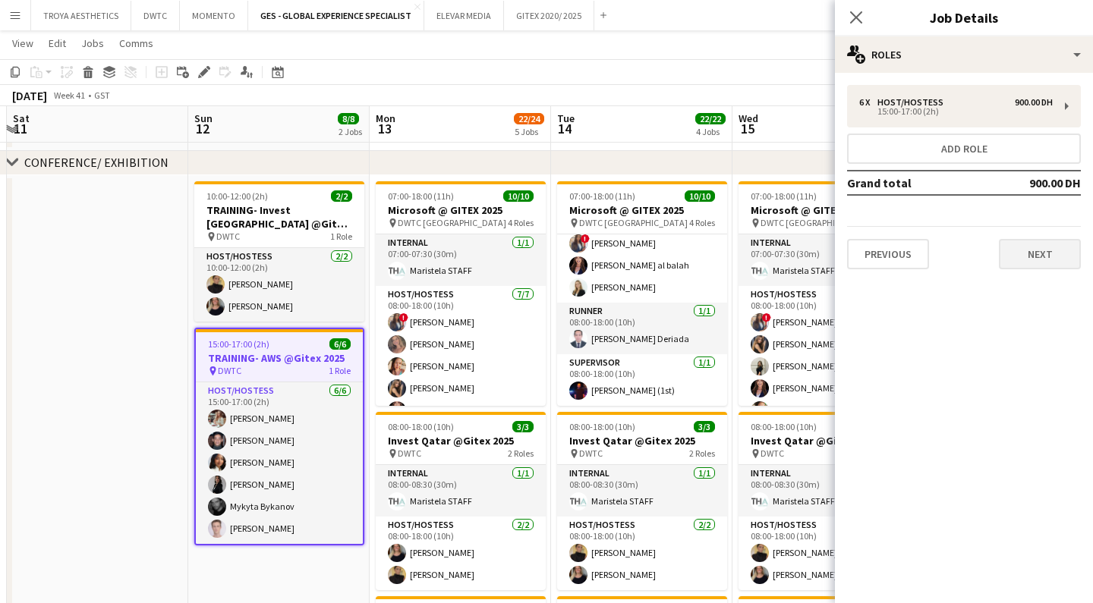
click at [1034, 263] on button "Next" at bounding box center [1040, 254] width 82 height 30
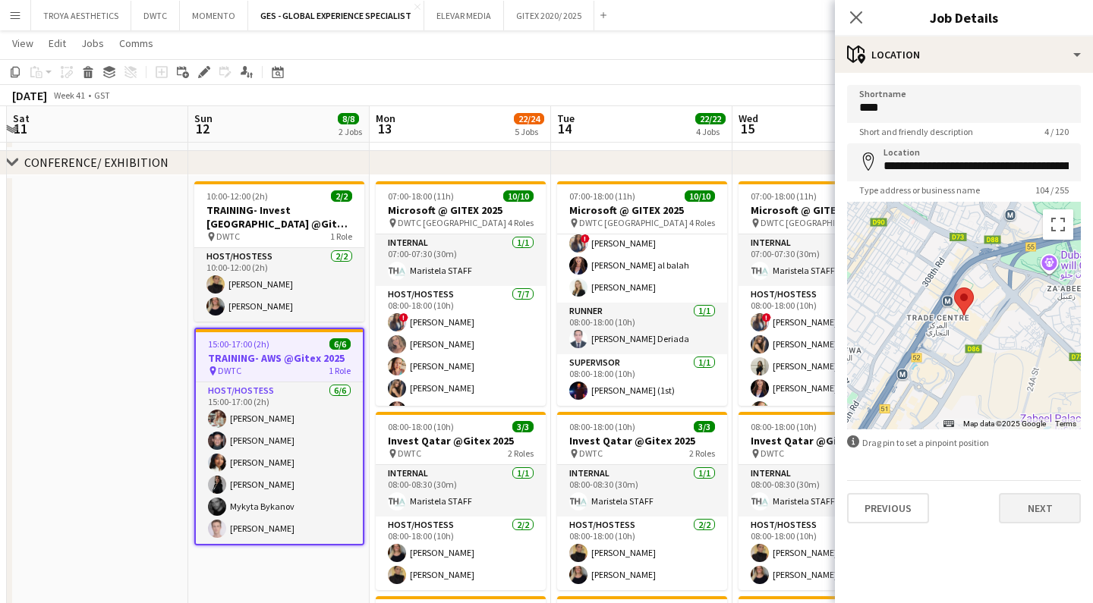
click at [1054, 511] on button "Next" at bounding box center [1040, 508] width 82 height 30
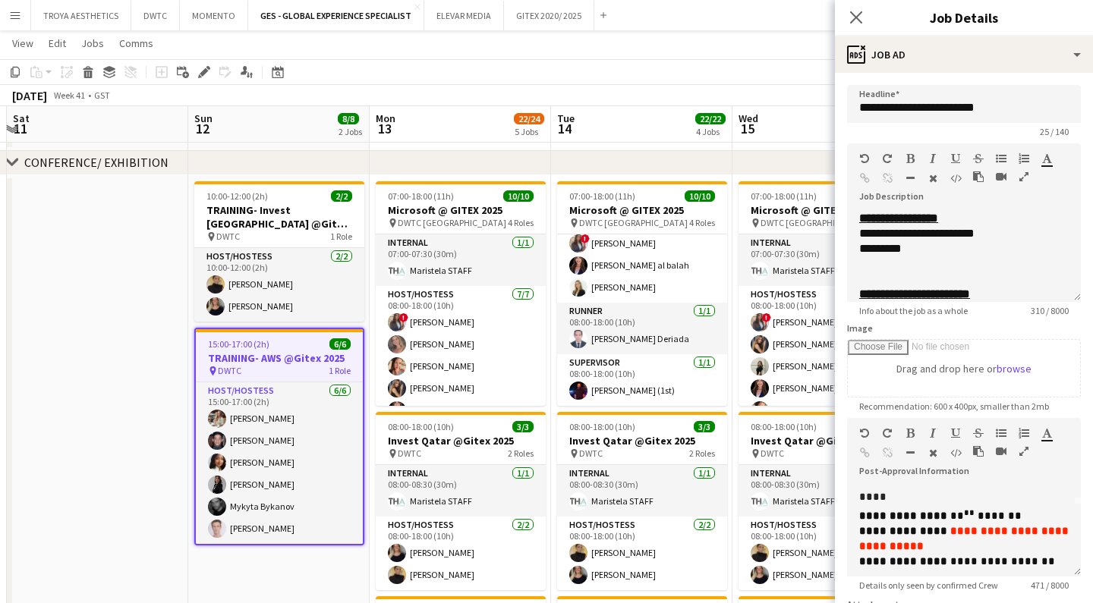
scroll to position [72, 0]
click at [889, 250] on span "*********" at bounding box center [880, 248] width 42 height 11
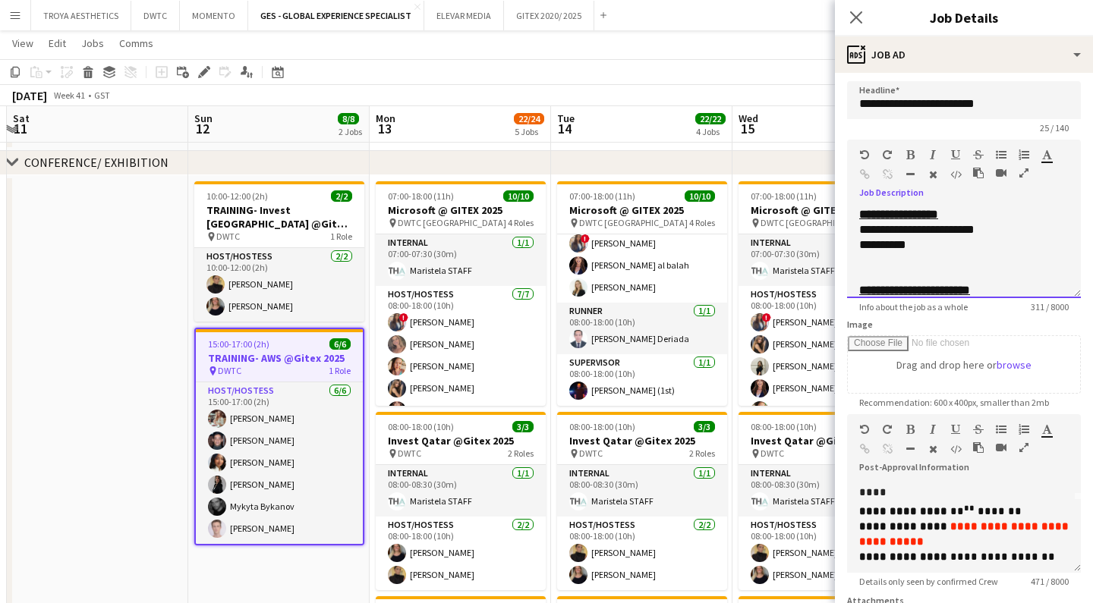
scroll to position [5, 0]
click at [896, 246] on span "**********" at bounding box center [882, 243] width 47 height 11
click at [964, 238] on div "**********" at bounding box center [963, 241] width 209 height 15
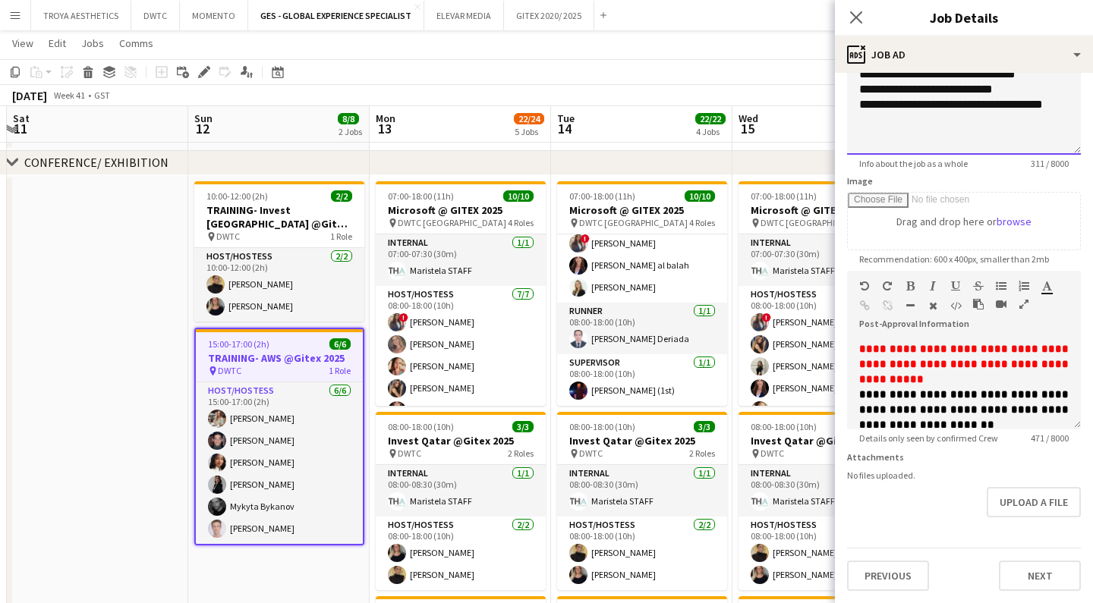
scroll to position [147, 0]
click at [1031, 574] on button "Next" at bounding box center [1040, 576] width 82 height 30
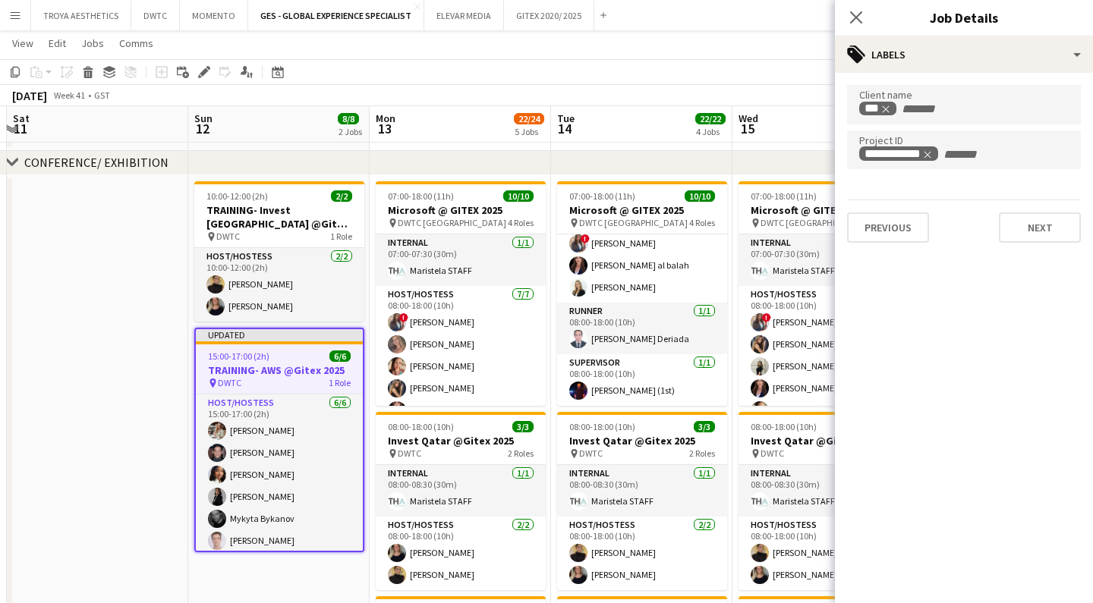
scroll to position [0, 0]
click at [862, 18] on icon "Close pop-in" at bounding box center [855, 17] width 14 height 14
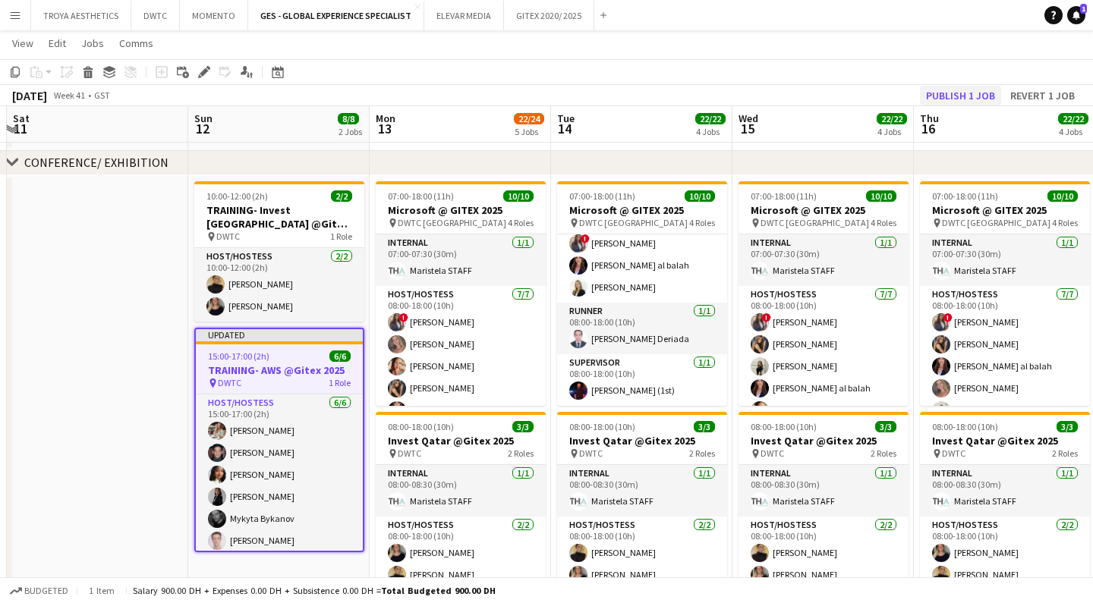
click at [950, 98] on button "Publish 1 job" at bounding box center [960, 96] width 81 height 20
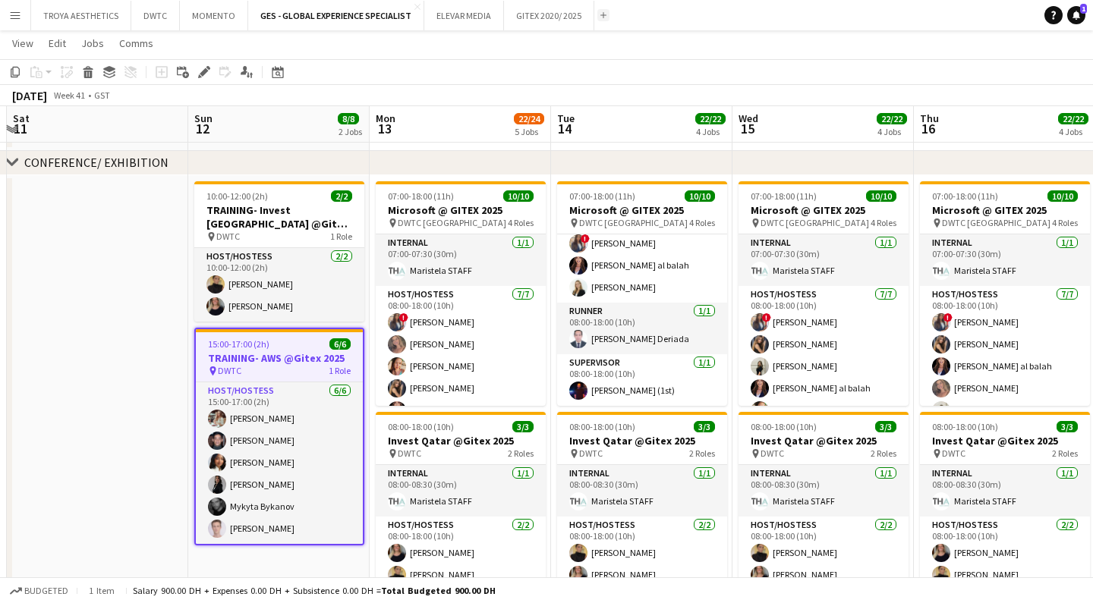
click at [601, 18] on button "Add" at bounding box center [603, 15] width 12 height 12
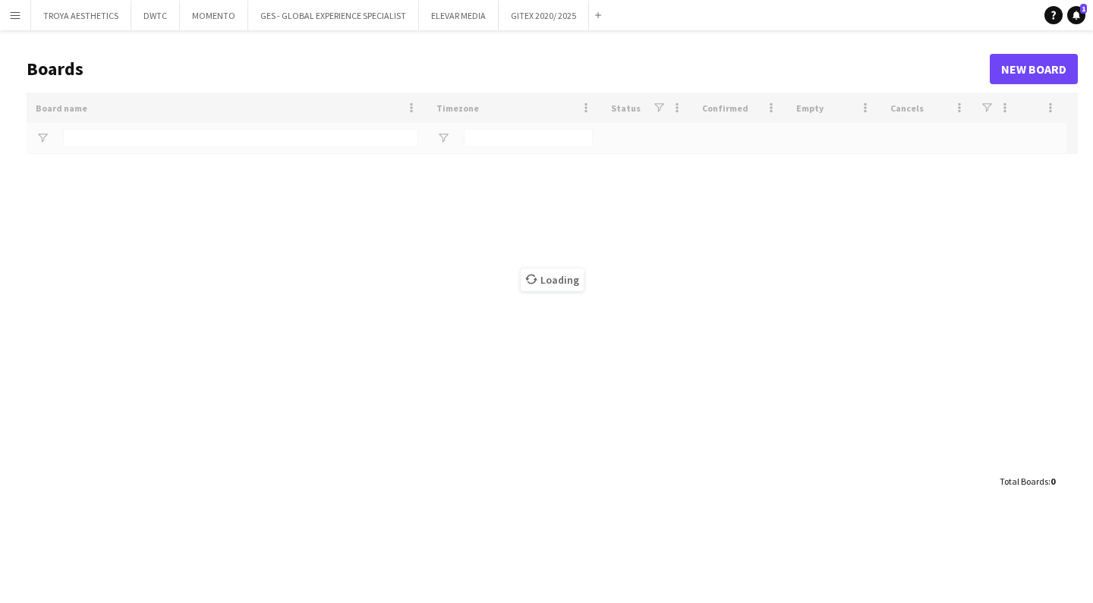
click at [139, 138] on div "Loading" at bounding box center [552, 280] width 1051 height 374
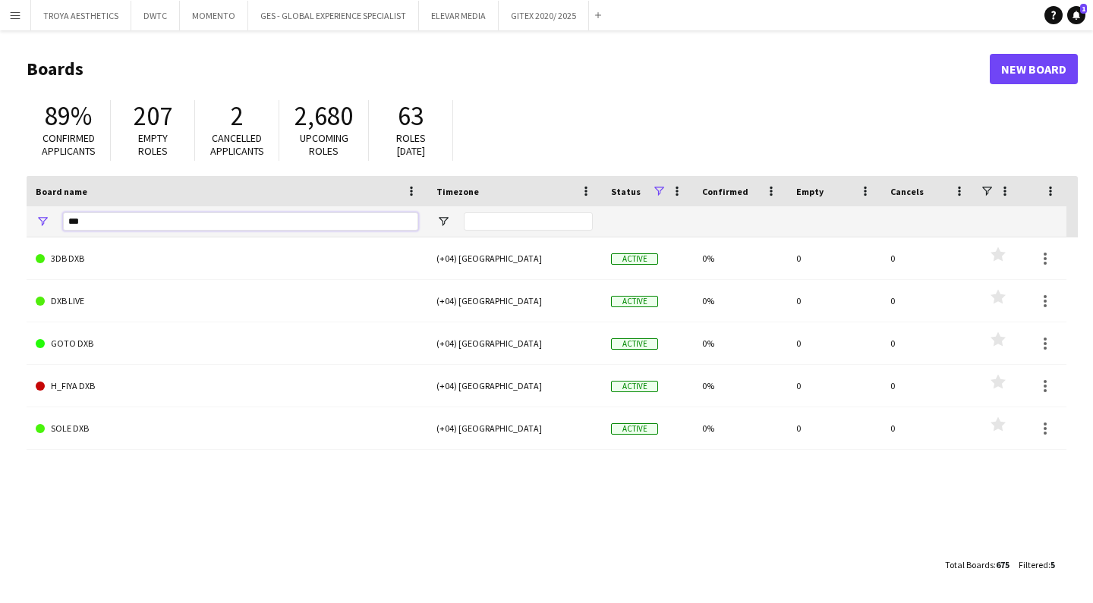
click at [102, 216] on input "***" at bounding box center [240, 221] width 355 height 18
type input "*"
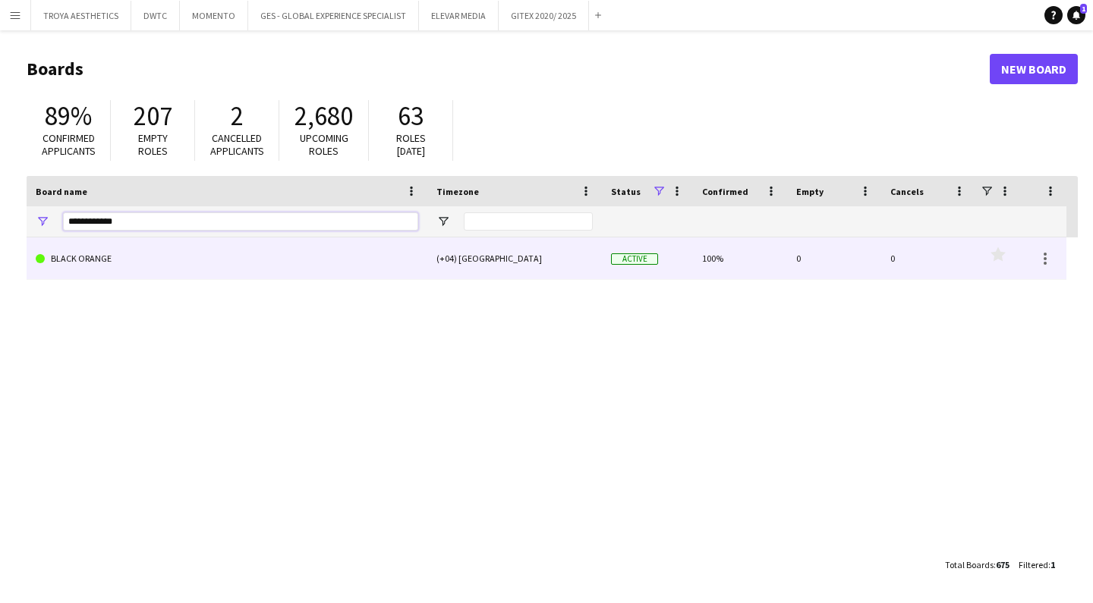
type input "**********"
click at [99, 269] on link "BLACK ORANGE" at bounding box center [227, 259] width 382 height 42
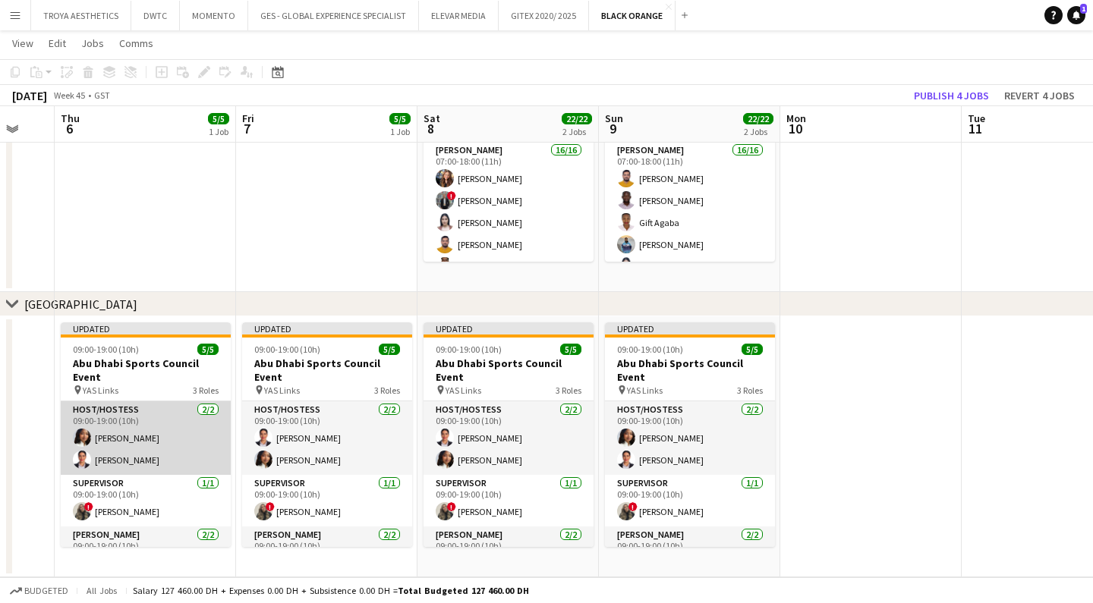
click at [127, 425] on app-card-role "Host/Hostess [DATE] 09:00-19:00 (10h) [PERSON_NAME] [PERSON_NAME] Benfilali" at bounding box center [146, 438] width 170 height 74
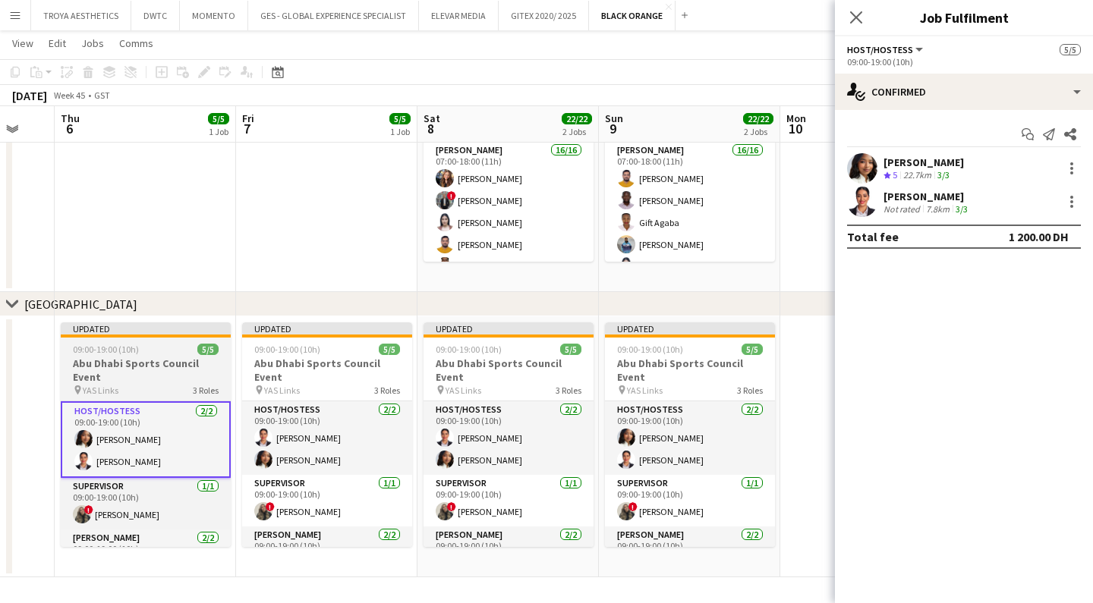
click at [172, 376] on h3 "Abu Dhabi Sports Council Event" at bounding box center [146, 370] width 170 height 27
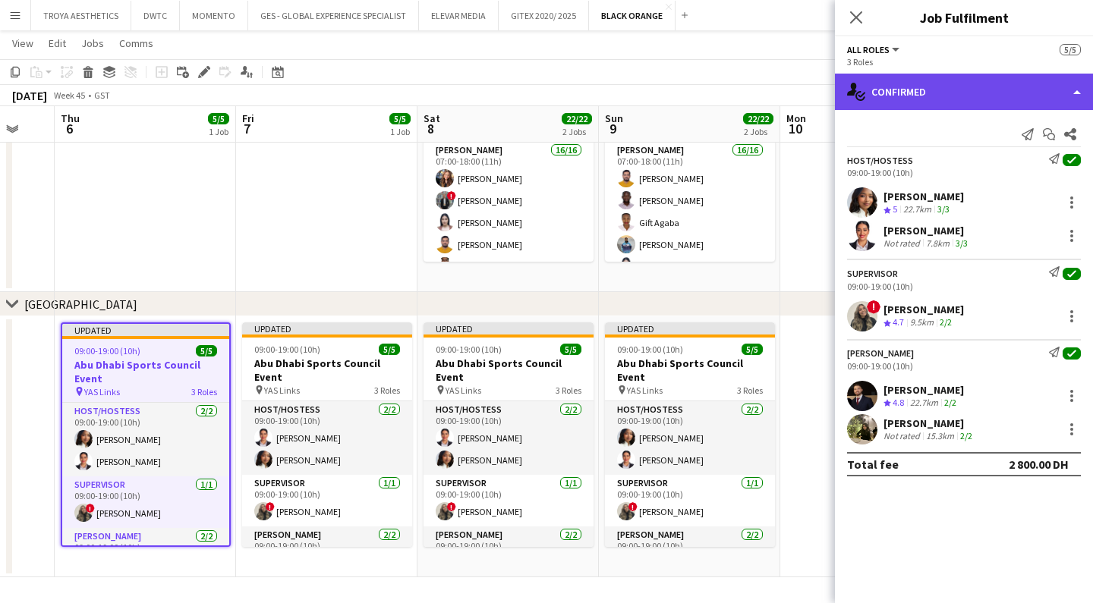
click at [946, 102] on div "single-neutral-actions-check-2 Confirmed" at bounding box center [964, 92] width 258 height 36
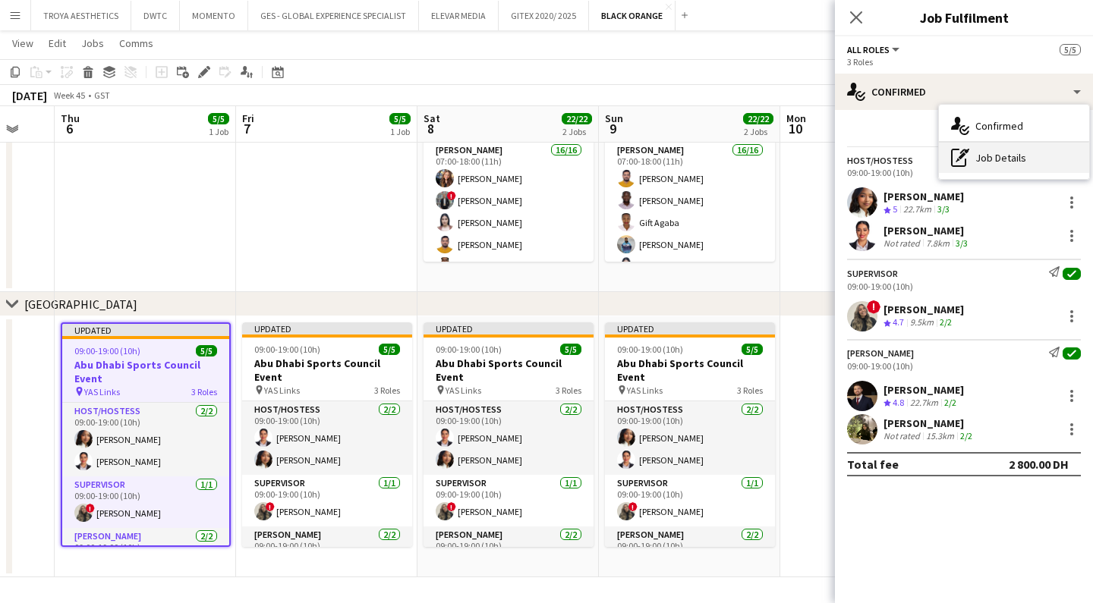
click at [999, 157] on div "pen-write Job Details" at bounding box center [1014, 158] width 150 height 30
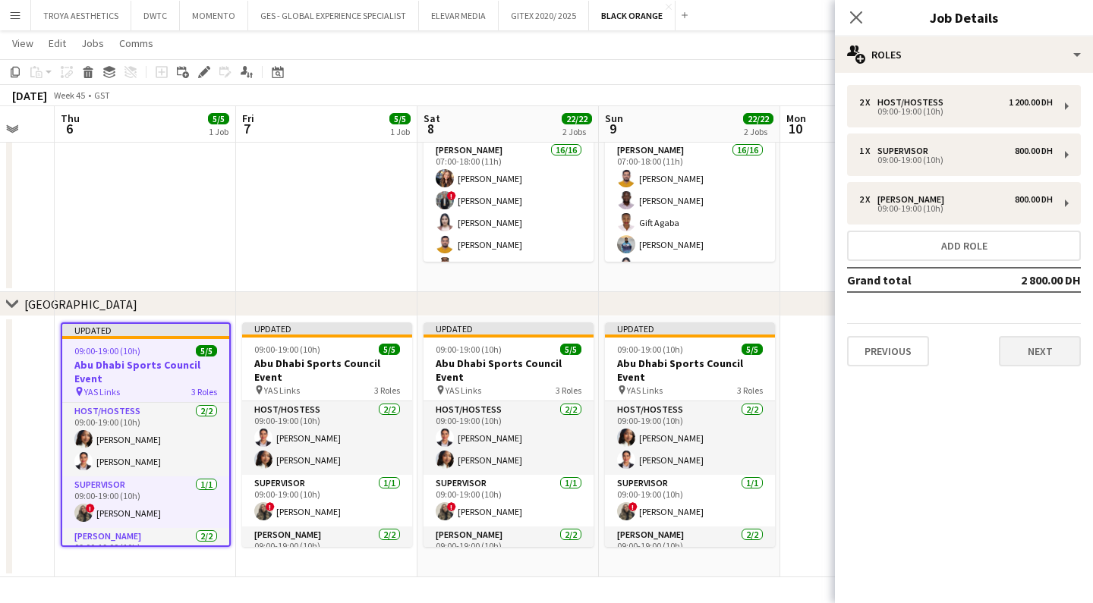
click at [1058, 346] on button "Next" at bounding box center [1040, 351] width 82 height 30
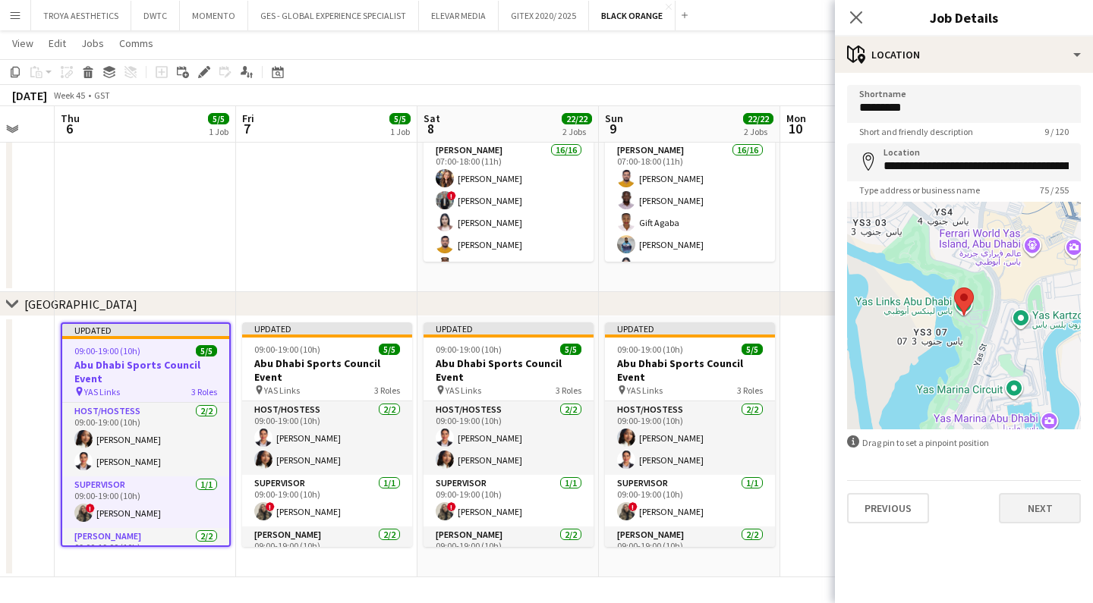
click at [1048, 506] on button "Next" at bounding box center [1040, 508] width 82 height 30
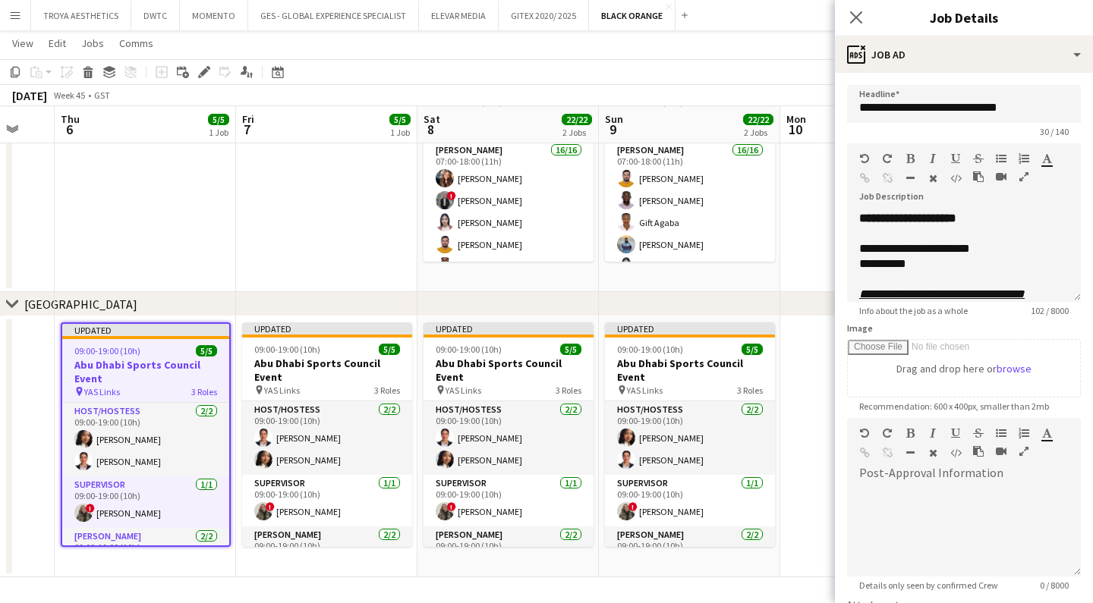
scroll to position [209, 0]
click at [857, 21] on icon "Close pop-in" at bounding box center [855, 17] width 14 height 14
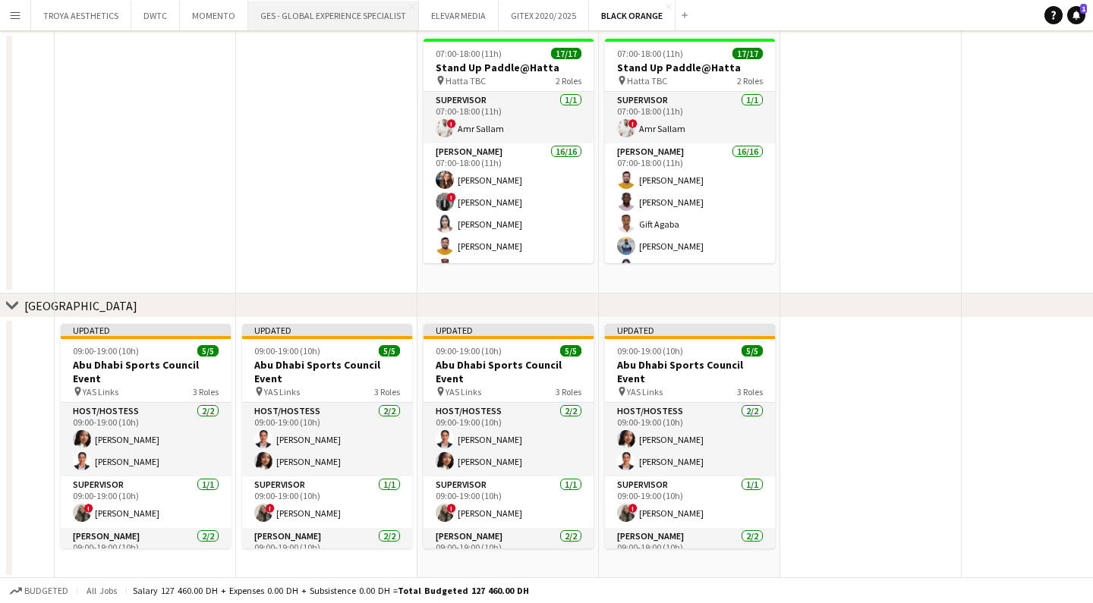
scroll to position [0, 0]
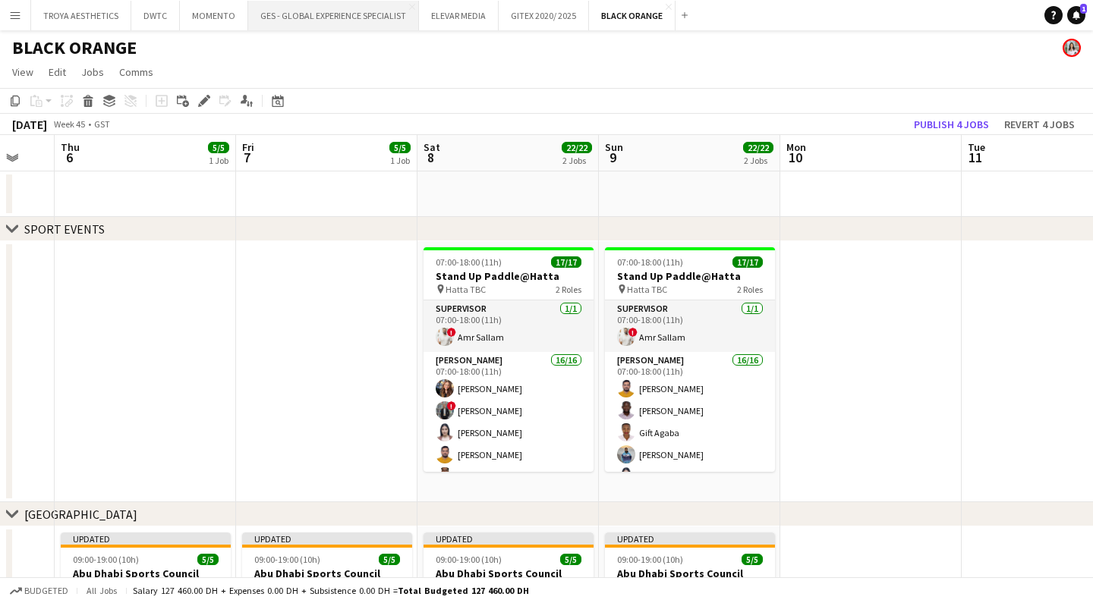
click at [341, 6] on button "GES - GLOBAL EXPERIENCE SPECIALIST Close" at bounding box center [333, 16] width 171 height 30
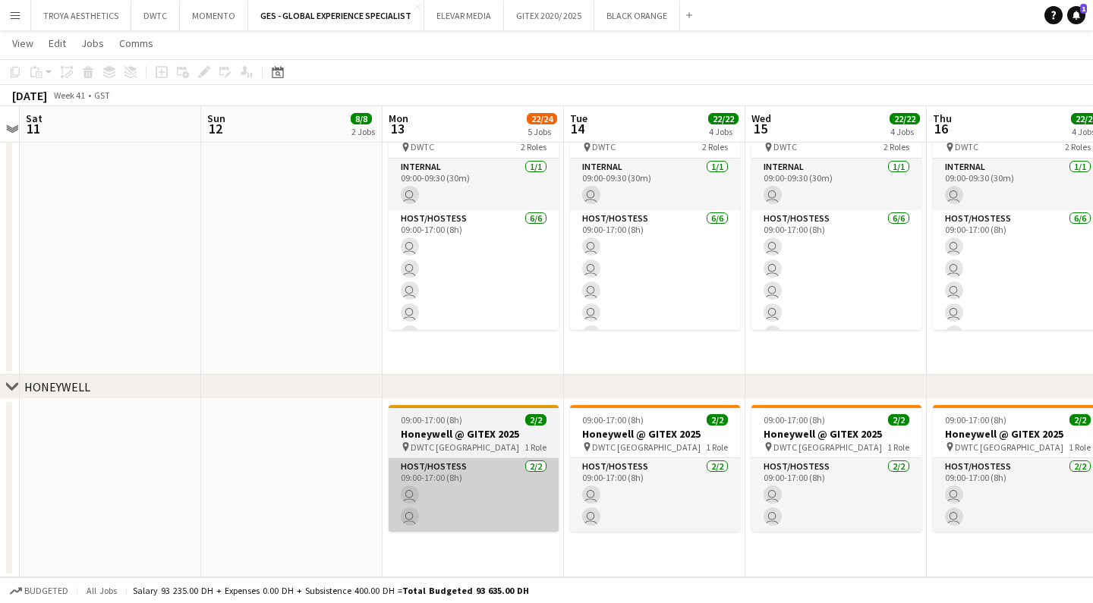
scroll to position [788, 0]
